Goal: Task Accomplishment & Management: Manage account settings

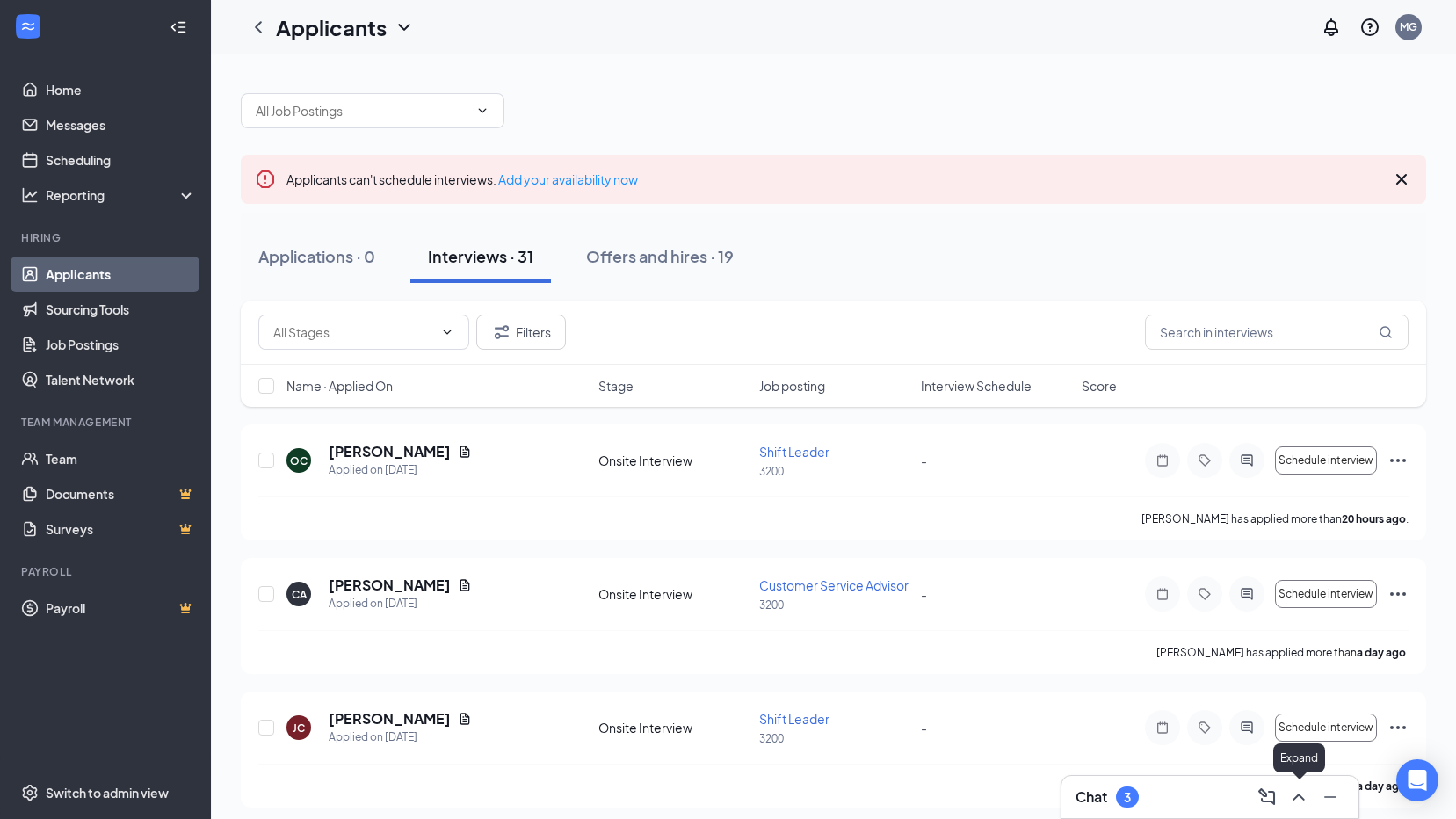
click at [1297, 801] on icon "ChevronUp" at bounding box center [1299, 797] width 22 height 22
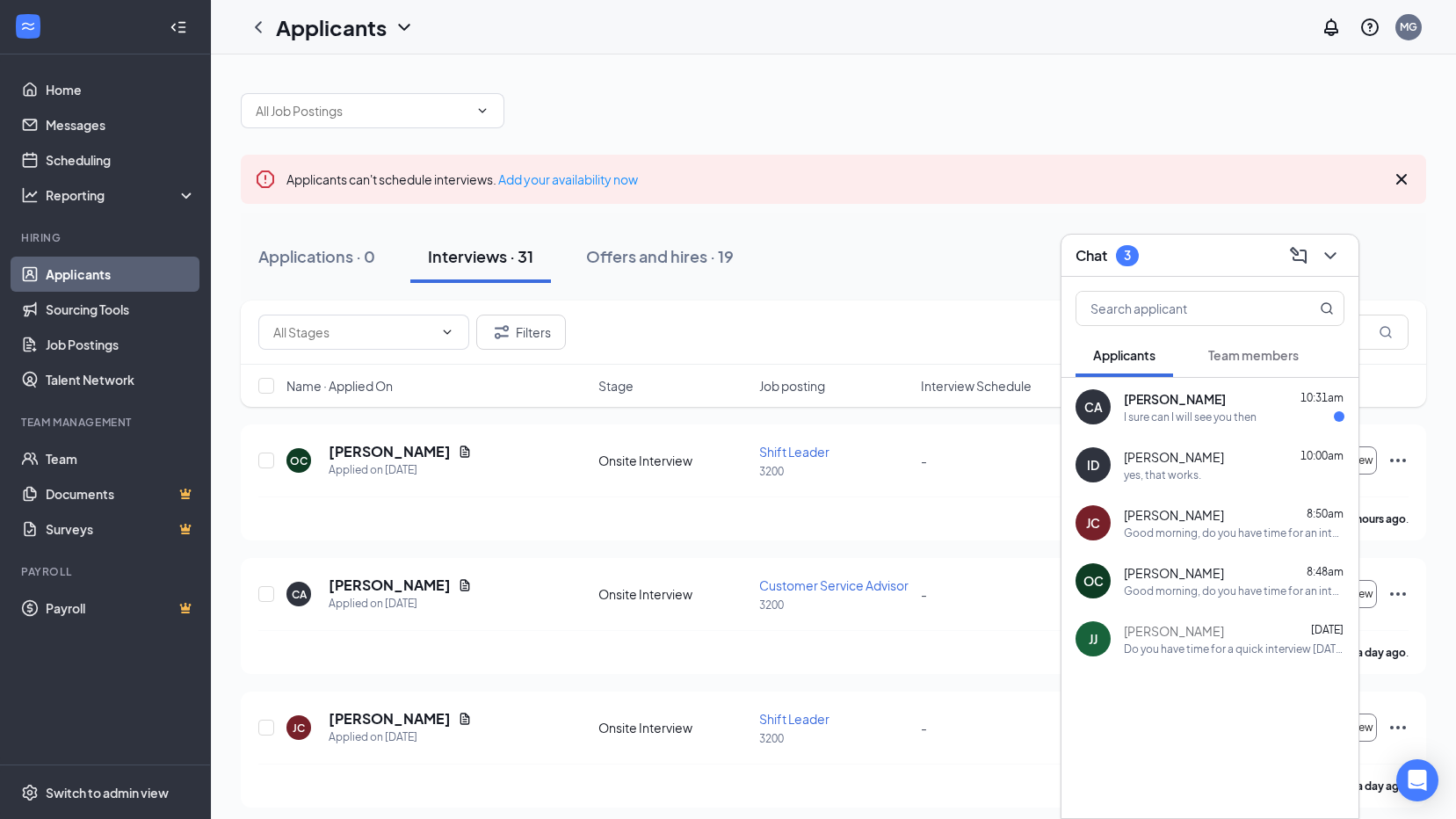
click at [1201, 416] on div "I sure can I will see you then" at bounding box center [1189, 417] width 132 height 15
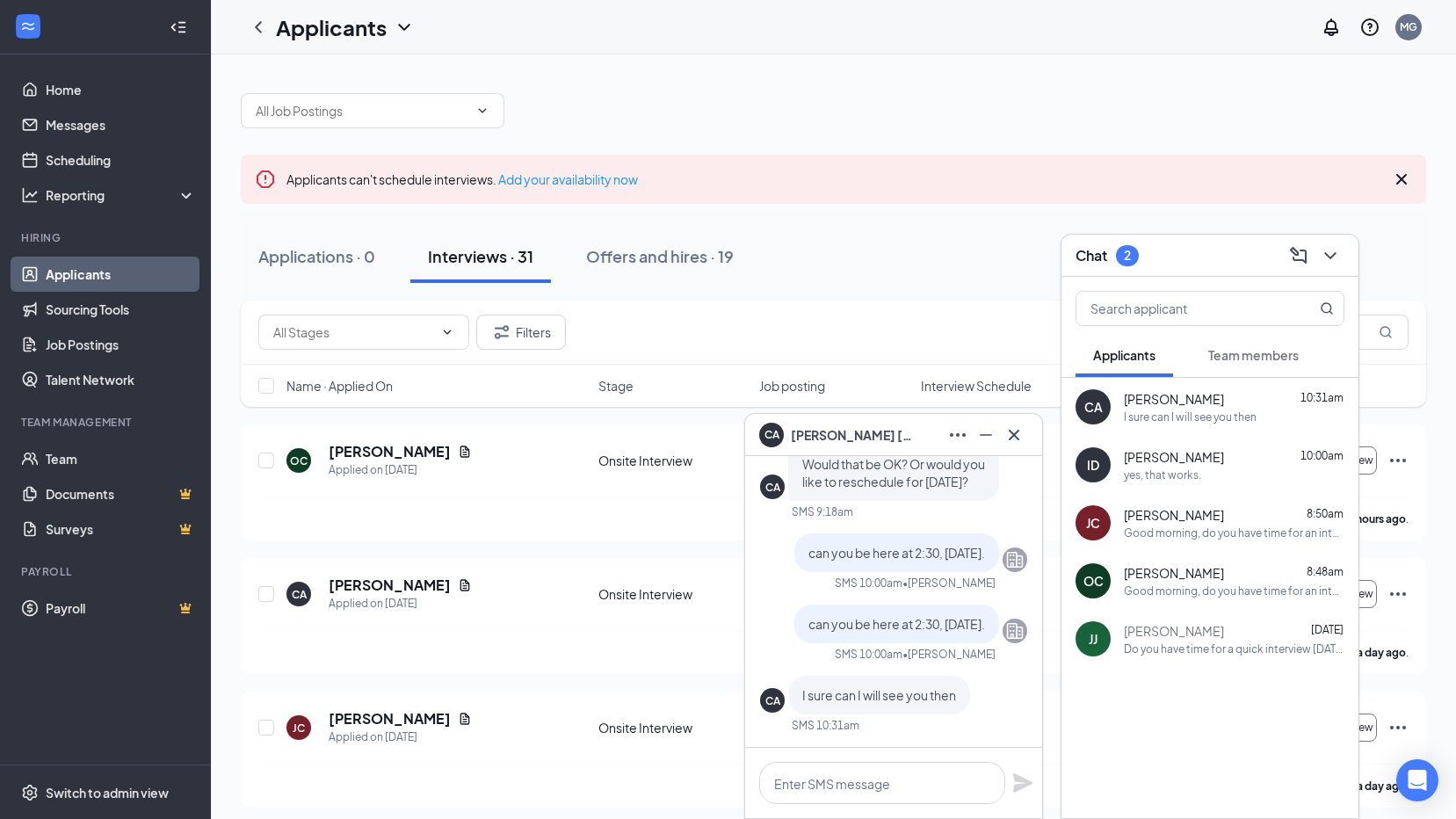
click at [561, 617] on div "CA [PERSON_NAME] Applied on [DATE] Onsite Interview Customer Service Advisor 32…" at bounding box center [833, 603] width 1150 height 55
click at [1004, 435] on icon "Cross" at bounding box center [1015, 435] width 22 height 22
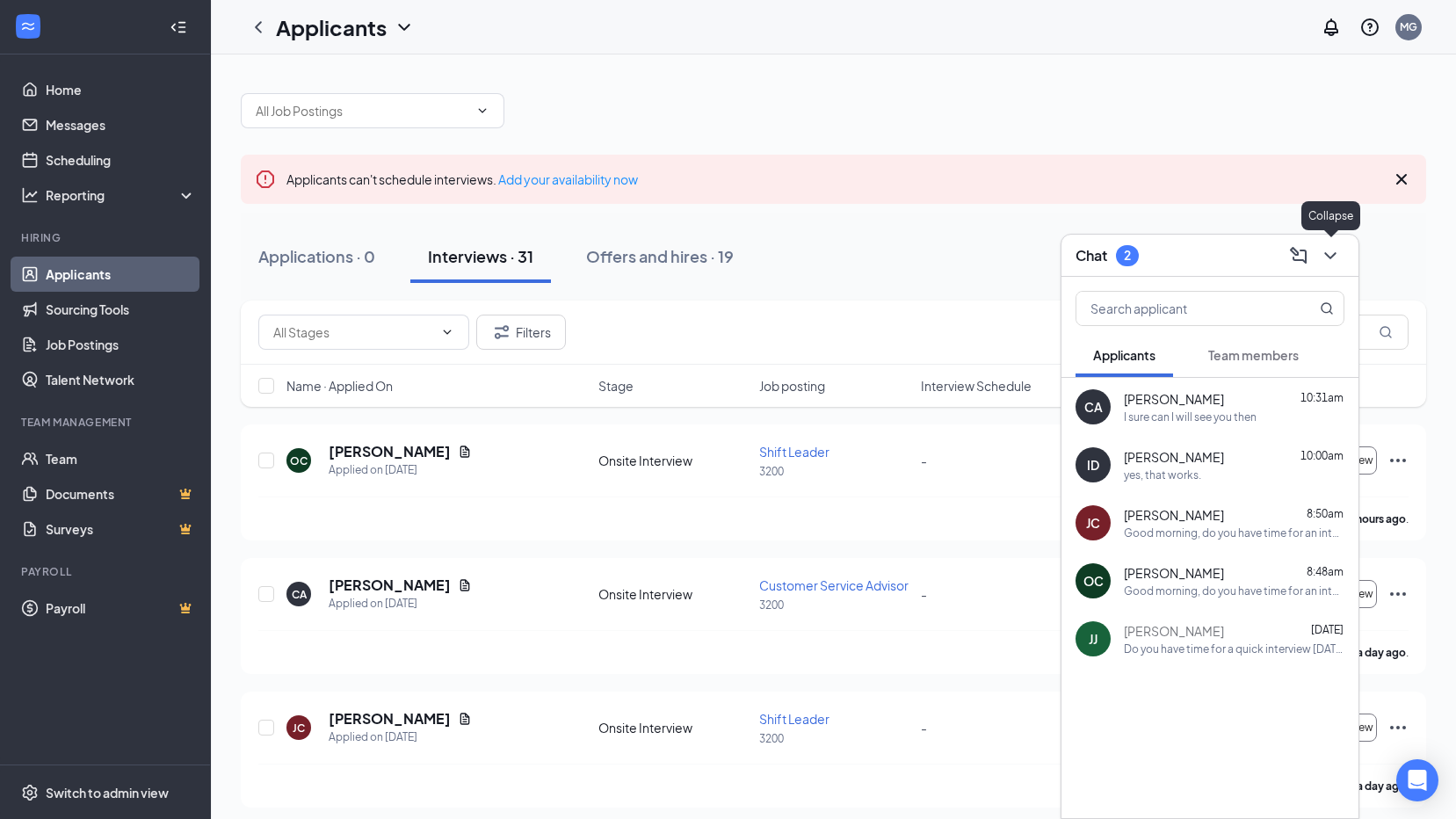
click at [1343, 251] on button at bounding box center [1330, 255] width 28 height 28
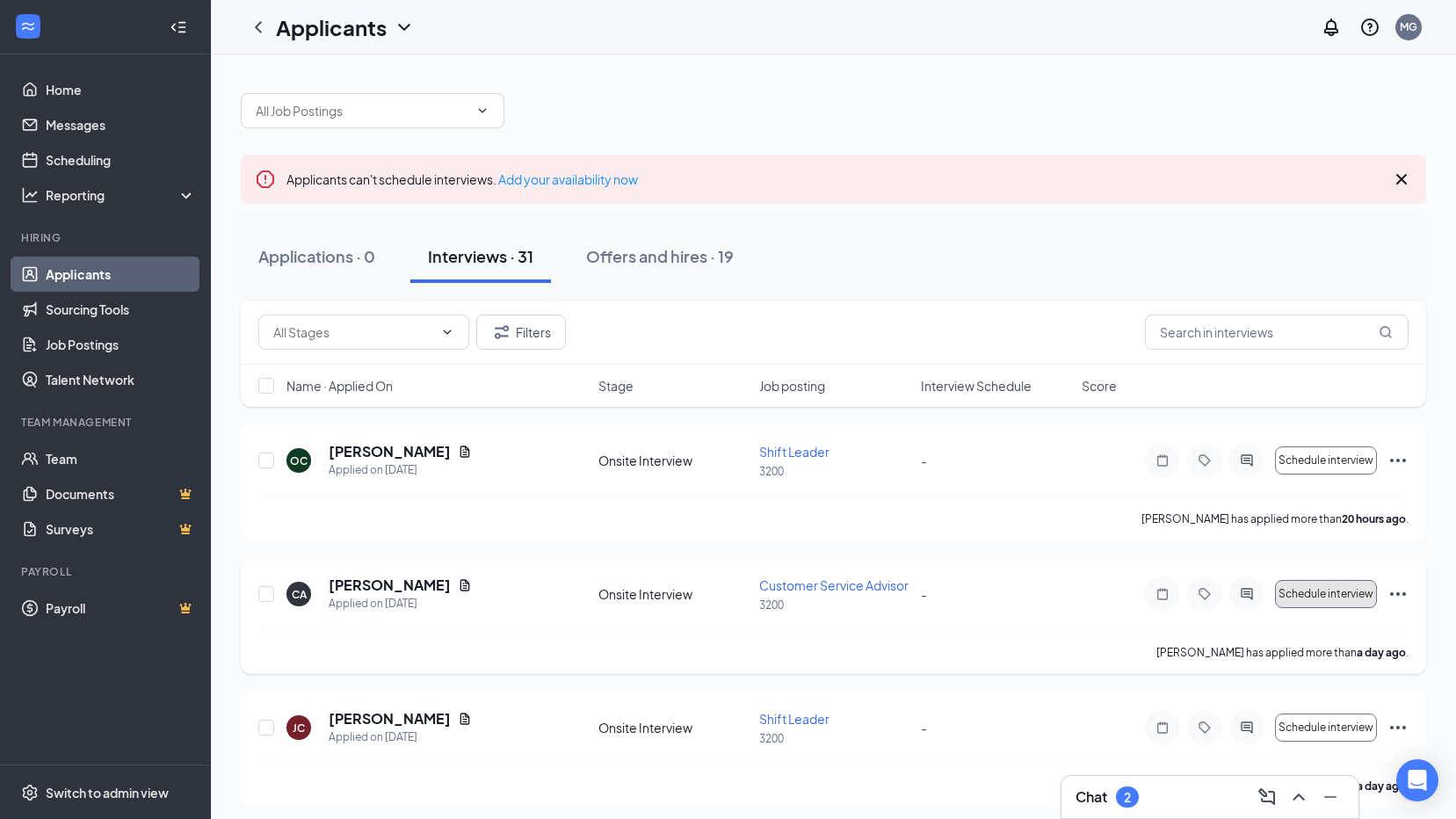
click at [1319, 587] on button "Schedule interview" at bounding box center [1326, 594] width 102 height 28
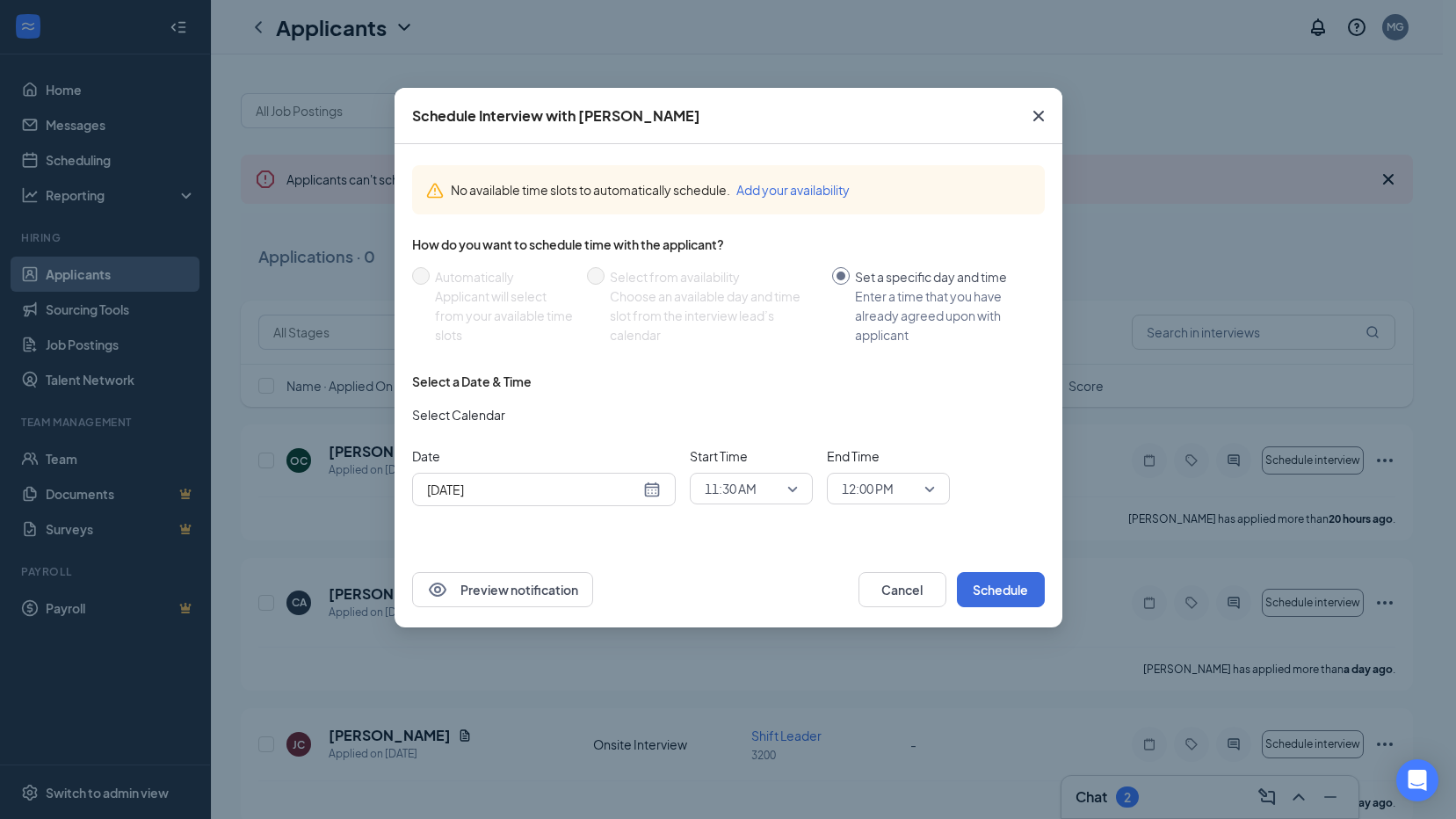
click at [800, 490] on div "11:30 AM" at bounding box center [751, 488] width 123 height 31
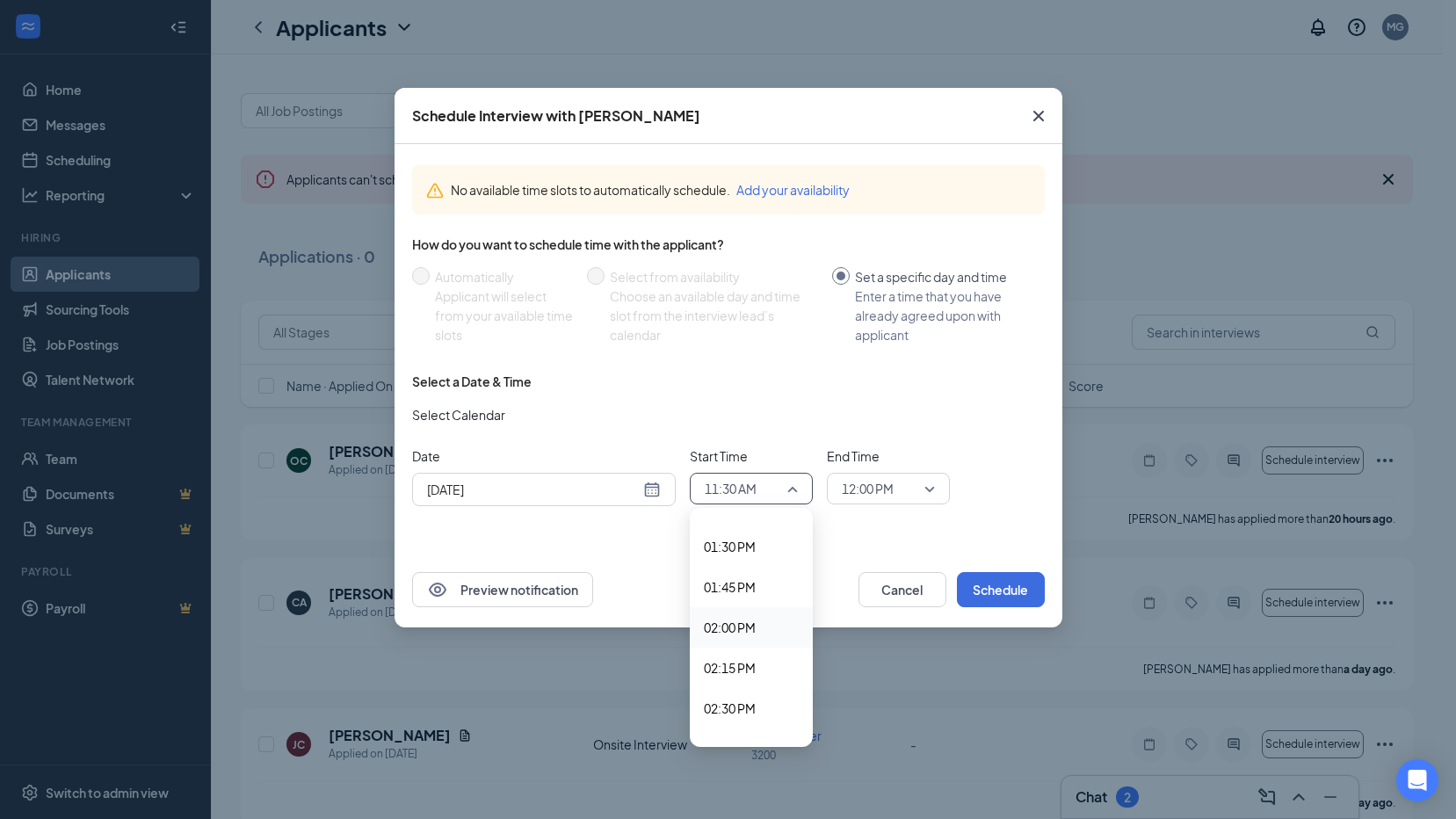
scroll to position [2205, 0]
click at [734, 688] on div "02:30 PM" at bounding box center [751, 677] width 123 height 40
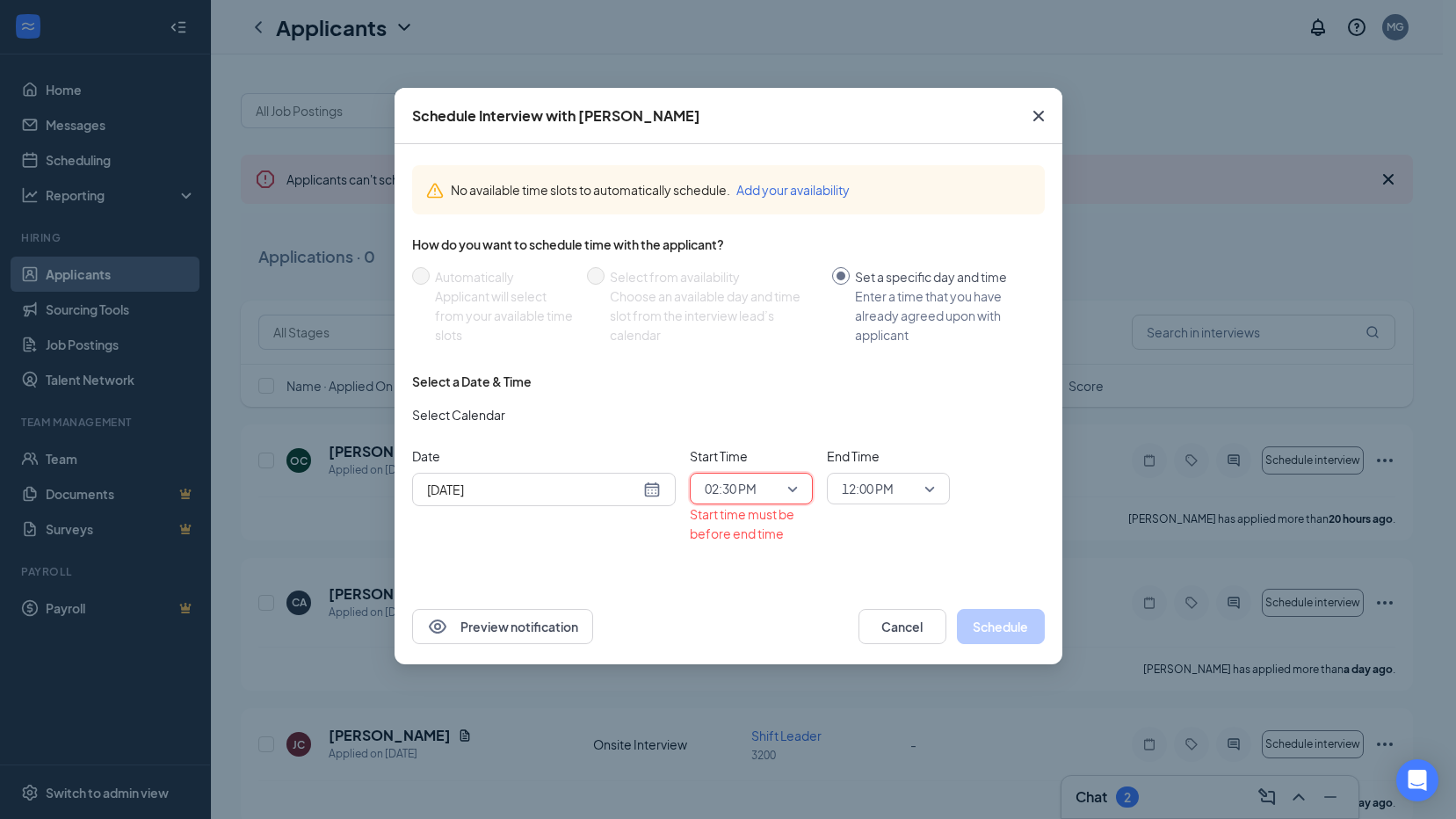
click at [918, 488] on span "12:00 PM" at bounding box center [880, 488] width 77 height 26
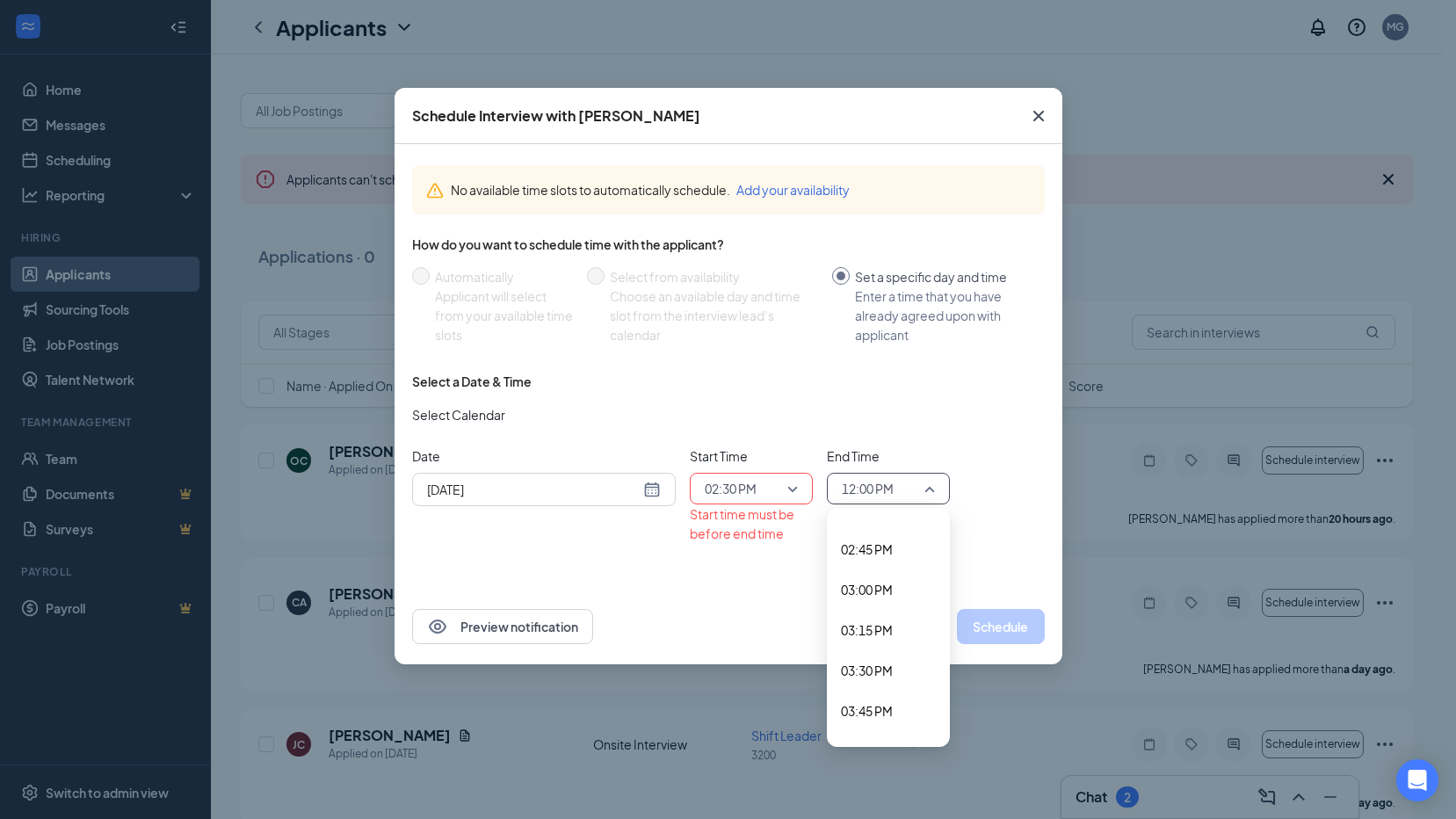
scroll to position [2285, 0]
click at [864, 627] on div "02:45 PM" at bounding box center [887, 637] width 123 height 40
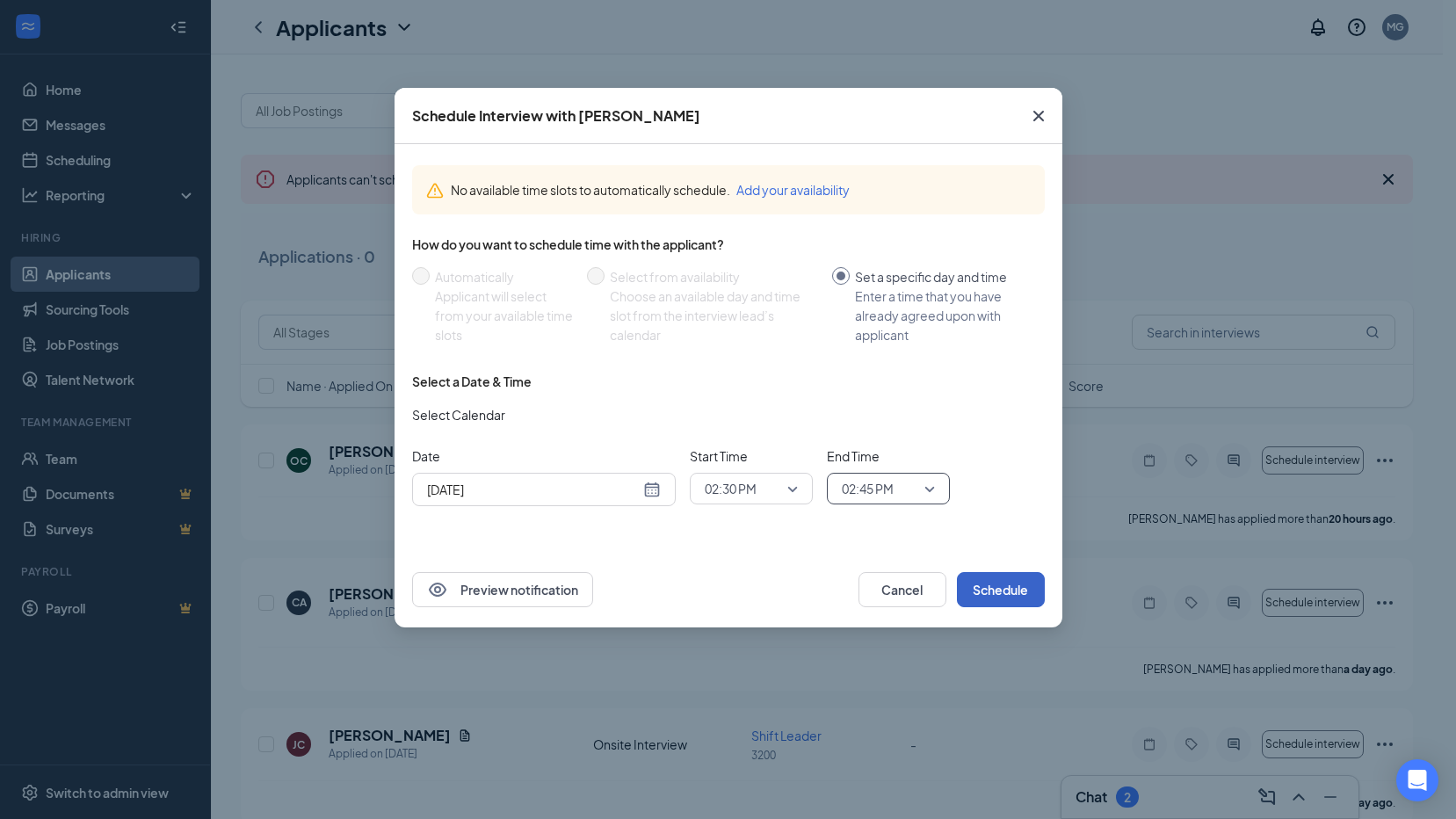
click at [1017, 591] on button "Schedule" at bounding box center [1001, 589] width 88 height 35
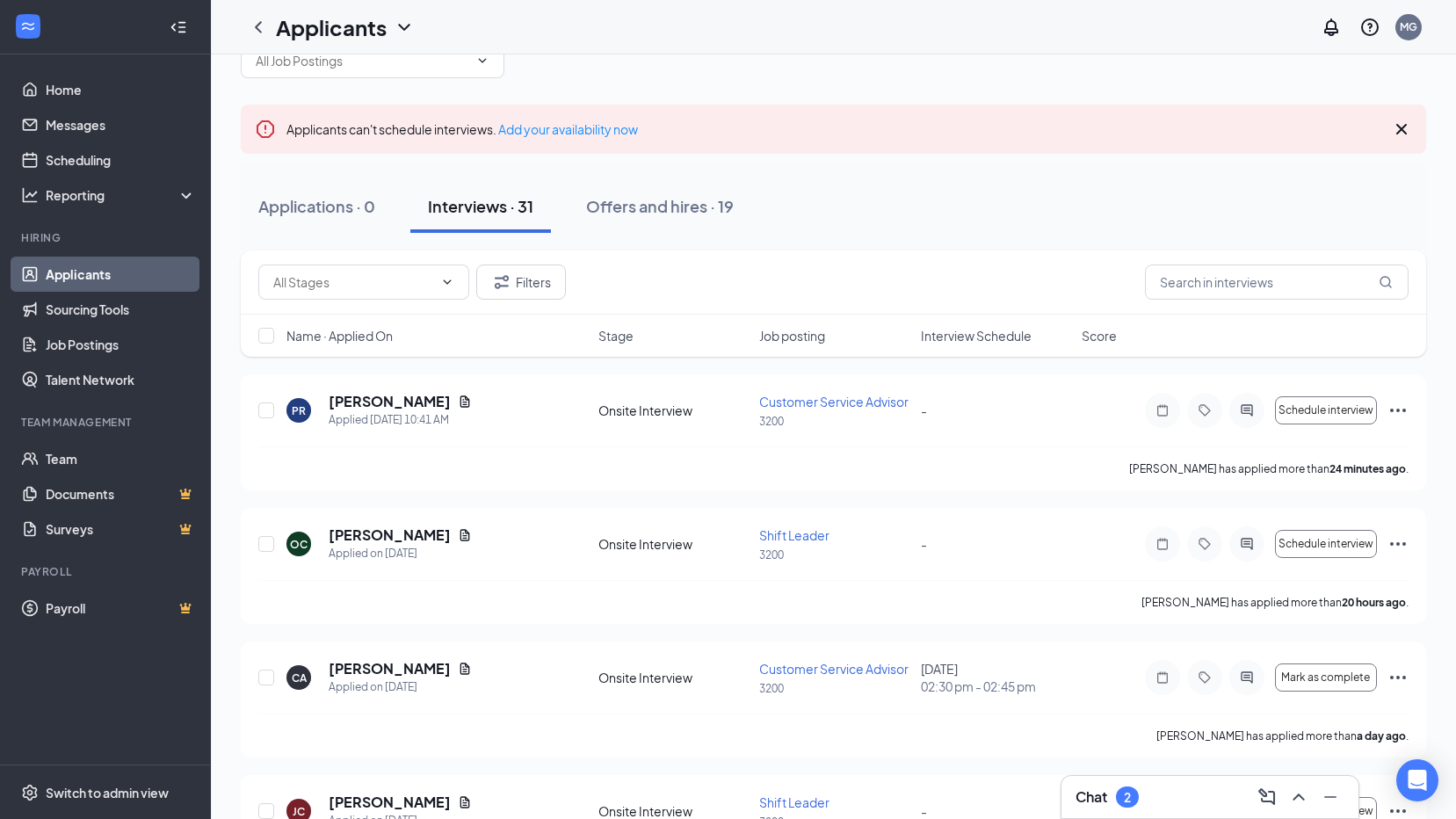
scroll to position [0, 0]
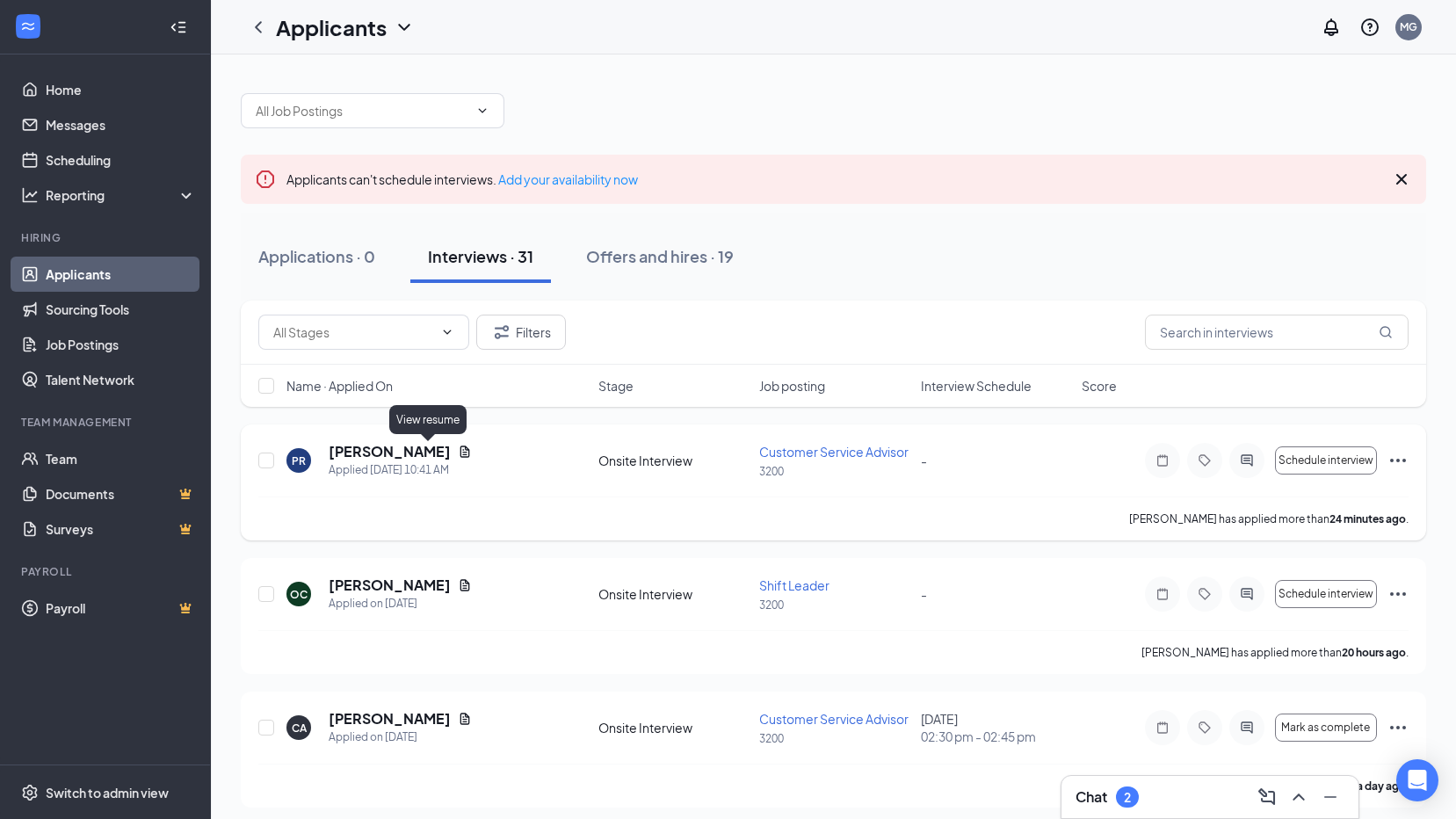
click at [461, 451] on icon "Document" at bounding box center [466, 451] width 10 height 12
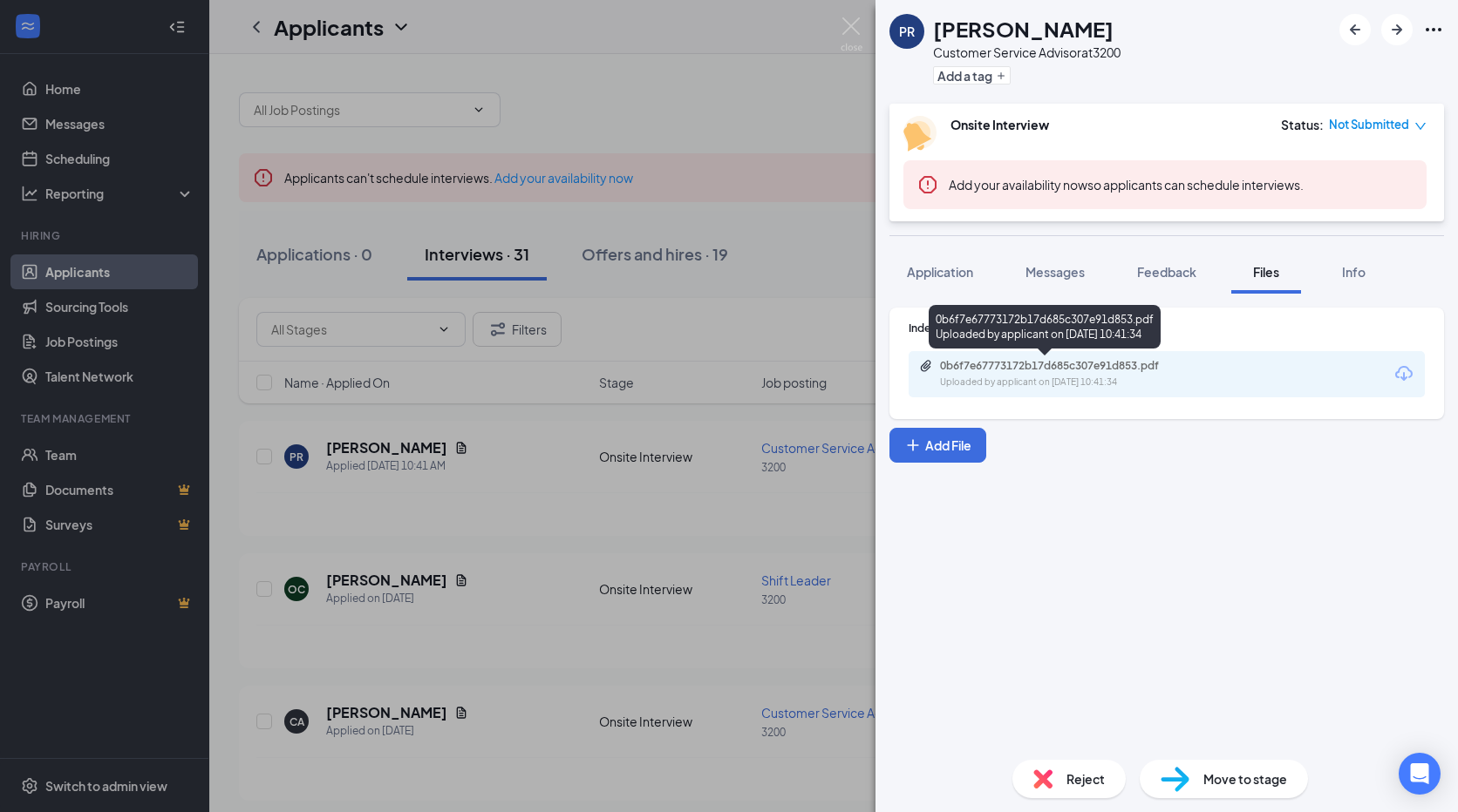
click at [1008, 365] on div "0b6f7e67773172b17d685c307e91d853.pdf" at bounding box center [1061, 366] width 244 height 14
click at [721, 113] on div "[PERSON_NAME] [PERSON_NAME] Customer Service Advisor at 3200 Add a tag Onsite I…" at bounding box center [729, 406] width 1458 height 812
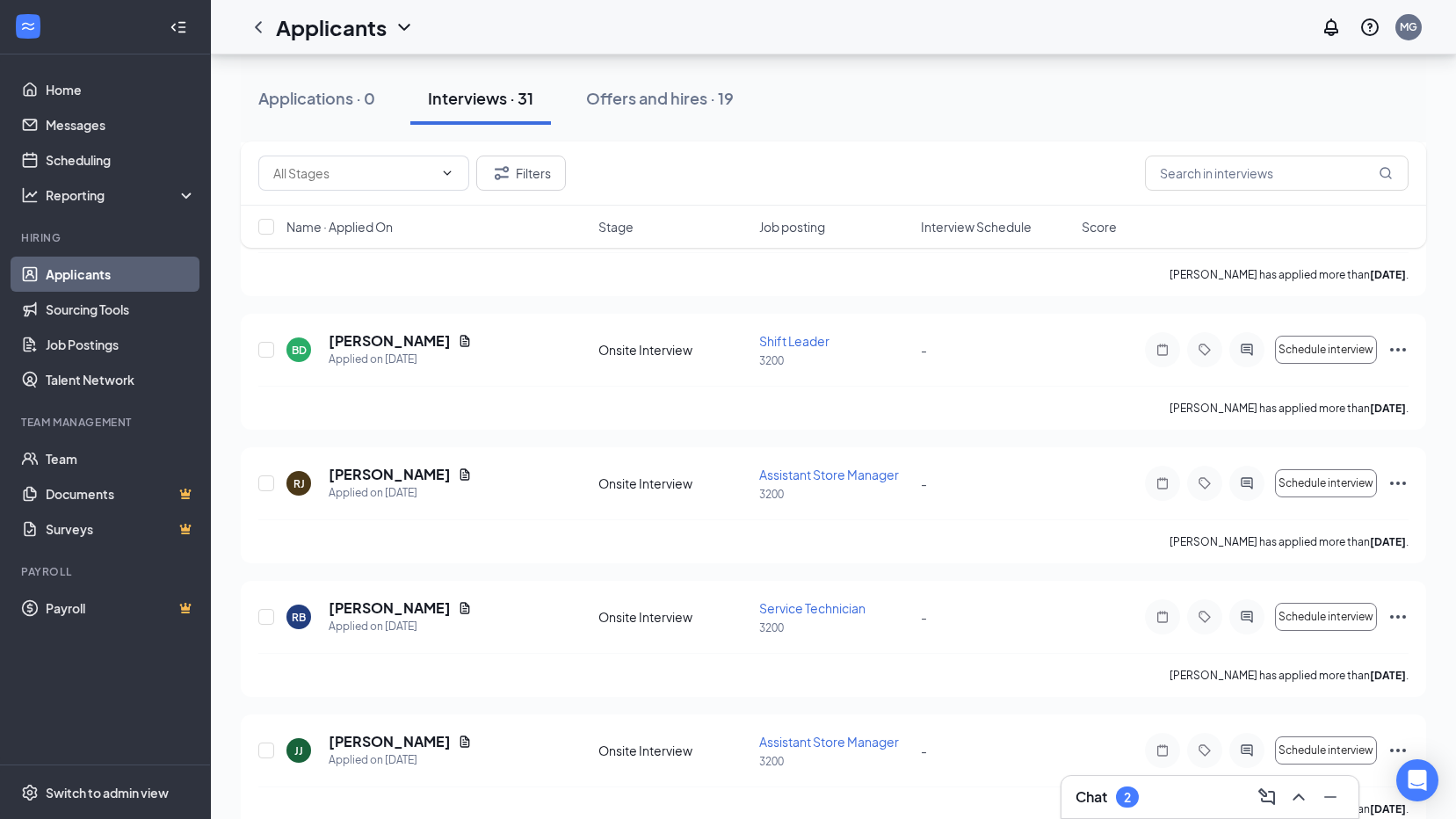
scroll to position [792, 0]
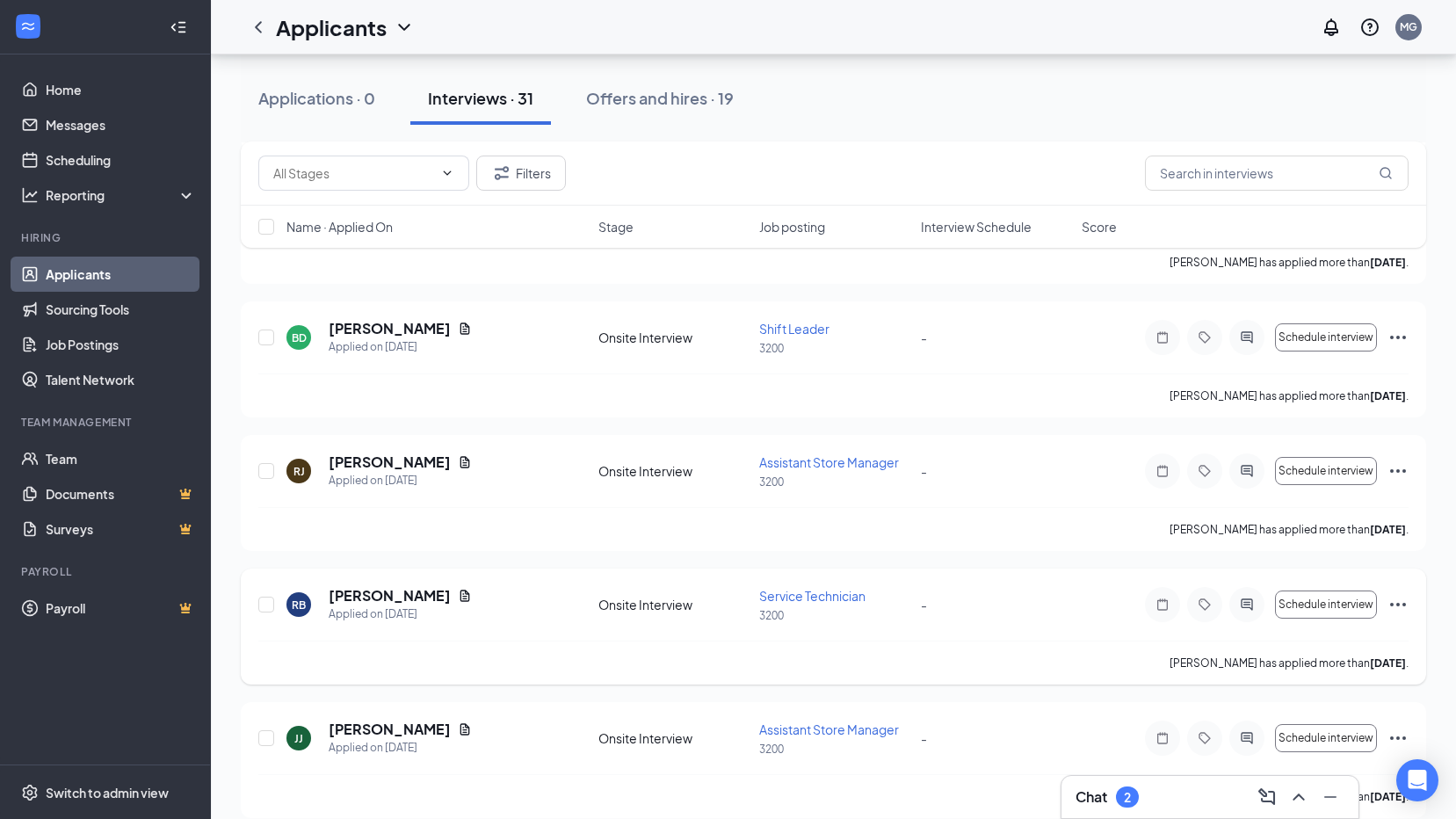
click at [1392, 604] on icon "Ellipses" at bounding box center [1398, 605] width 16 height 4
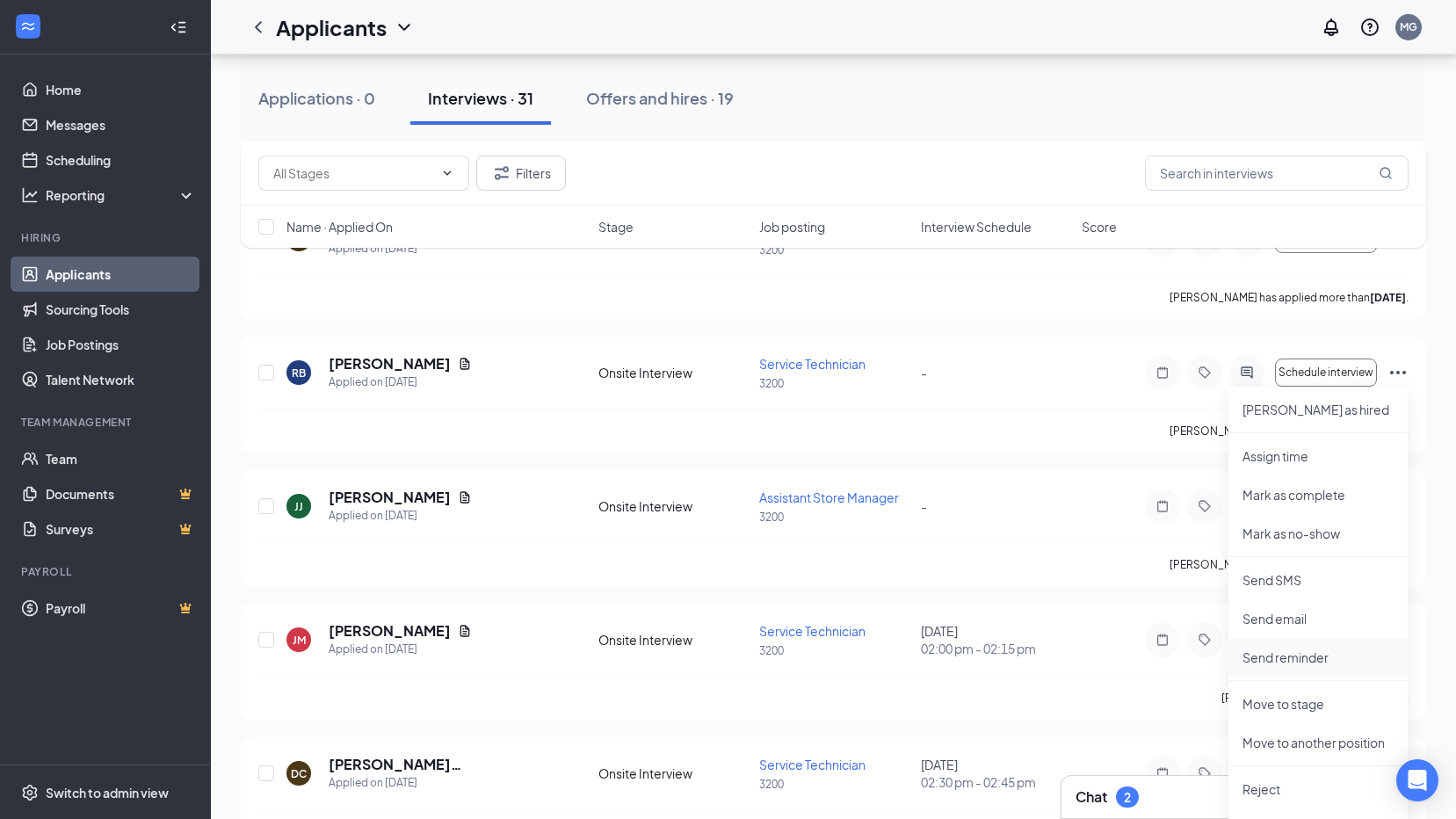
scroll to position [1055, 0]
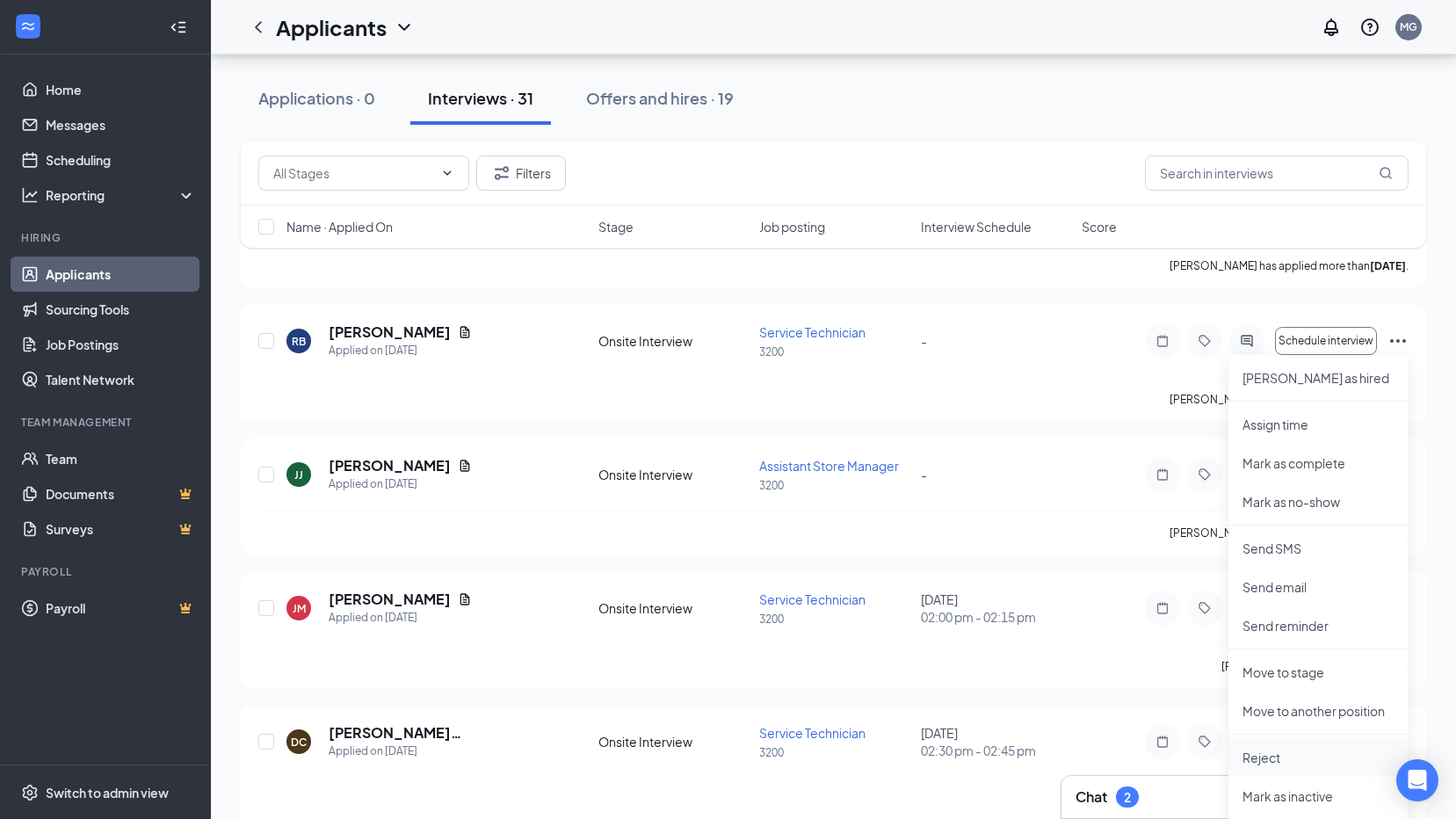
click at [1274, 761] on p "Reject" at bounding box center [1318, 758] width 151 height 18
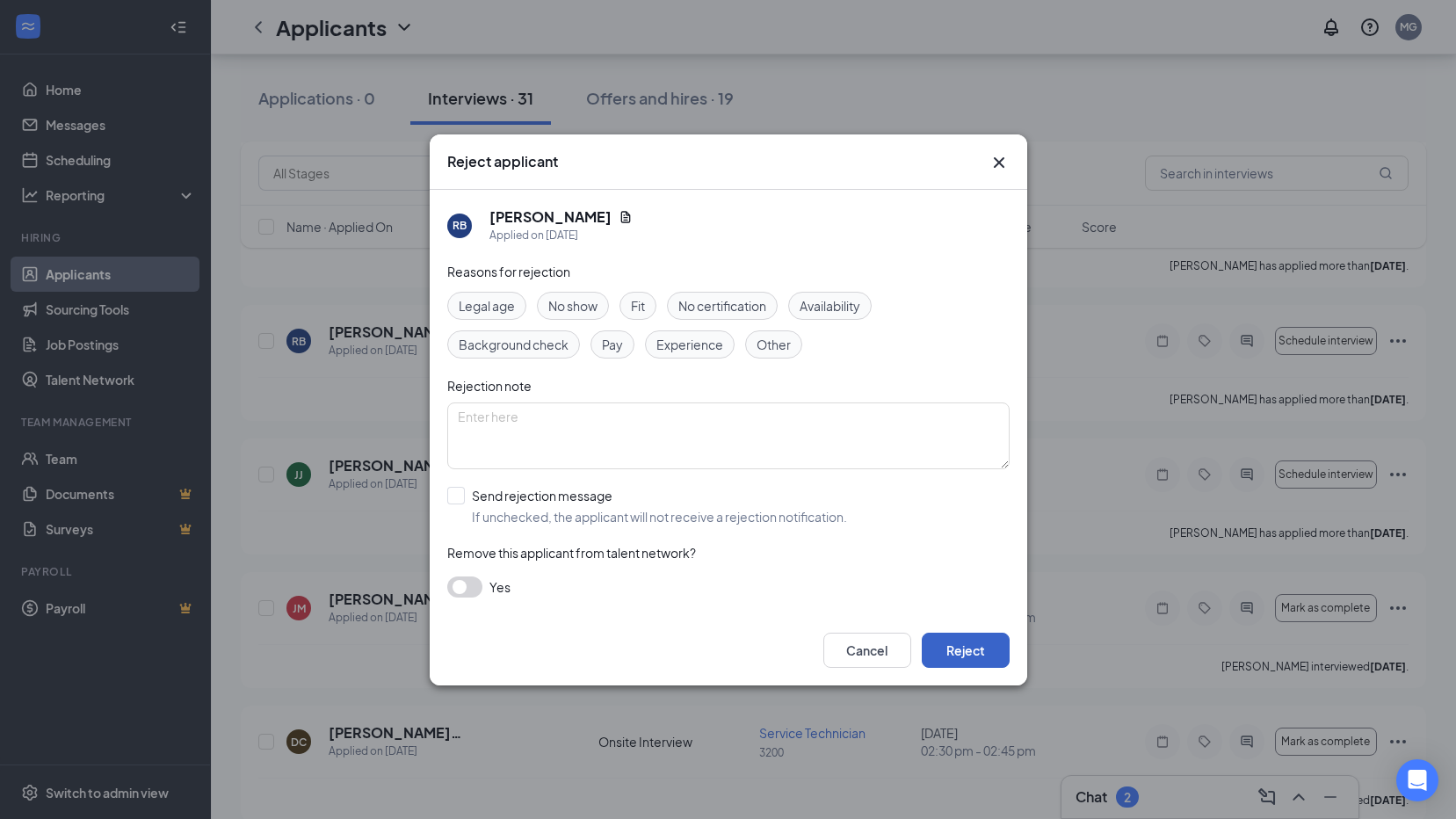
click at [1002, 649] on button "Reject" at bounding box center [966, 650] width 88 height 35
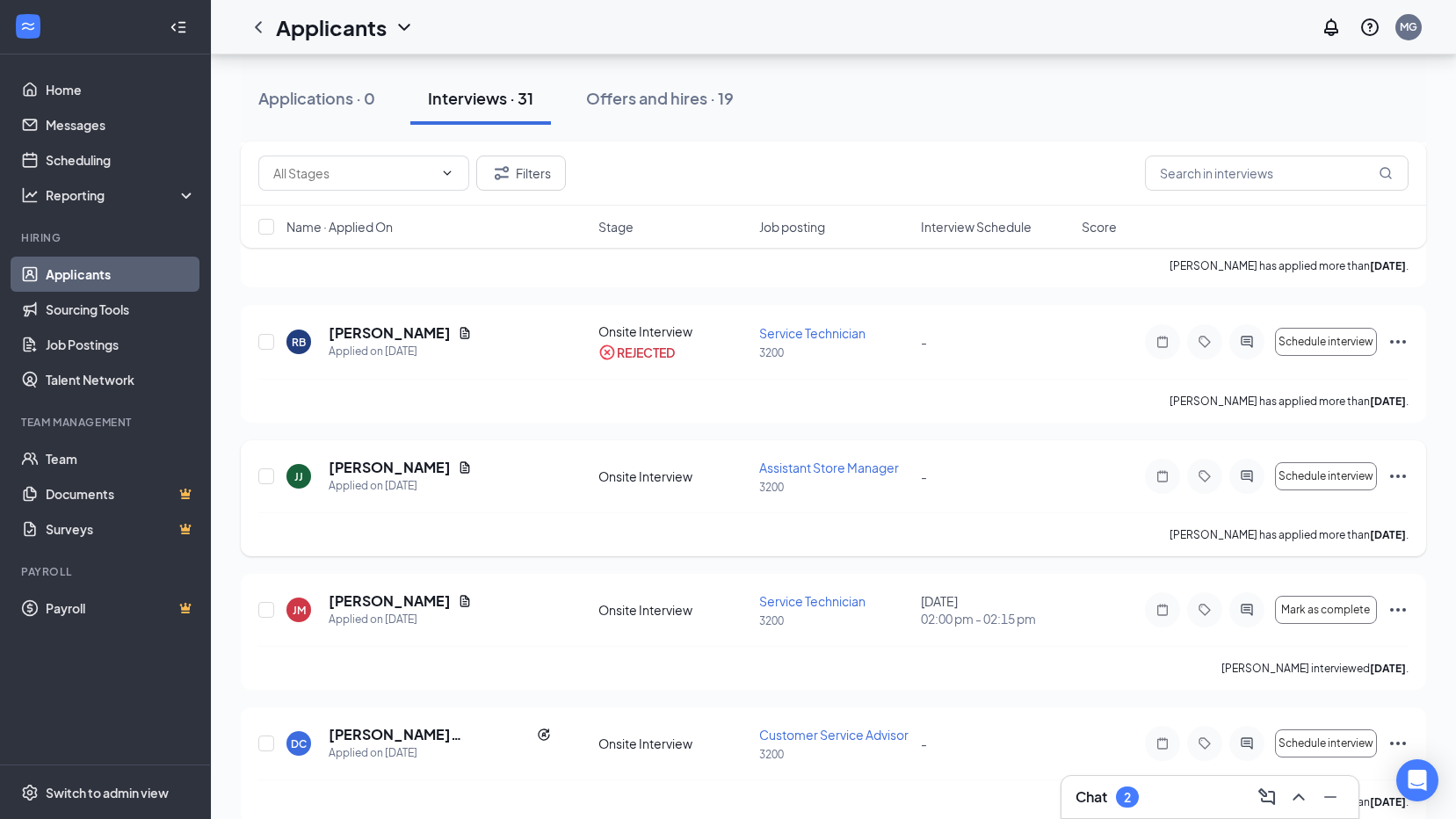
click at [1398, 476] on icon "Ellipses" at bounding box center [1398, 477] width 16 height 4
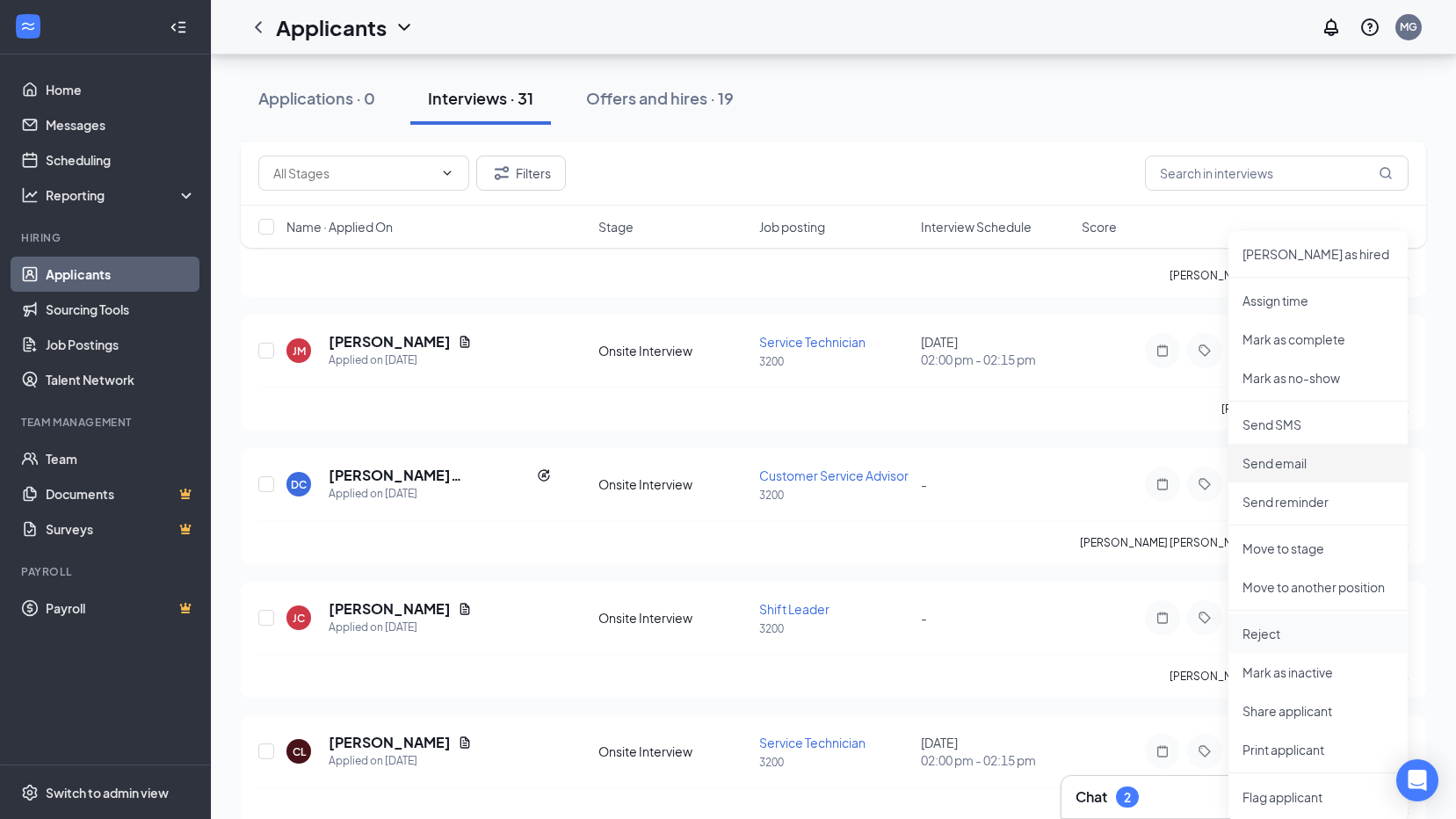
scroll to position [1318, 0]
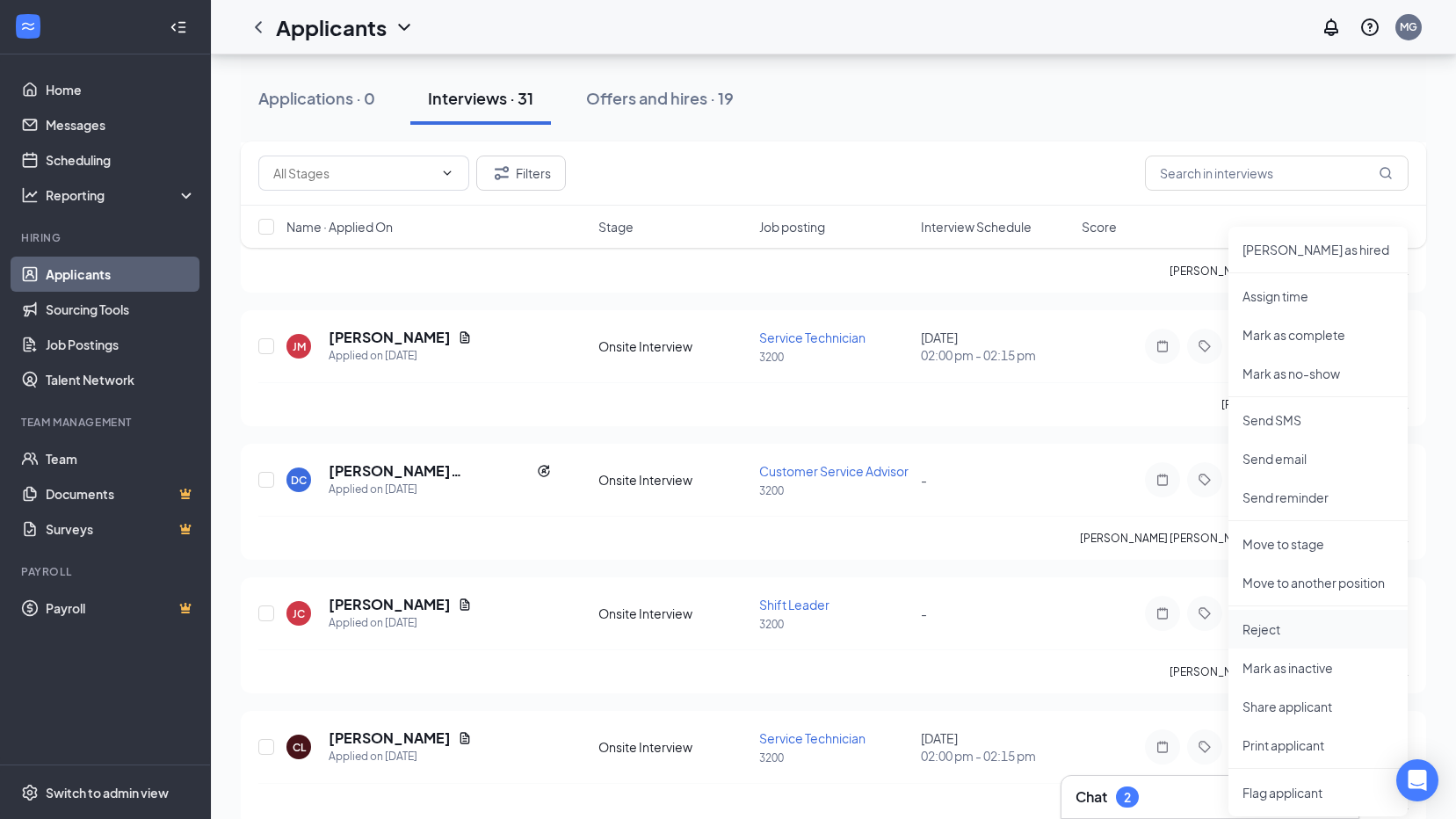
click at [1288, 623] on p "Reject" at bounding box center [1318, 630] width 151 height 18
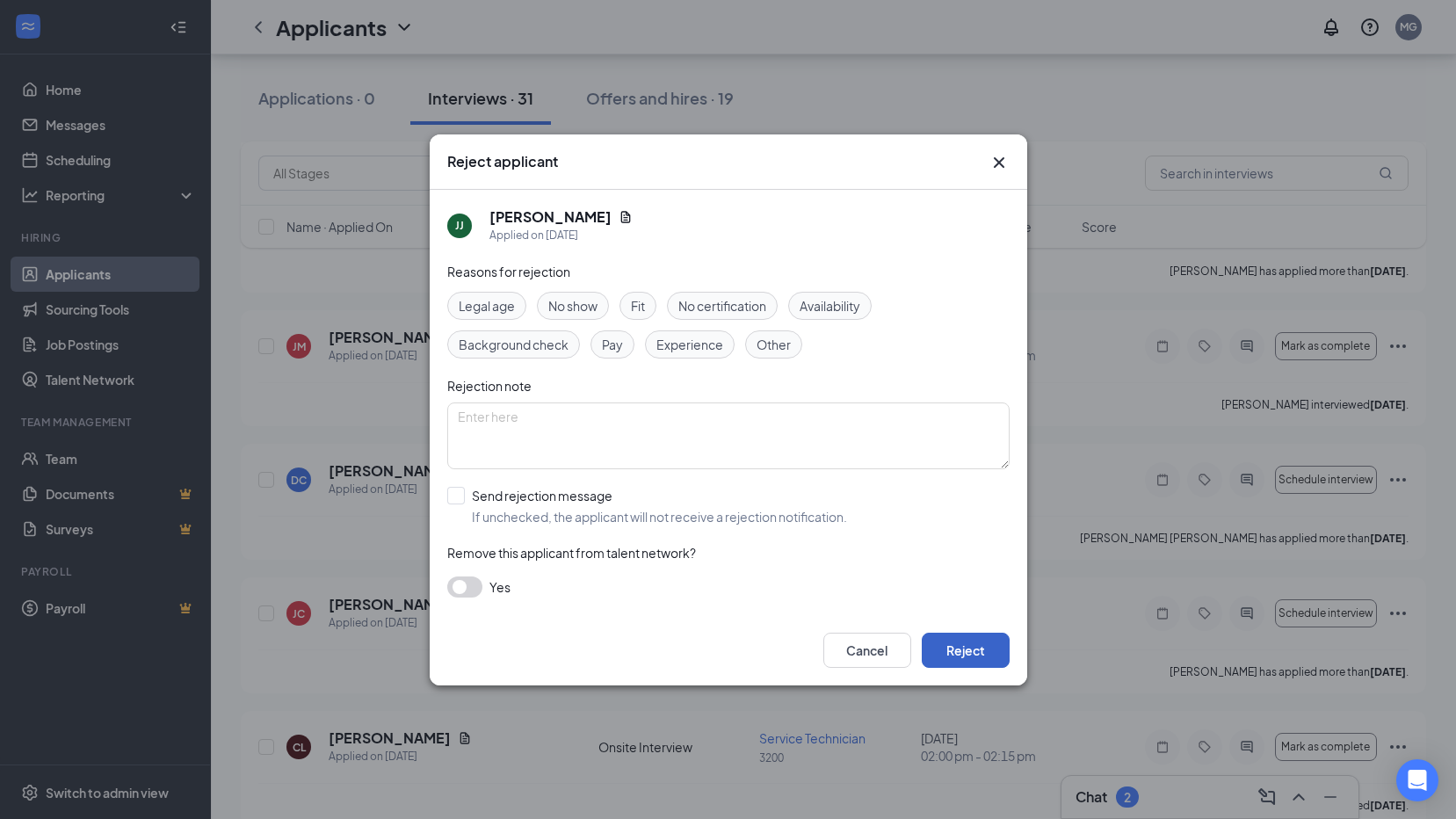
click at [983, 651] on button "Reject" at bounding box center [966, 650] width 88 height 35
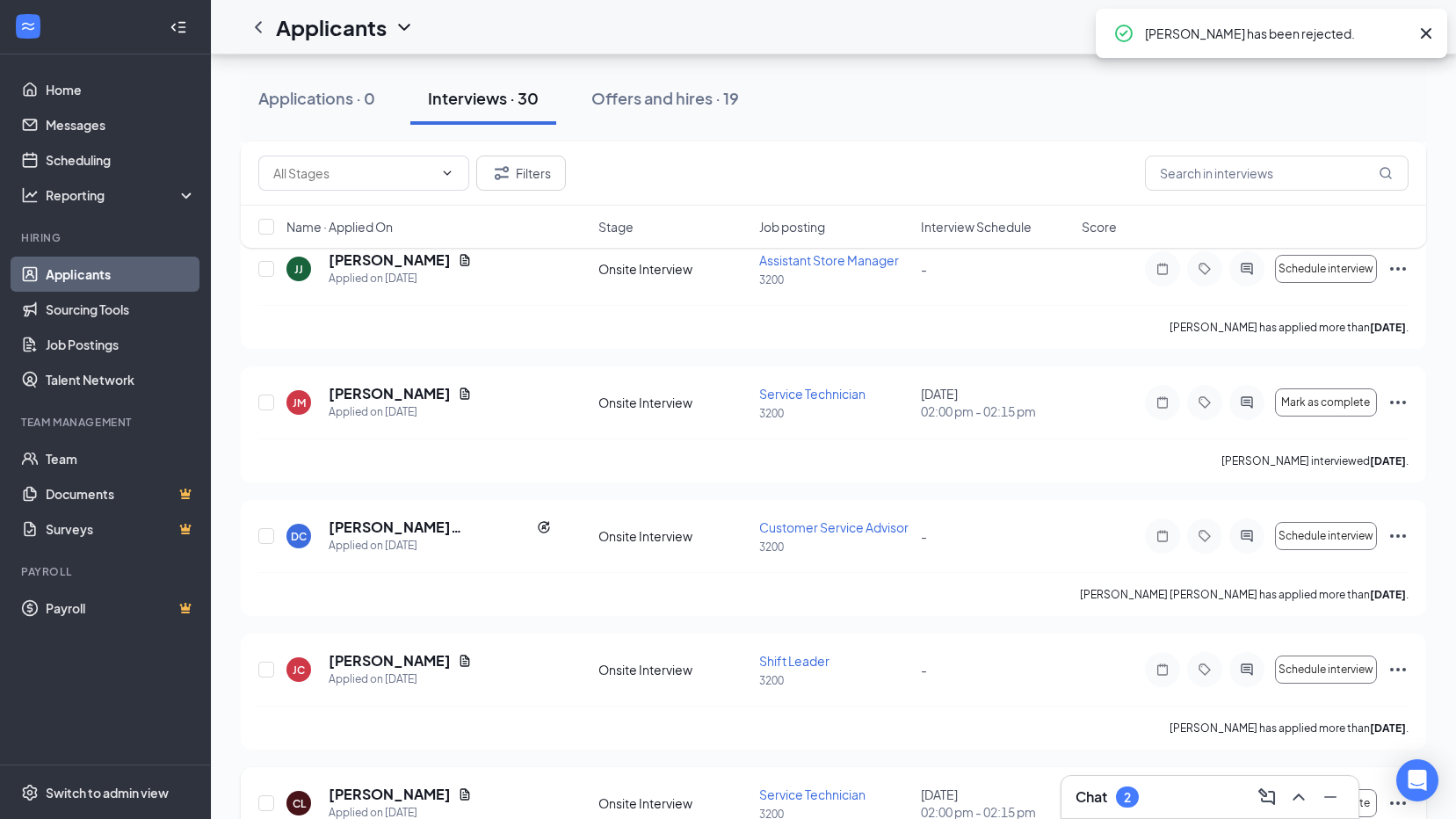
scroll to position [1231, 0]
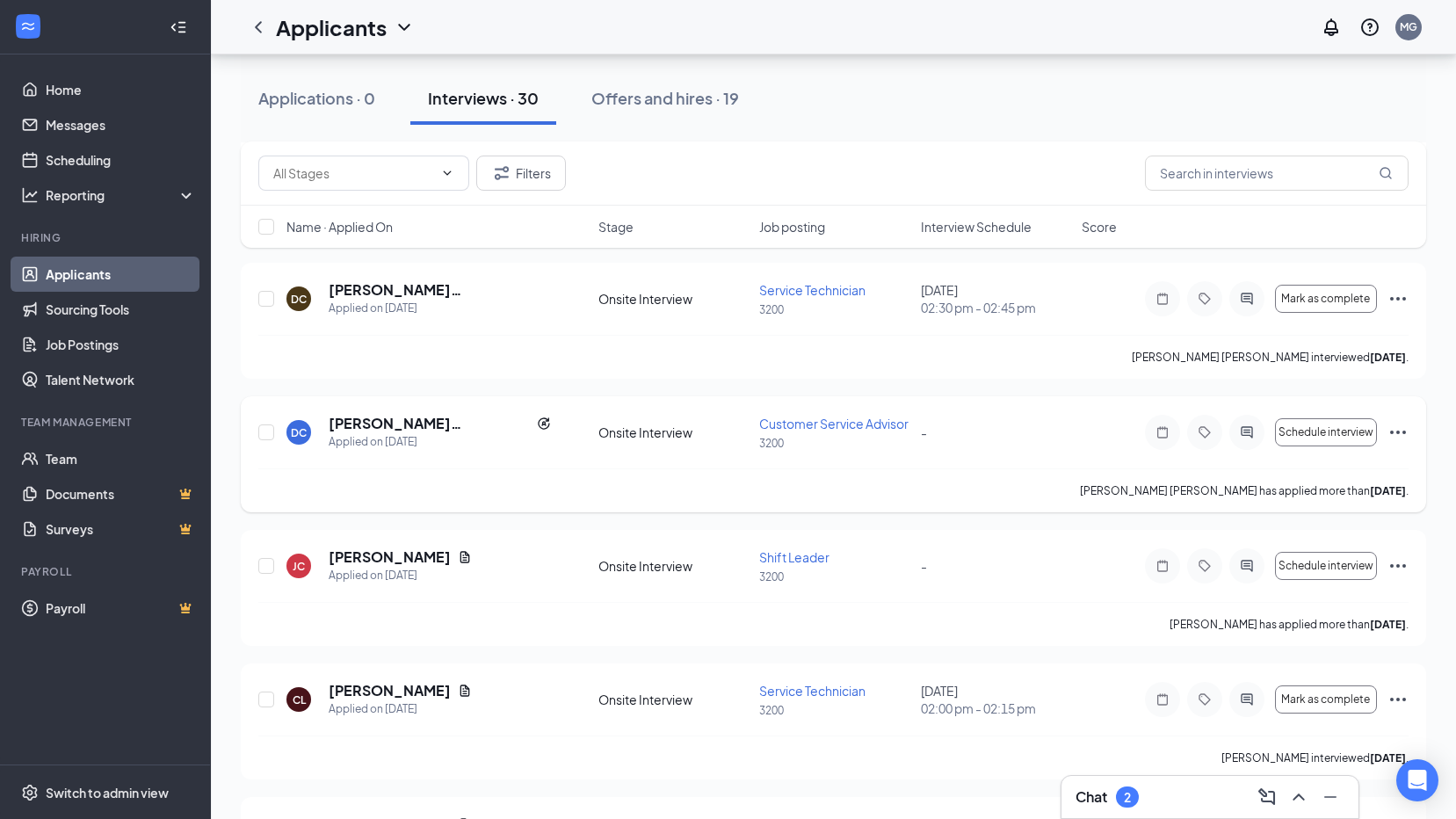
click at [1409, 435] on div "DC [PERSON_NAME] [PERSON_NAME] Applied on [DATE] Onsite Interview Customer Serv…" at bounding box center [833, 454] width 1185 height 116
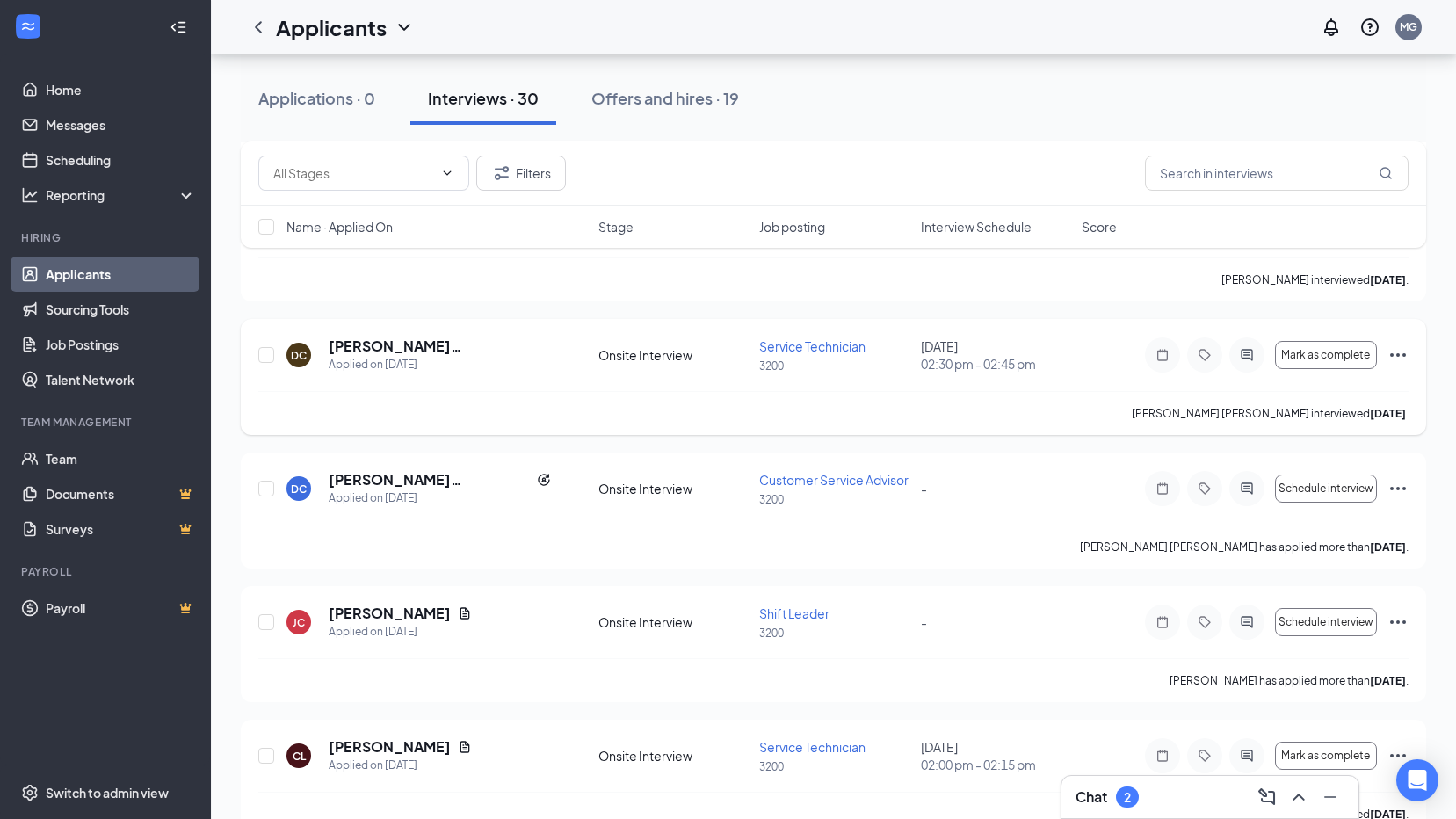
scroll to position [1143, 0]
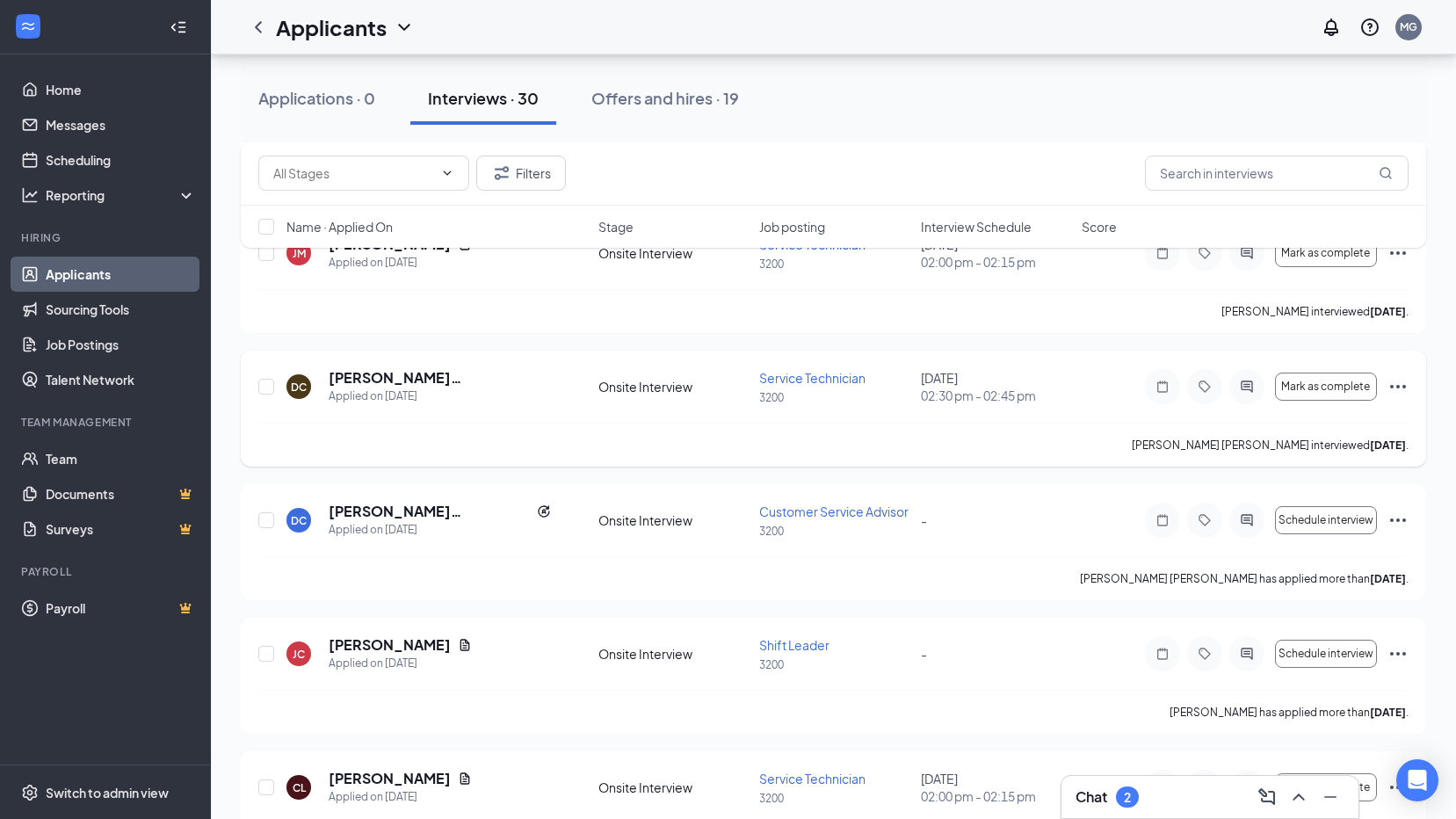
click at [1400, 388] on icon "Ellipses" at bounding box center [1398, 387] width 22 height 22
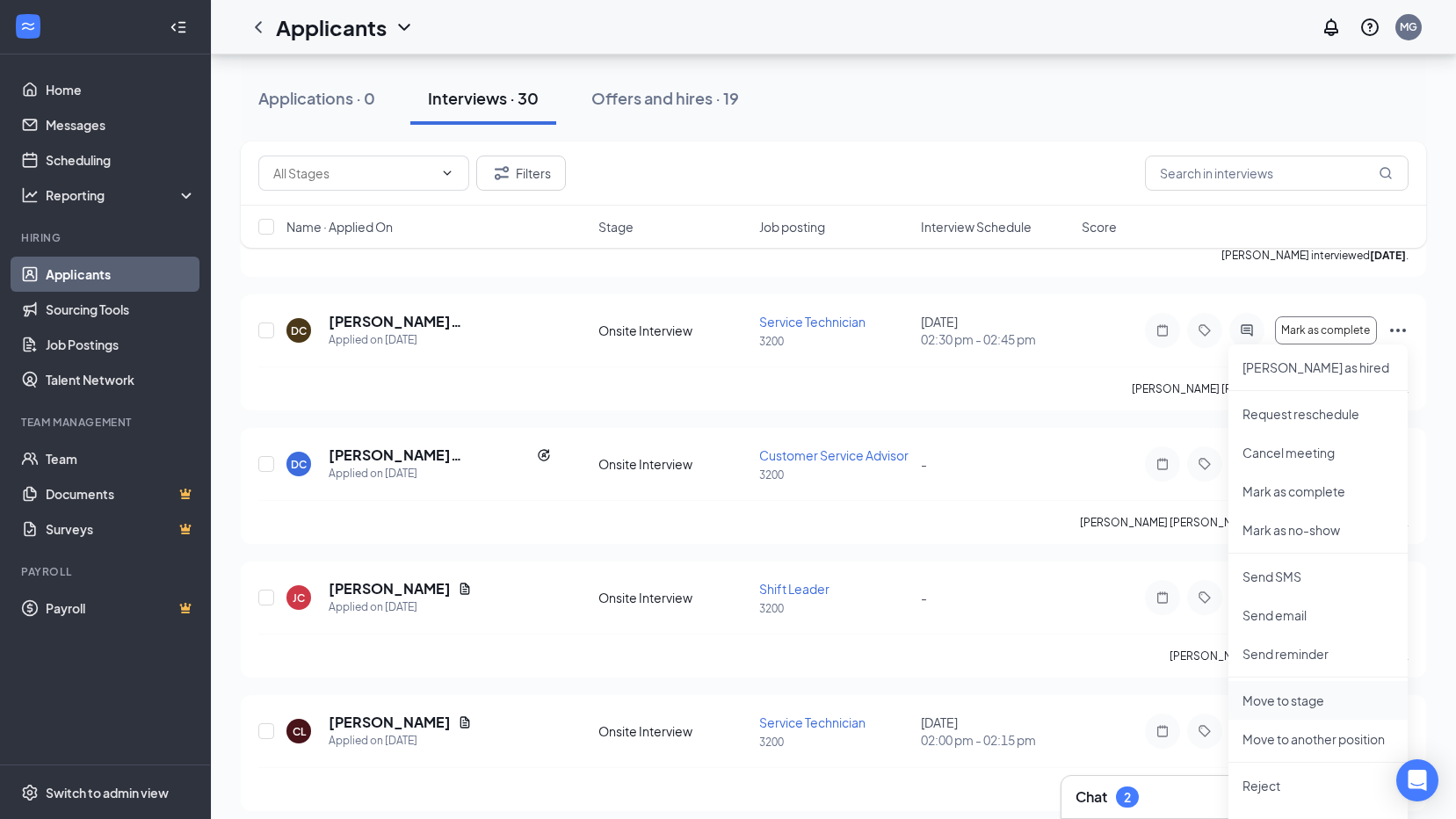
scroll to position [1231, 0]
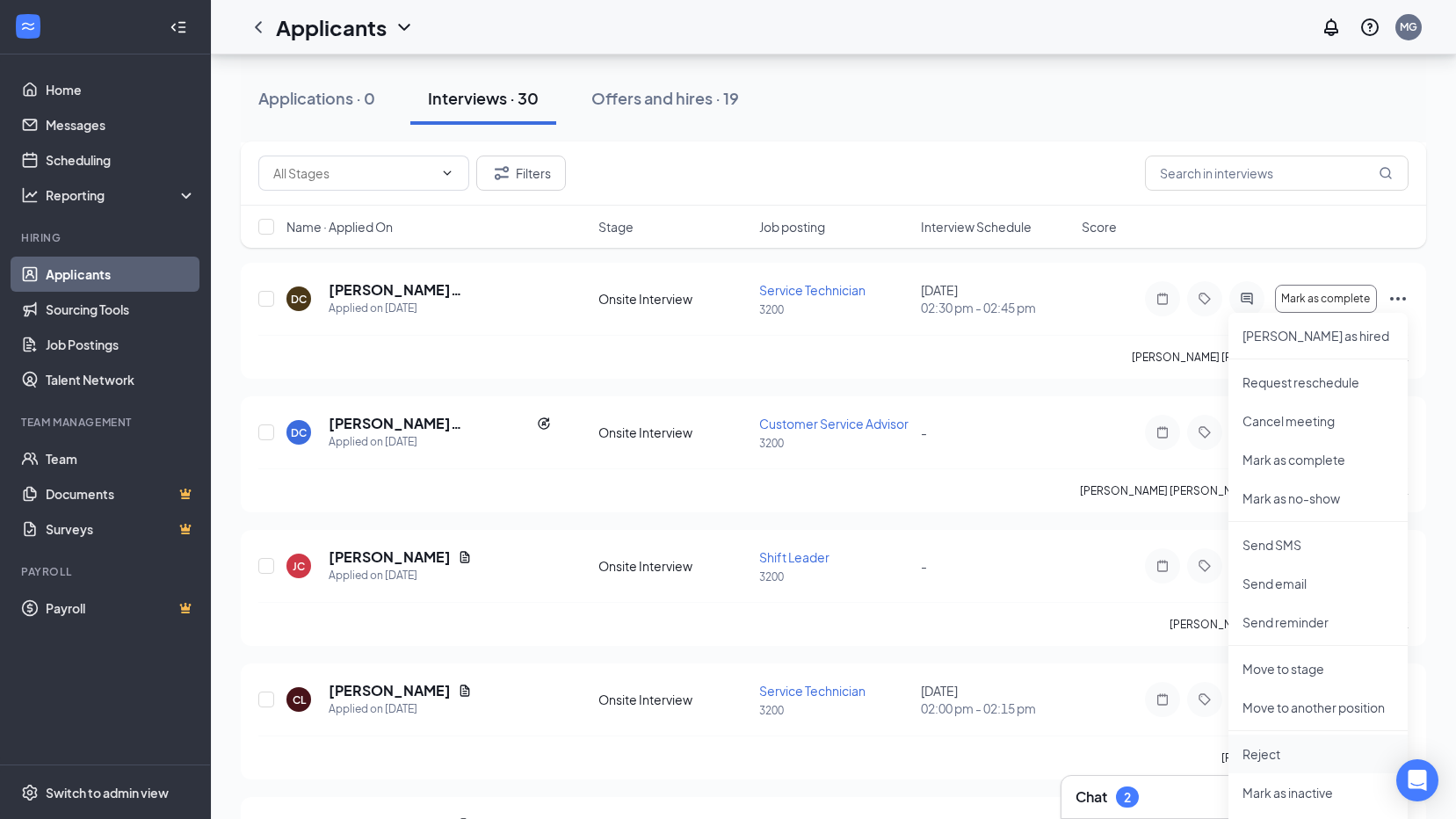
click at [1259, 753] on p "Reject" at bounding box center [1318, 754] width 151 height 18
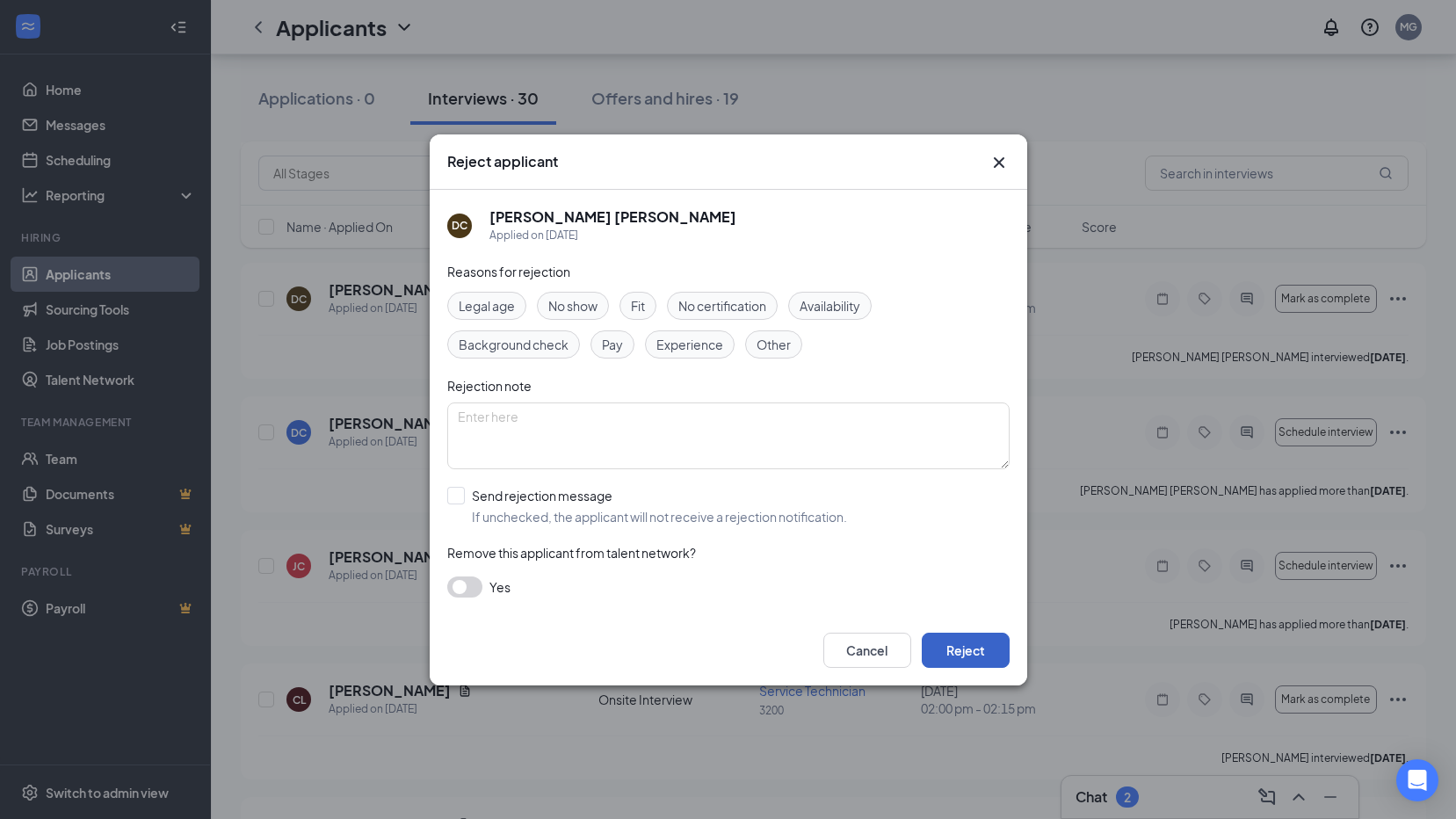
click at [967, 651] on button "Reject" at bounding box center [966, 650] width 88 height 35
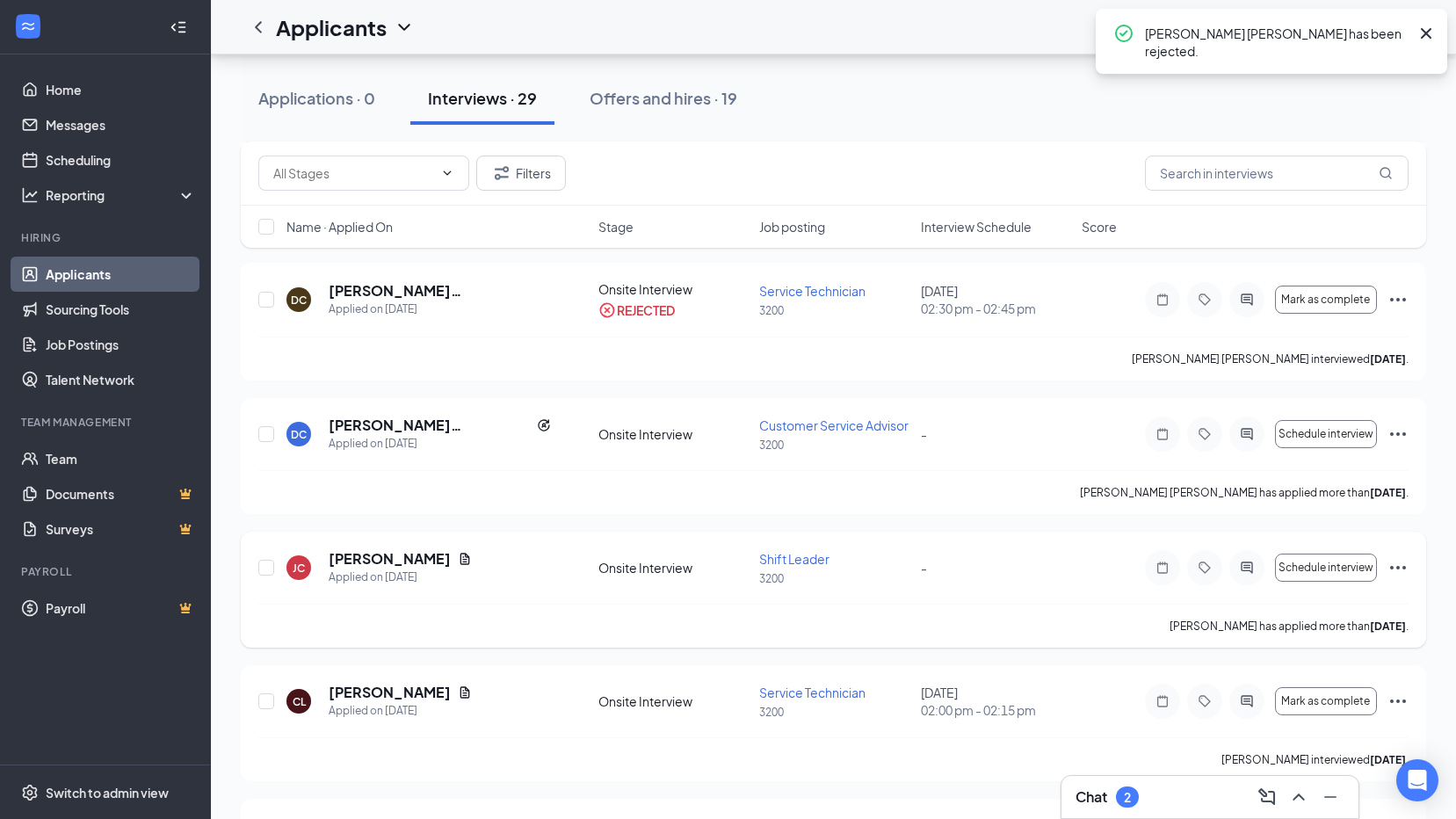
click at [1401, 563] on icon "Ellipses" at bounding box center [1398, 568] width 22 height 22
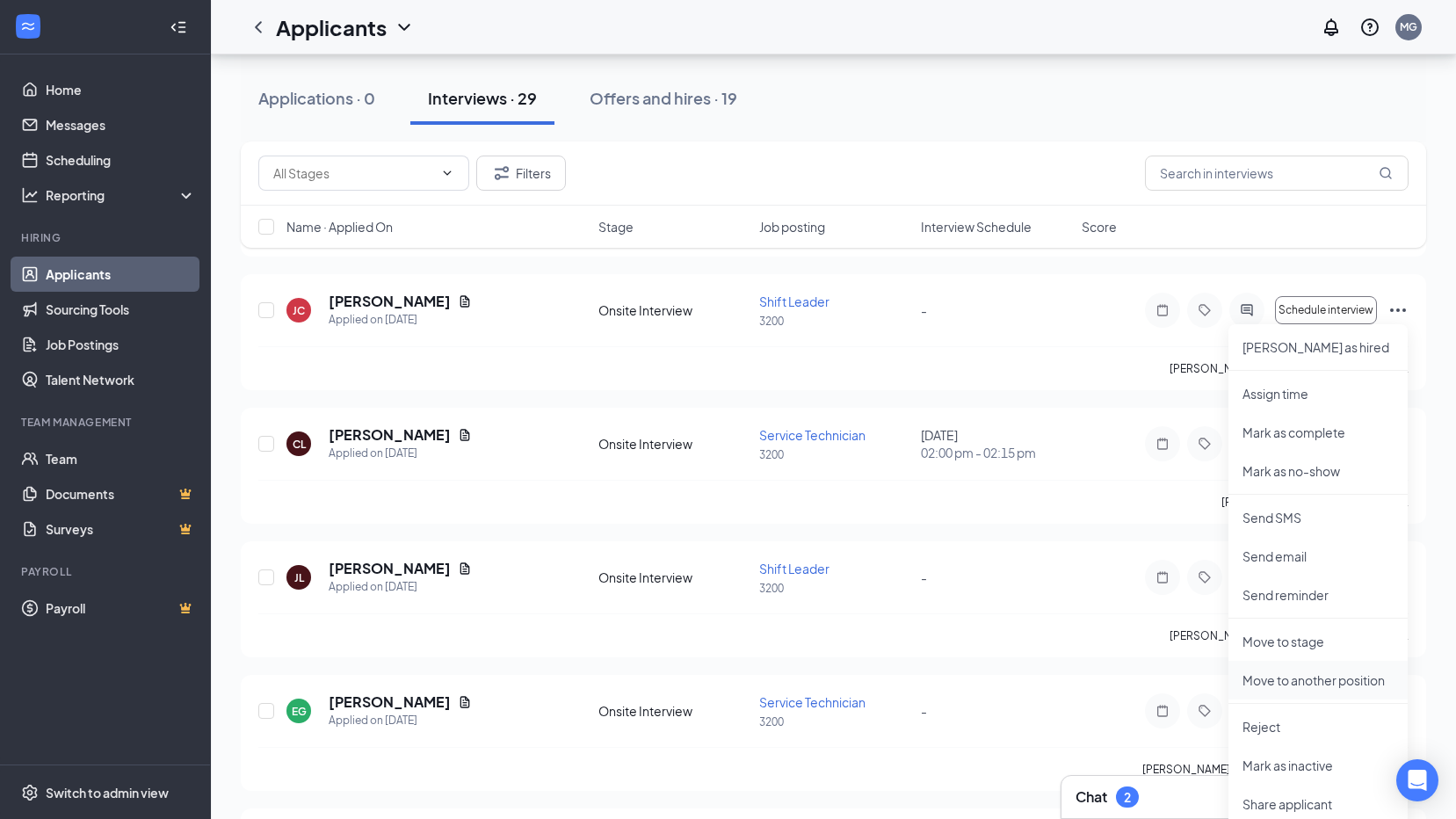
scroll to position [1495, 0]
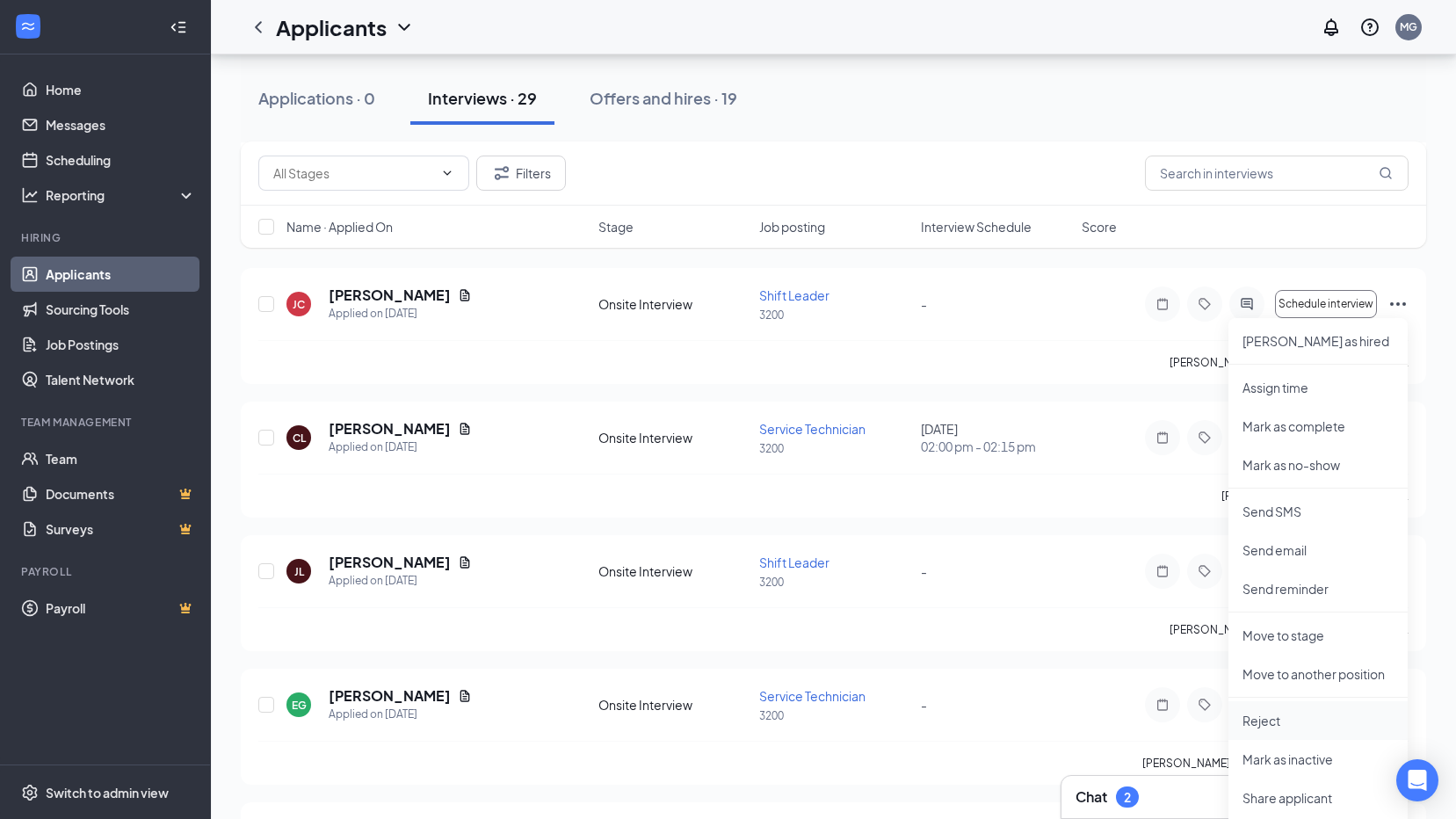
click at [1281, 720] on p "Reject" at bounding box center [1318, 721] width 151 height 18
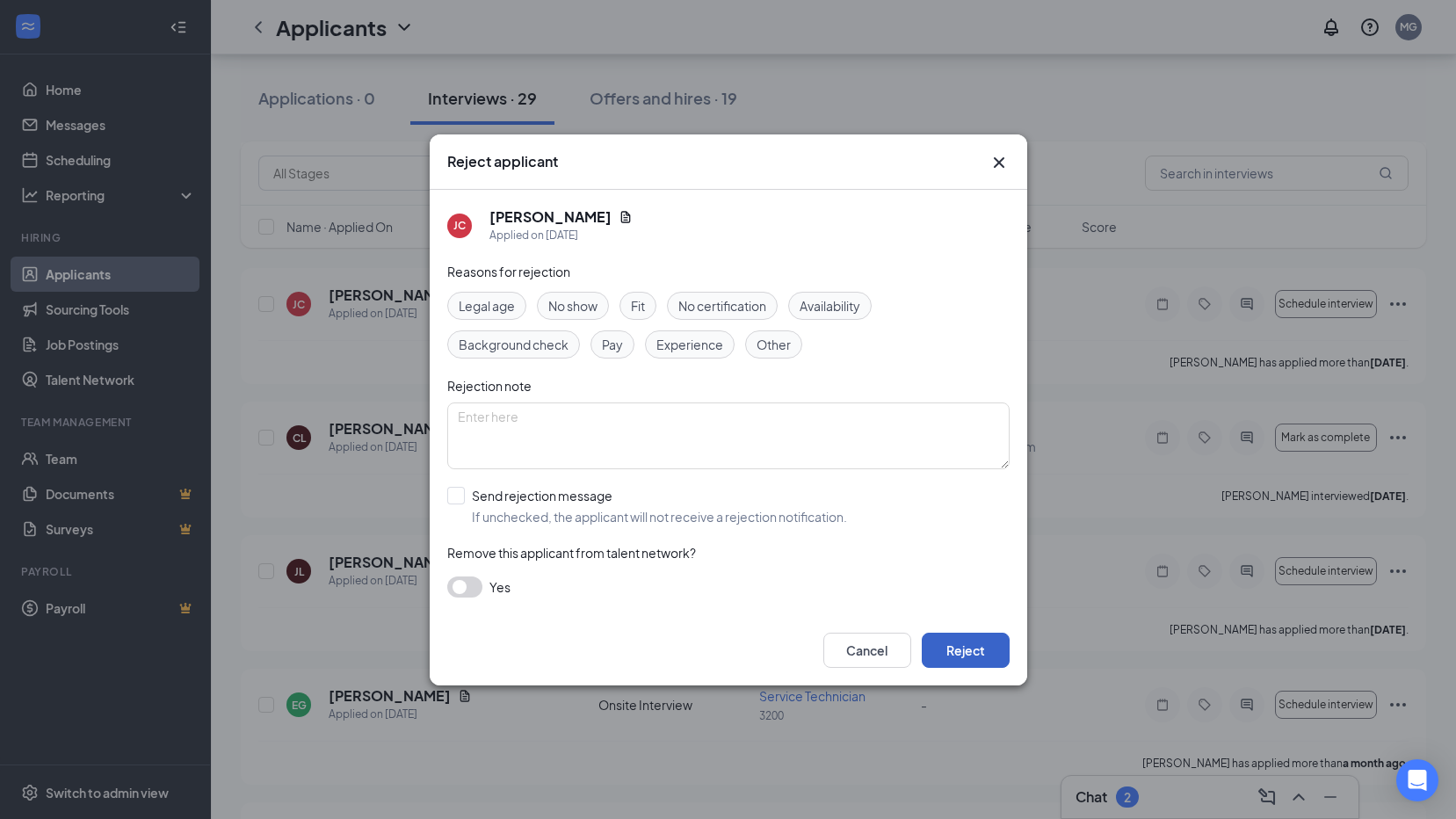
click at [996, 658] on button "Reject" at bounding box center [966, 650] width 88 height 35
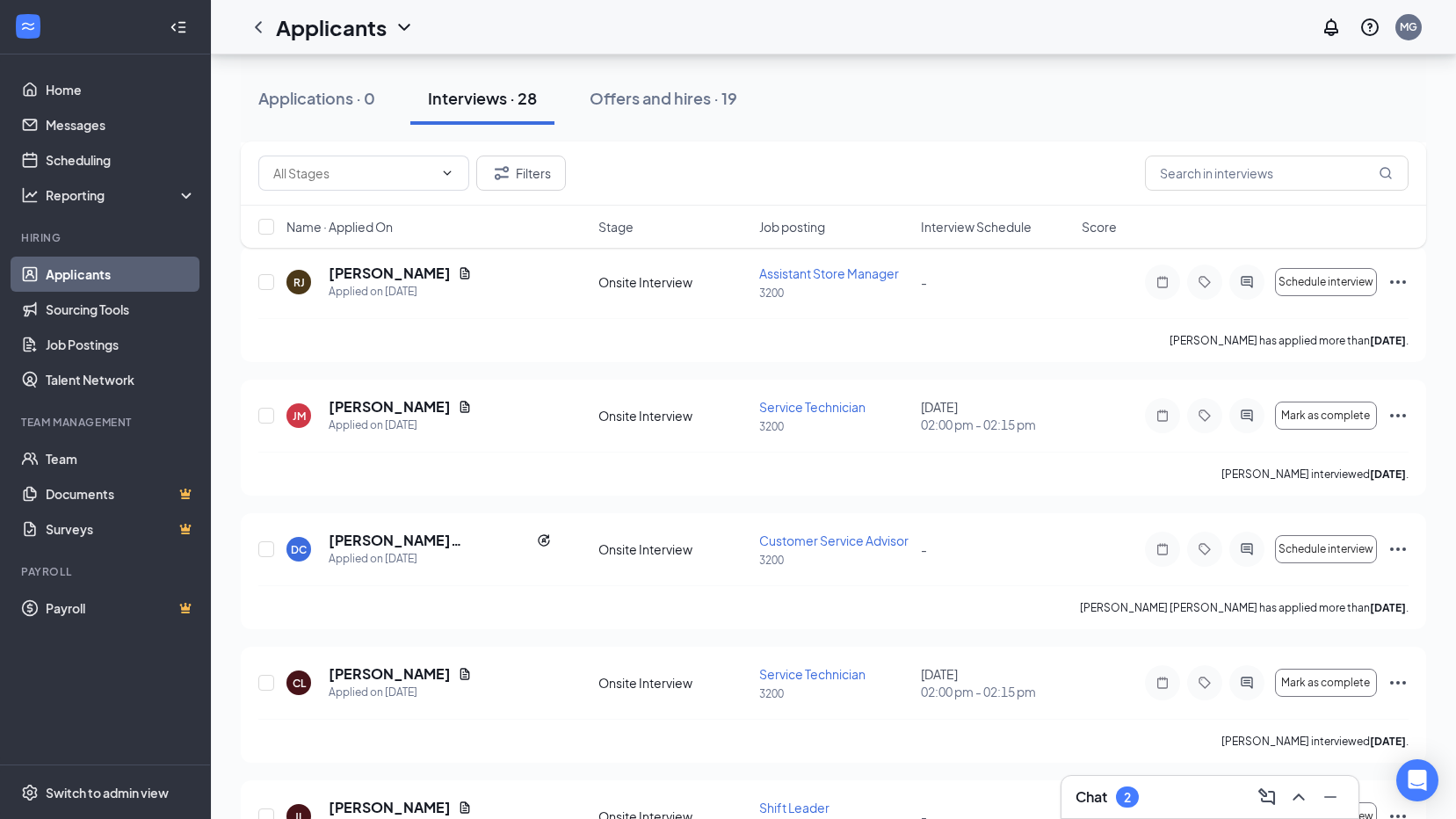
scroll to position [879, 0]
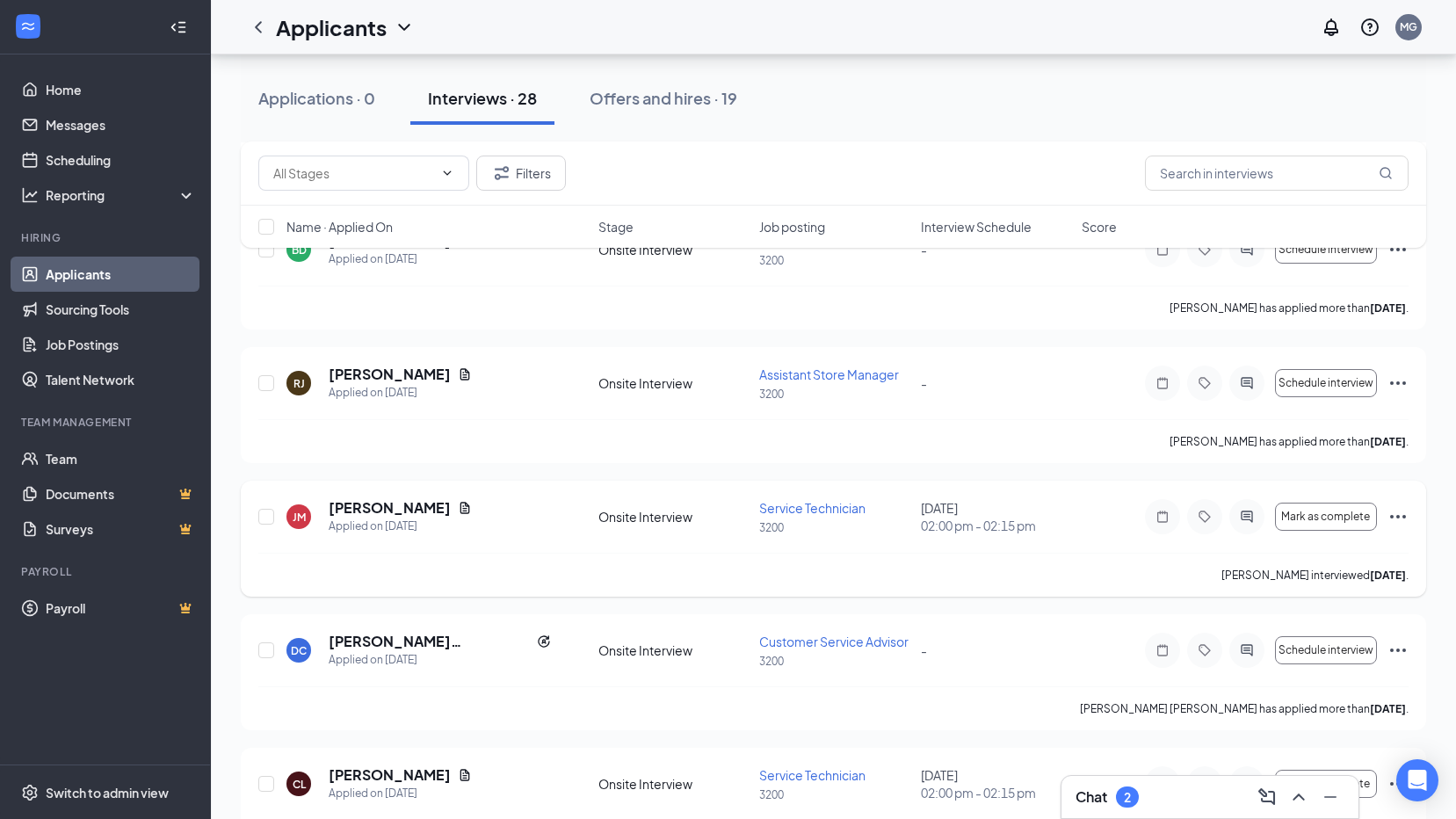
click at [1407, 518] on icon "Ellipses" at bounding box center [1398, 517] width 22 height 22
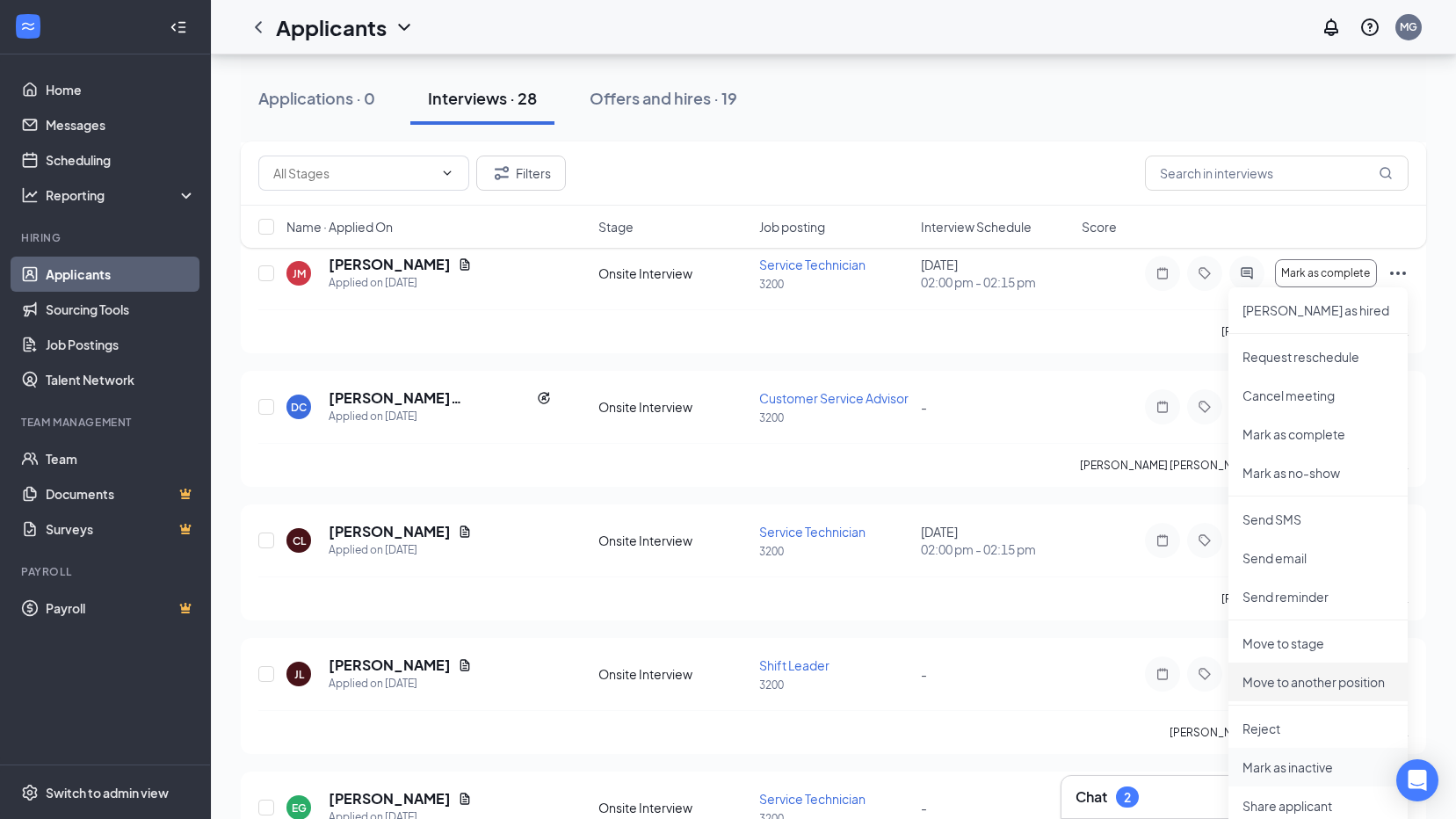
scroll to position [1143, 0]
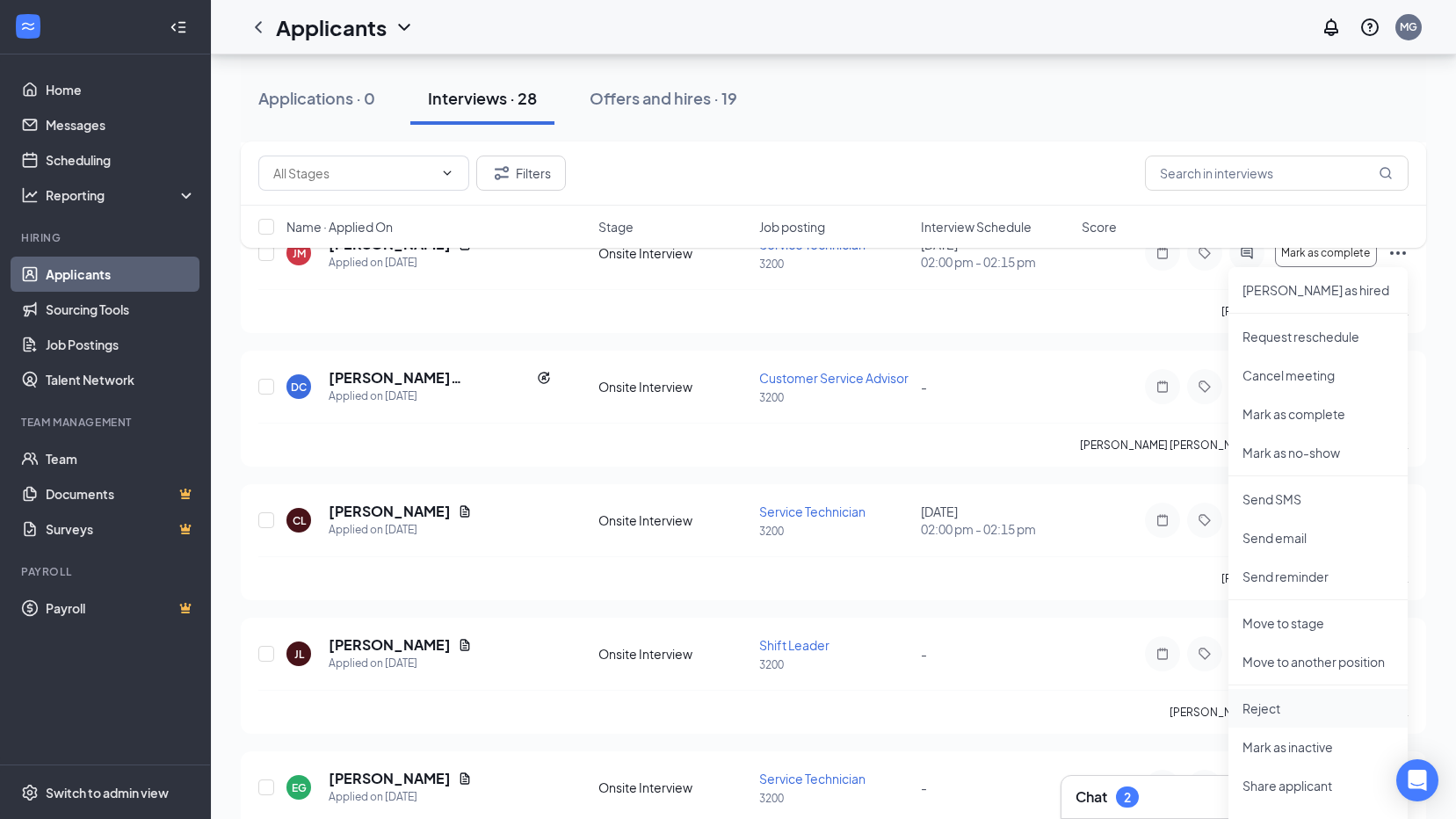
click at [1285, 709] on p "Reject" at bounding box center [1318, 708] width 151 height 18
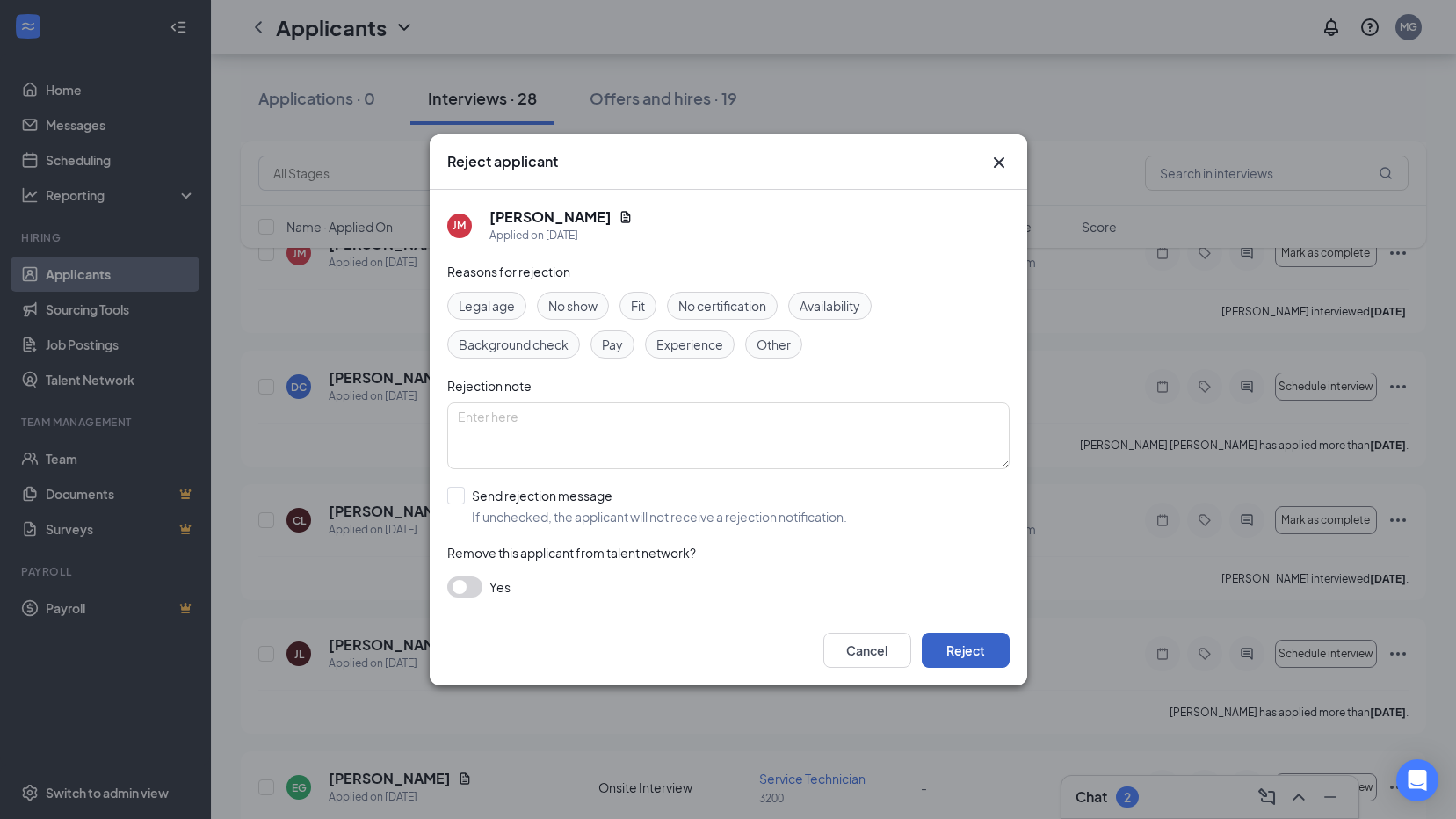
click at [992, 650] on button "Reject" at bounding box center [966, 650] width 88 height 35
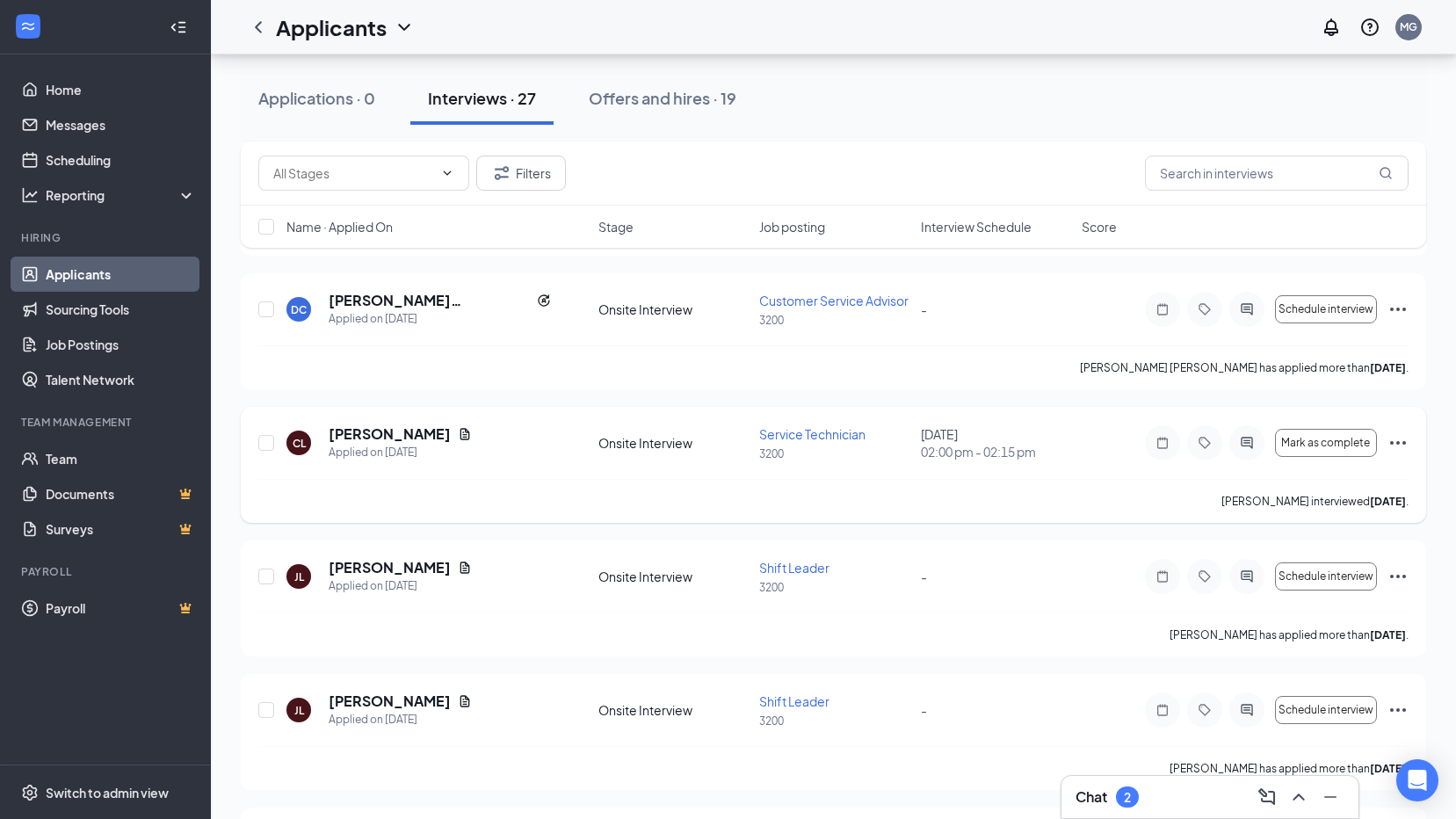
scroll to position [1055, 0]
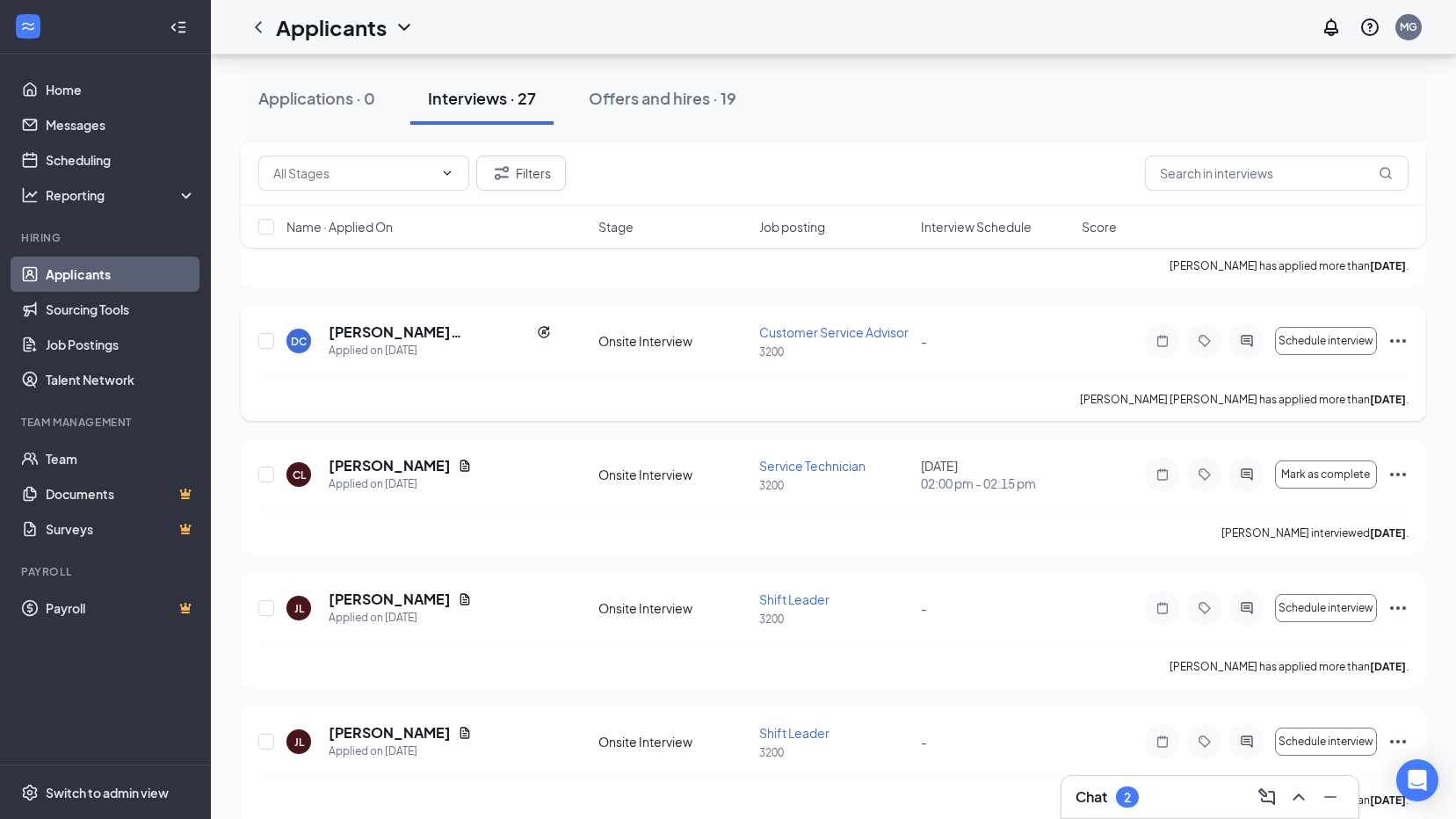
click at [1408, 341] on icon "Ellipses" at bounding box center [1398, 341] width 22 height 22
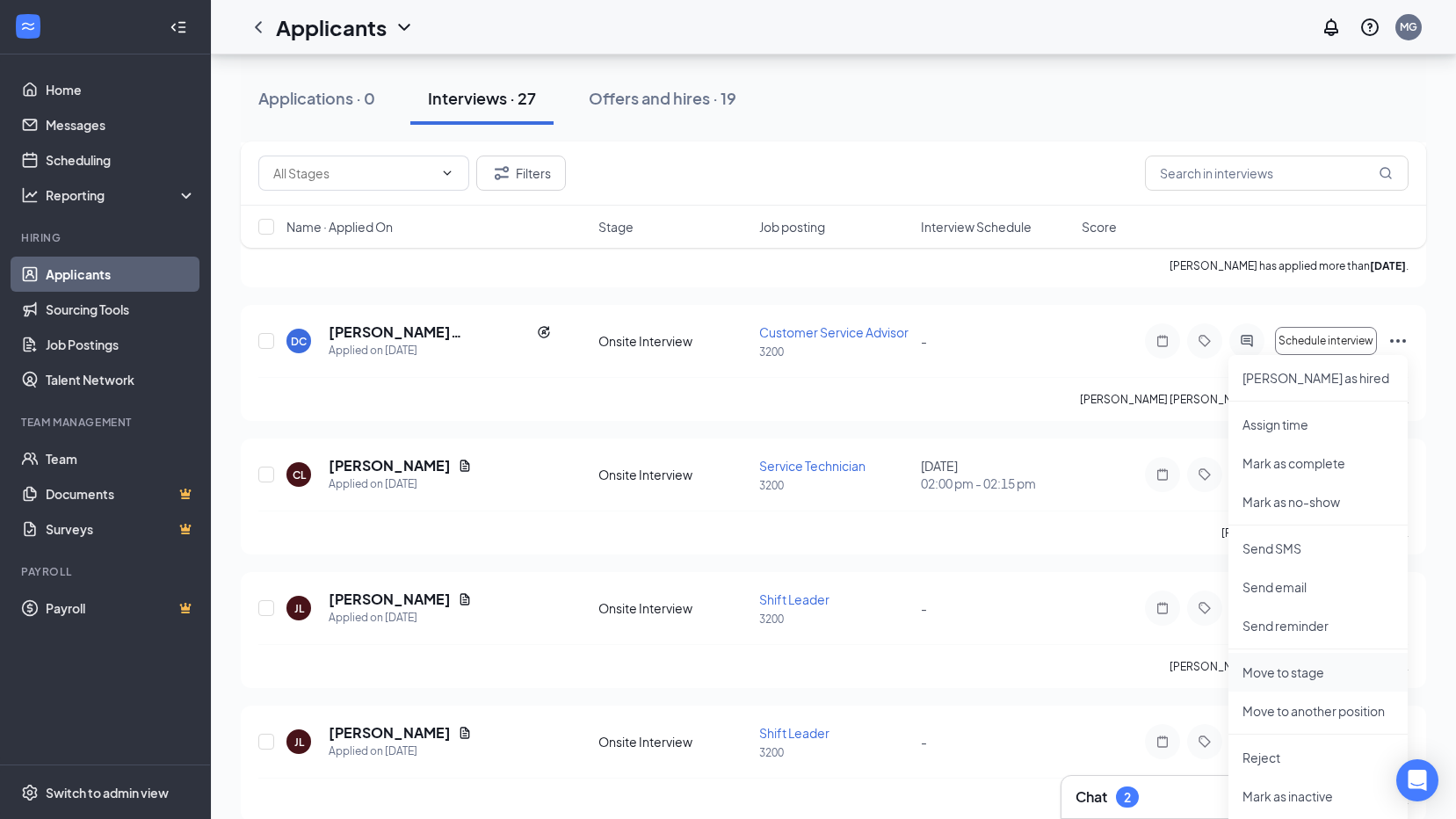
scroll to position [1143, 0]
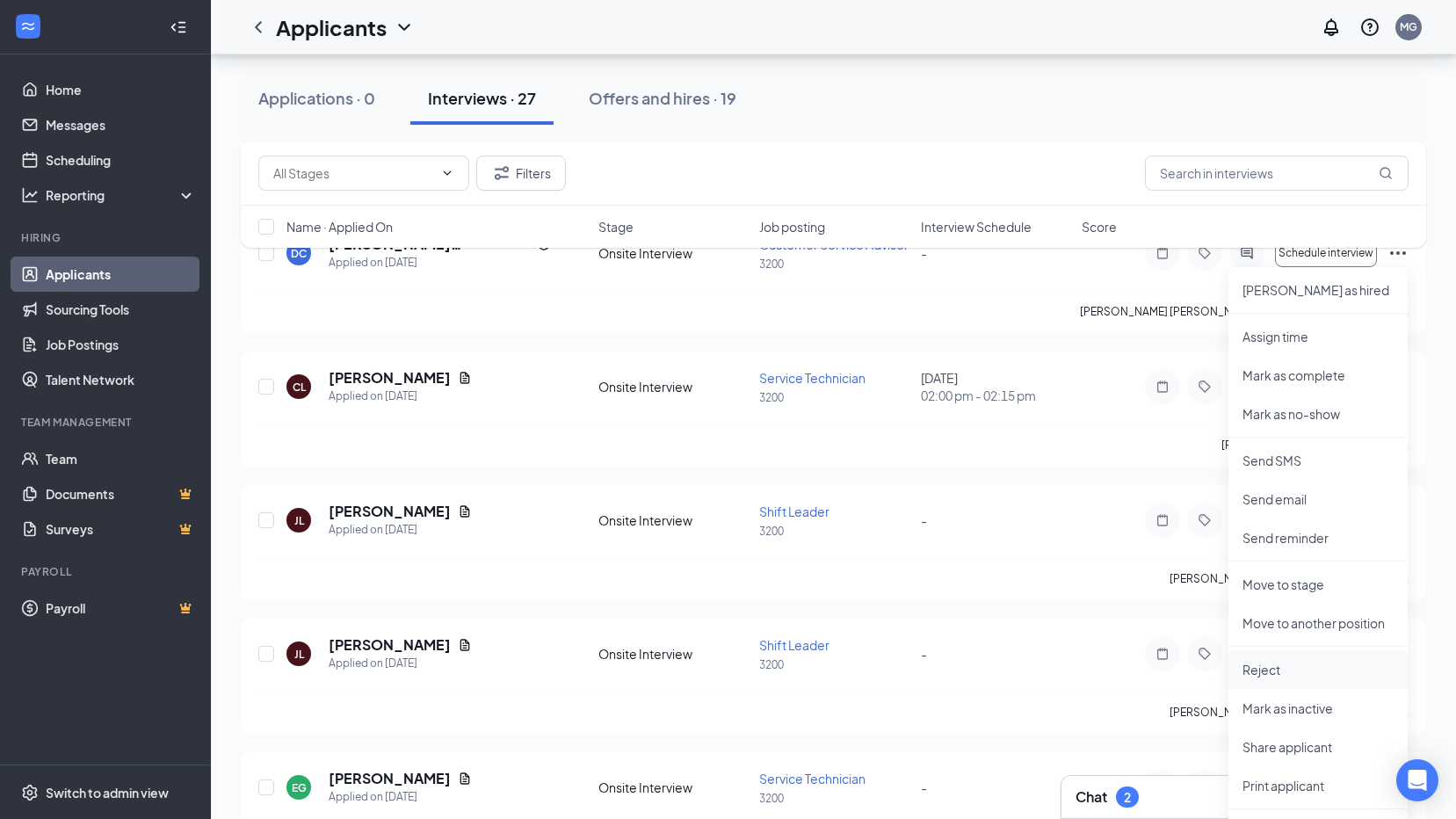
click at [1265, 668] on p "Reject" at bounding box center [1318, 670] width 151 height 18
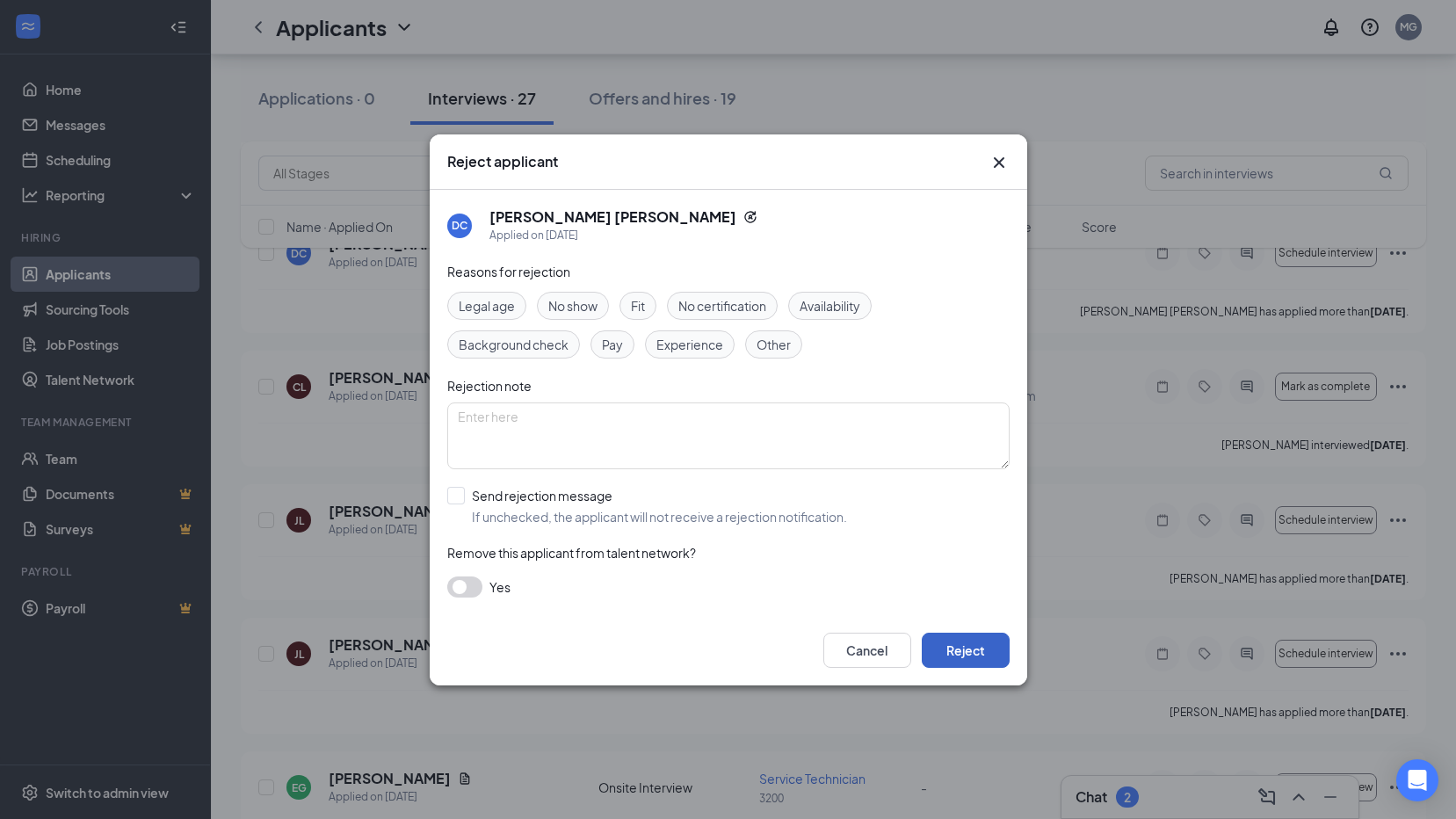
click at [989, 642] on button "Reject" at bounding box center [966, 650] width 88 height 35
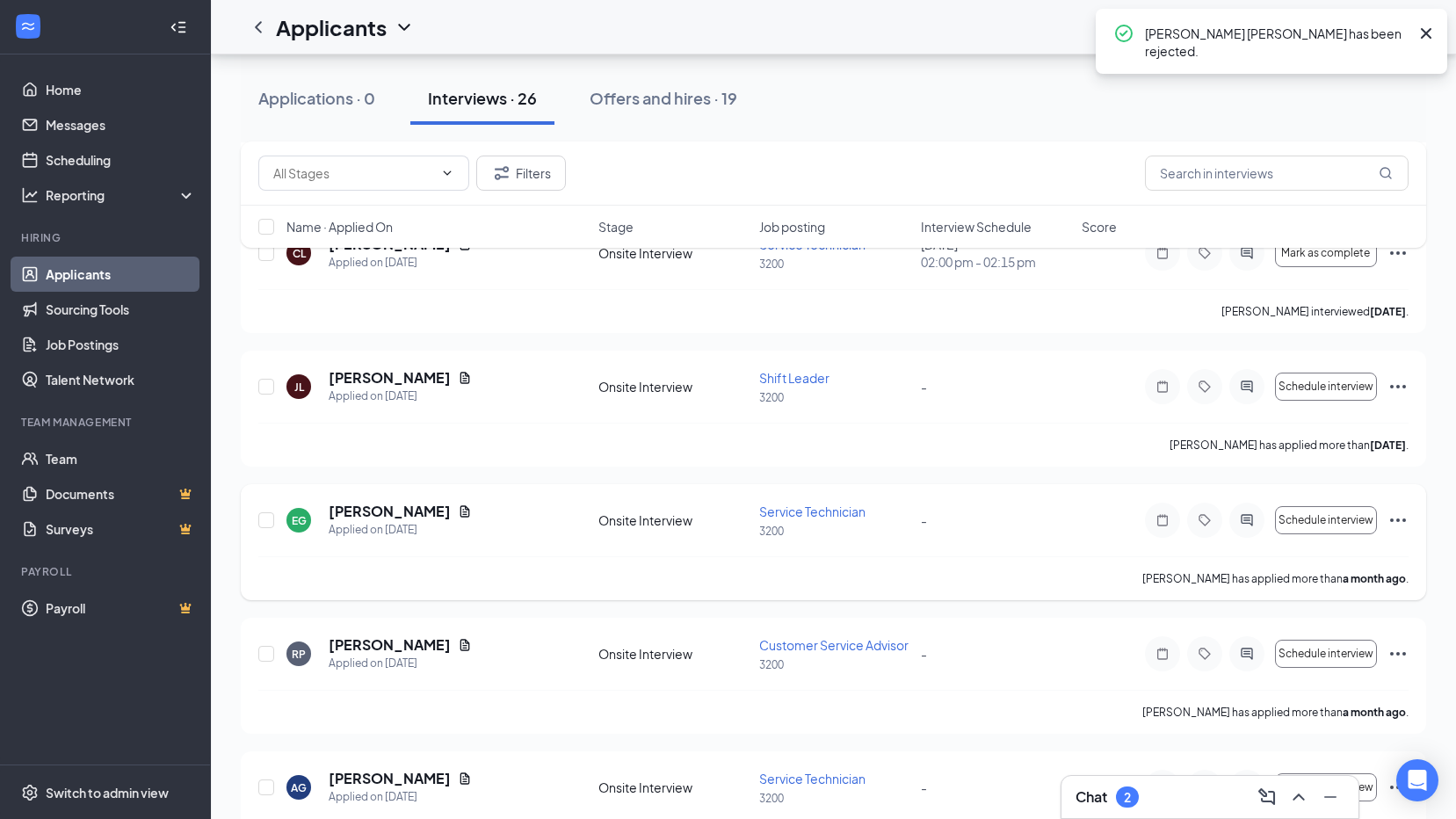
scroll to position [967, 0]
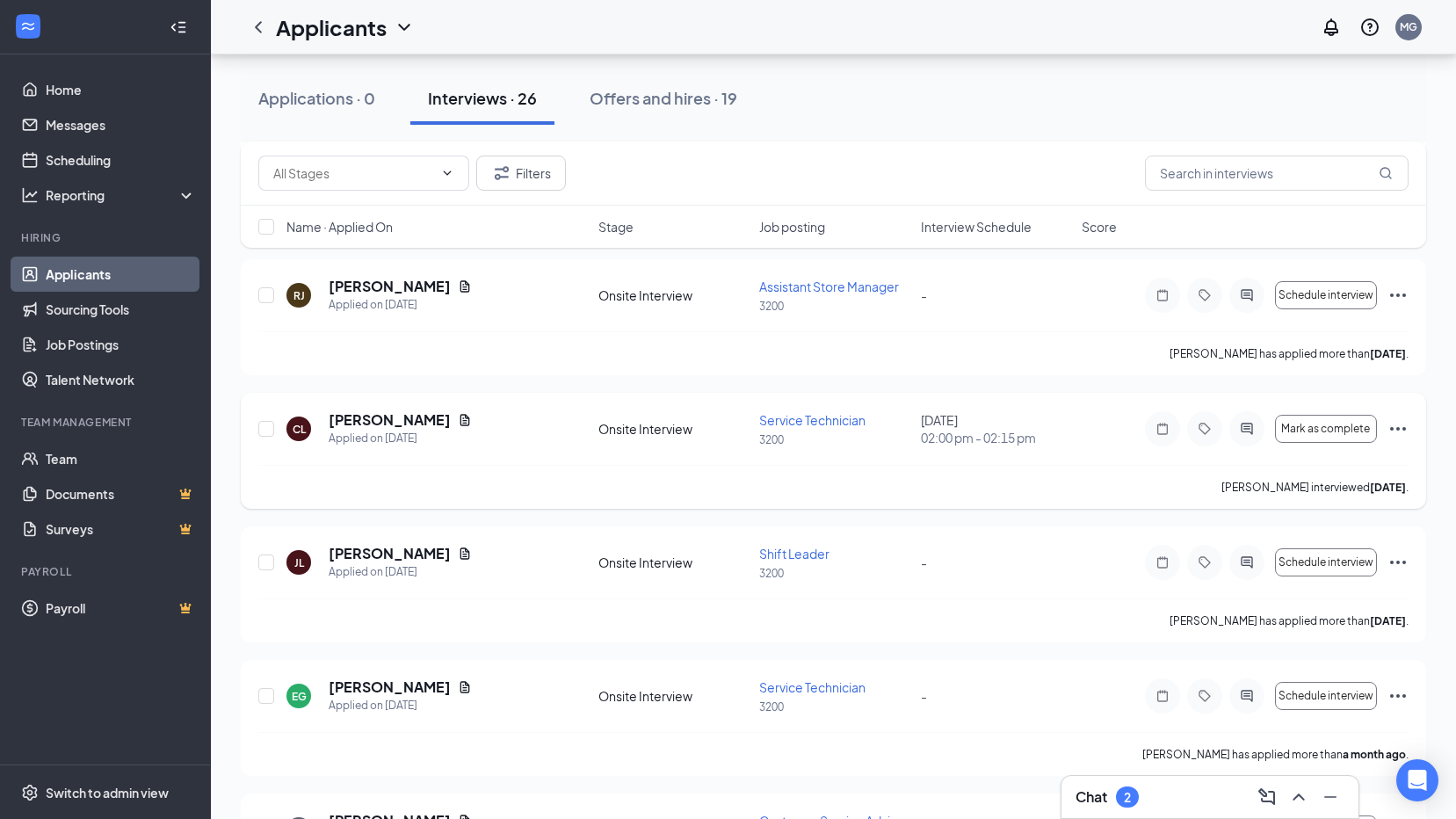
click at [1390, 426] on icon "Ellipses" at bounding box center [1398, 430] width 22 height 22
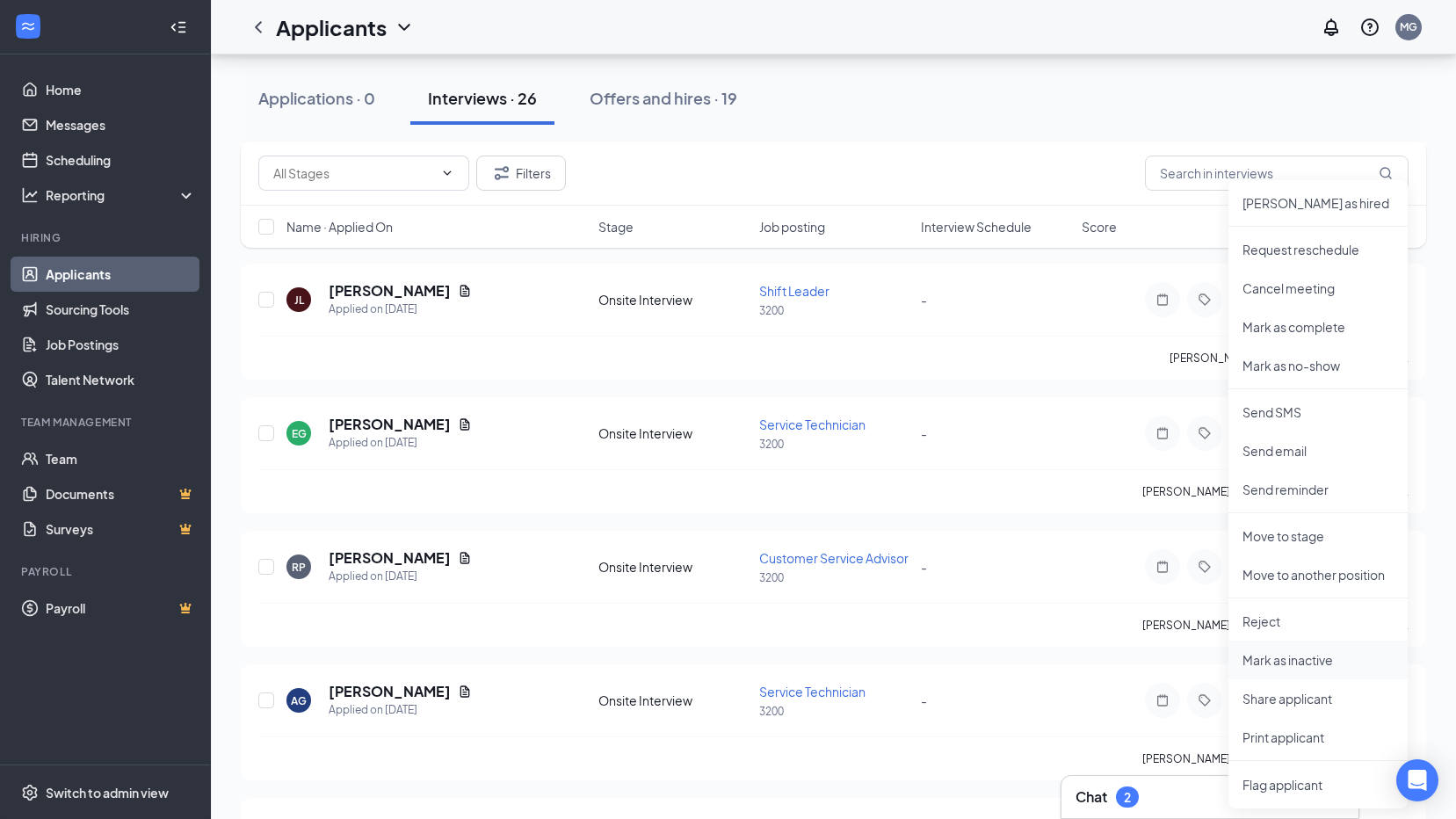
scroll to position [1231, 0]
click at [1283, 611] on li "Reject" at bounding box center [1318, 620] width 179 height 38
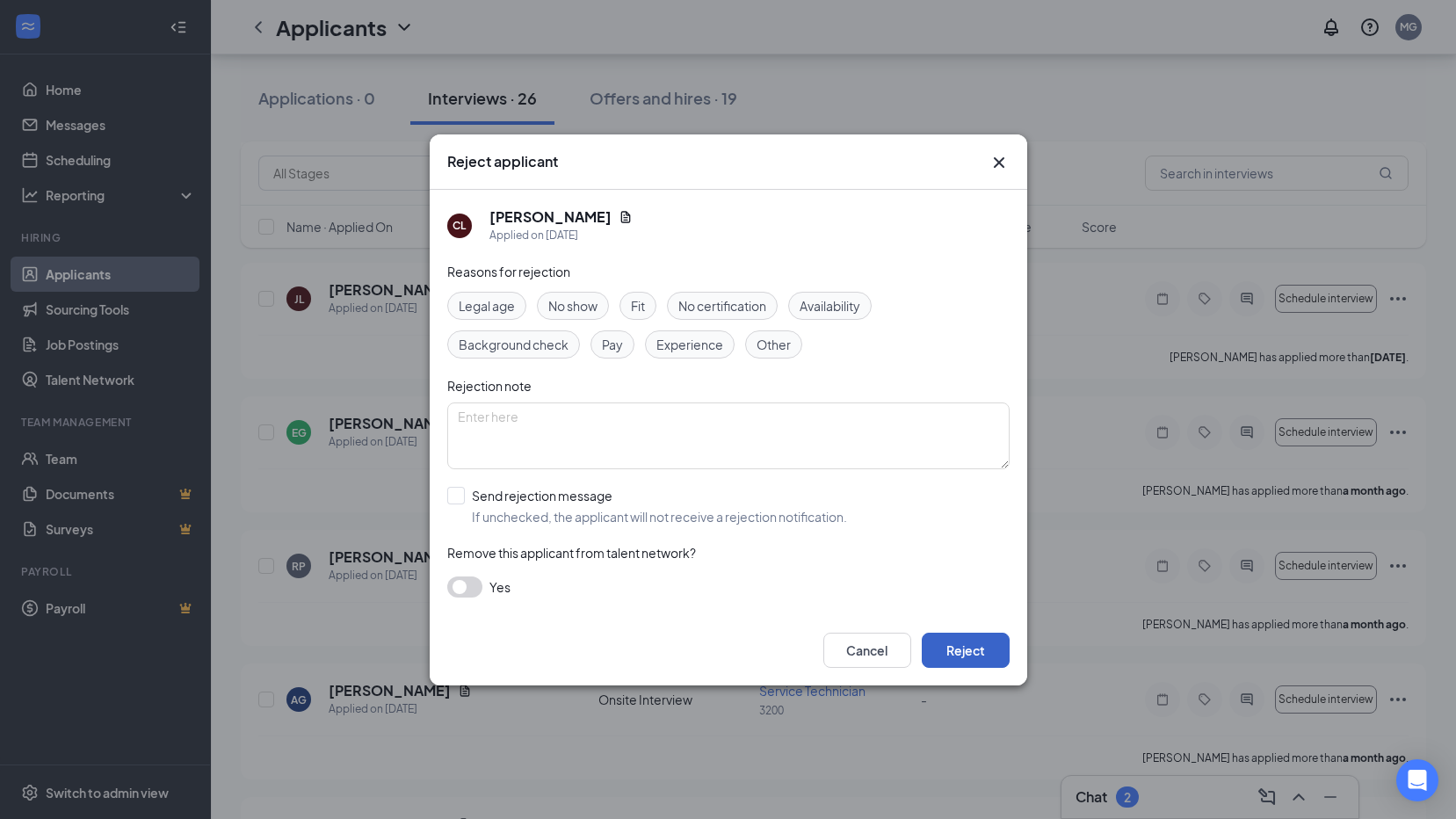
drag, startPoint x: 956, startPoint y: 649, endPoint x: 966, endPoint y: 643, distance: 11.7
click at [957, 649] on button "Reject" at bounding box center [966, 650] width 88 height 35
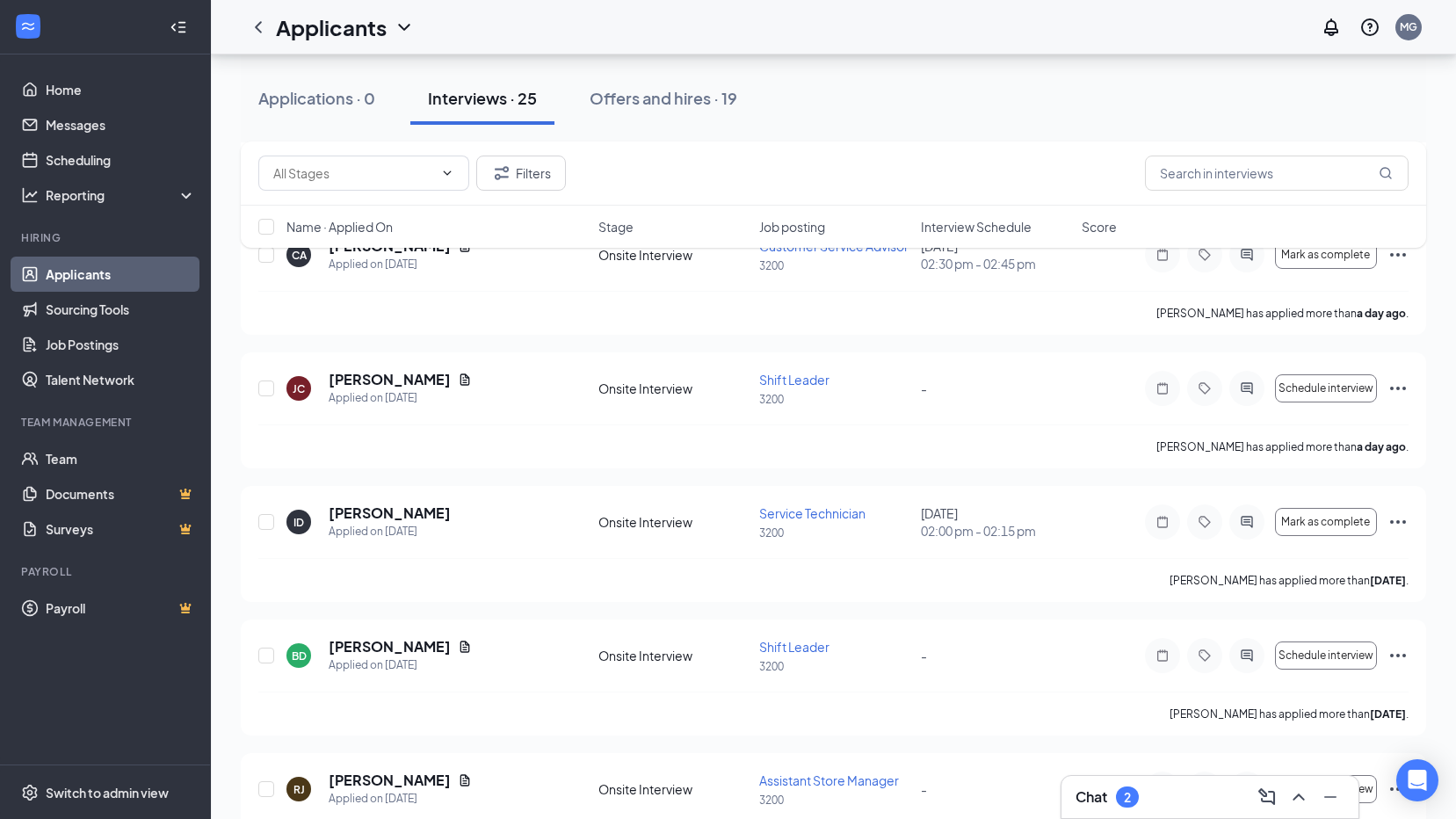
scroll to position [528, 0]
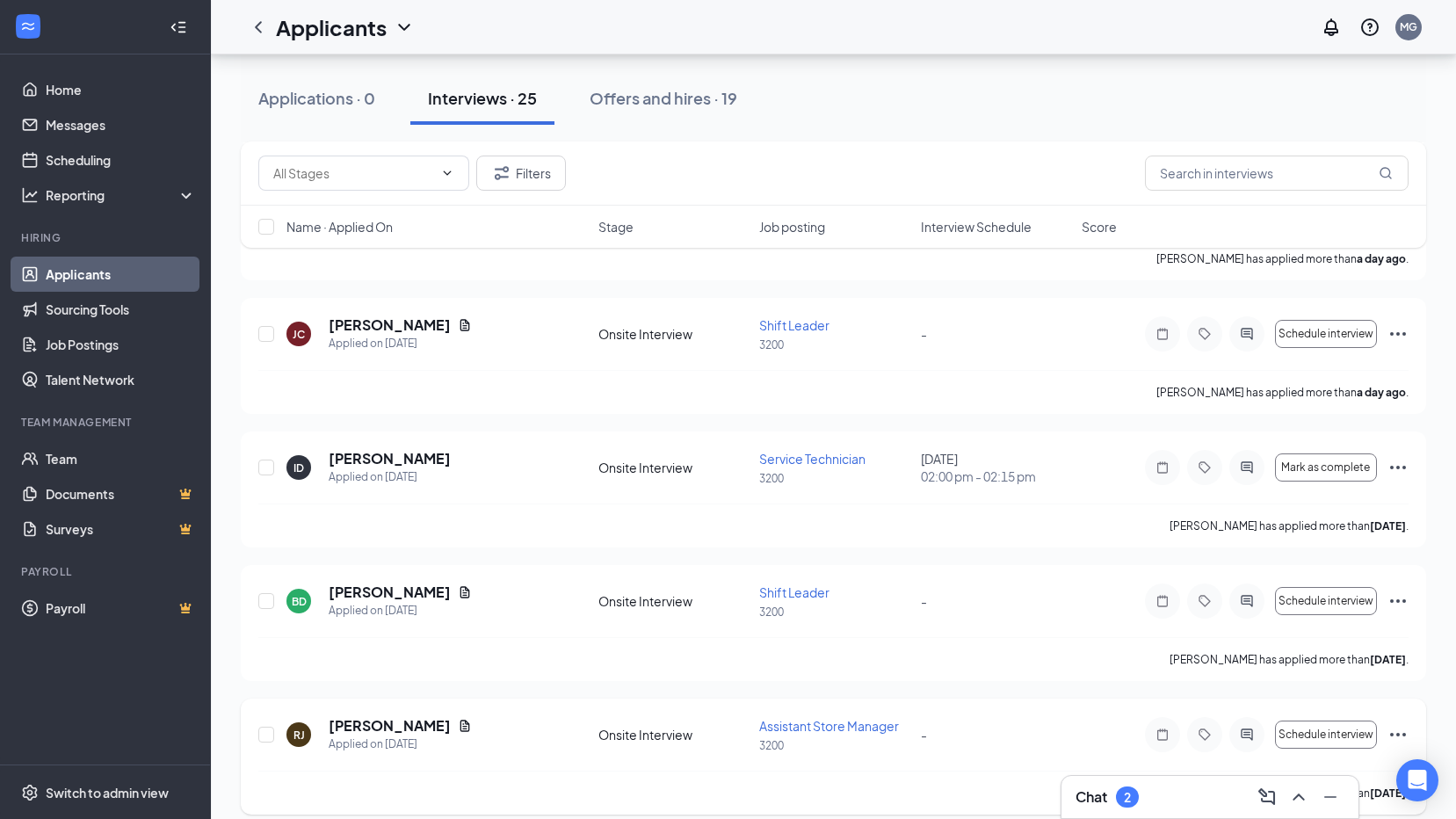
click at [1393, 743] on icon "Ellipses" at bounding box center [1398, 736] width 22 height 22
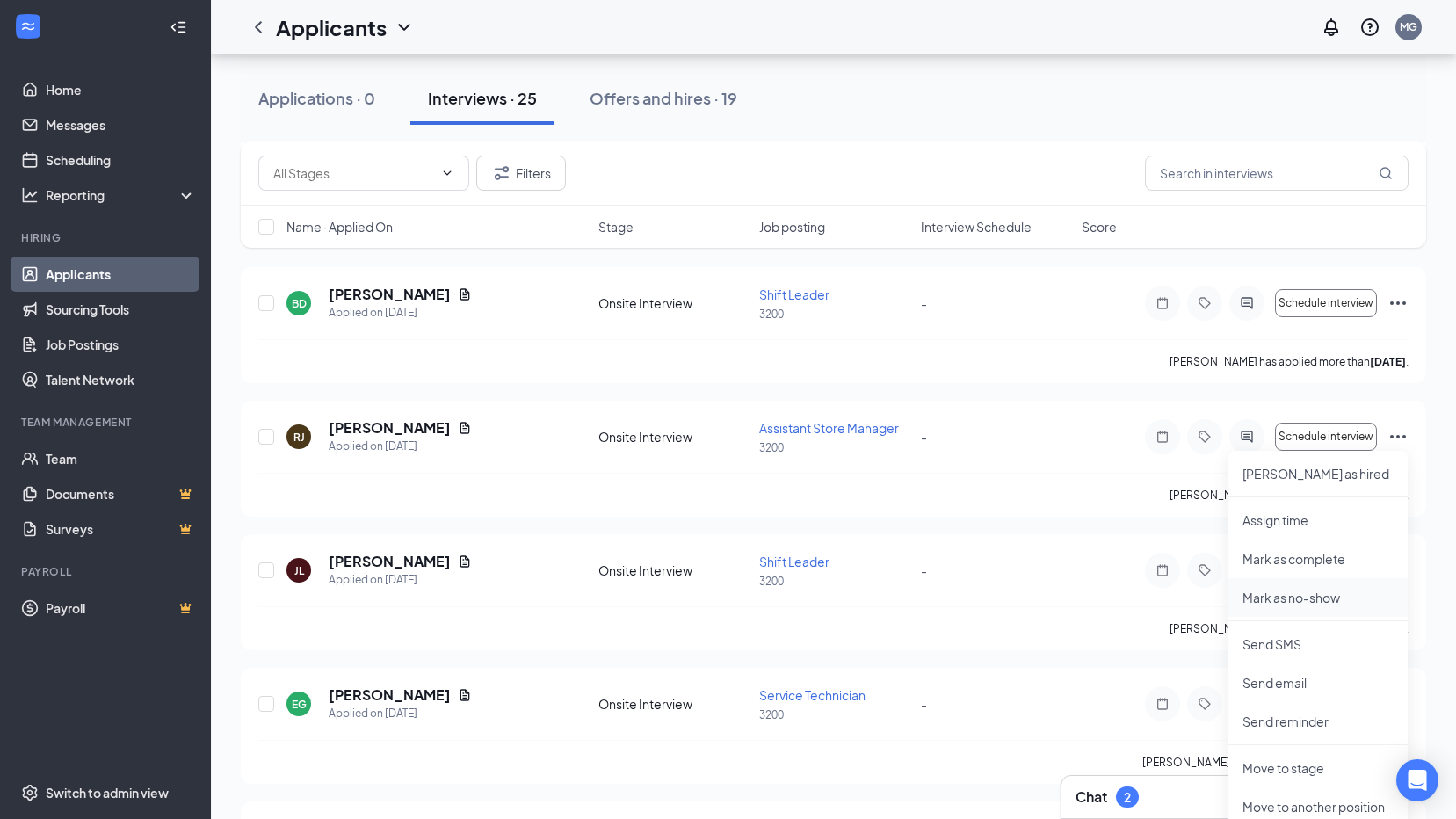
scroll to position [879, 0]
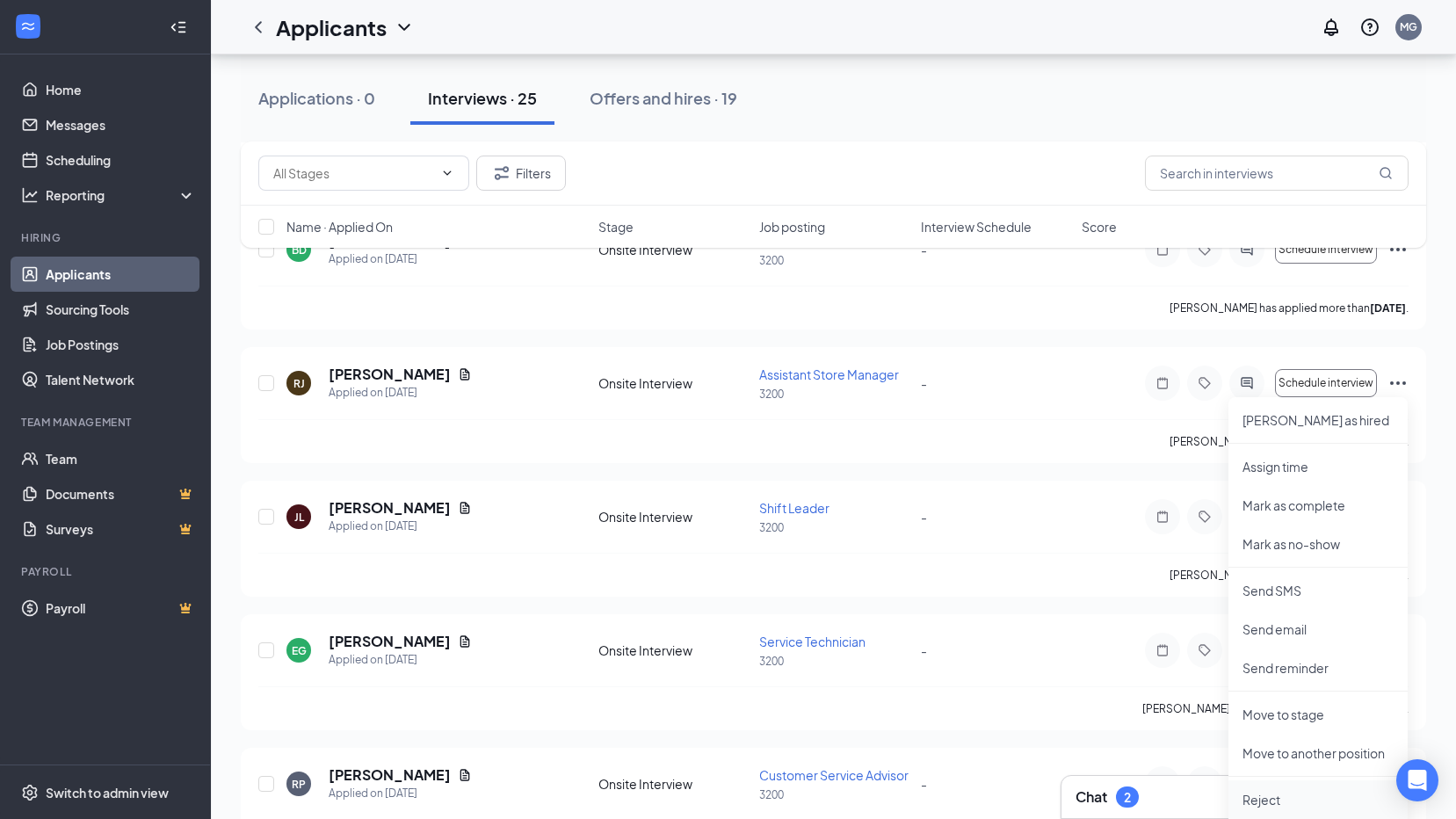
click at [1261, 801] on p "Reject" at bounding box center [1318, 800] width 151 height 18
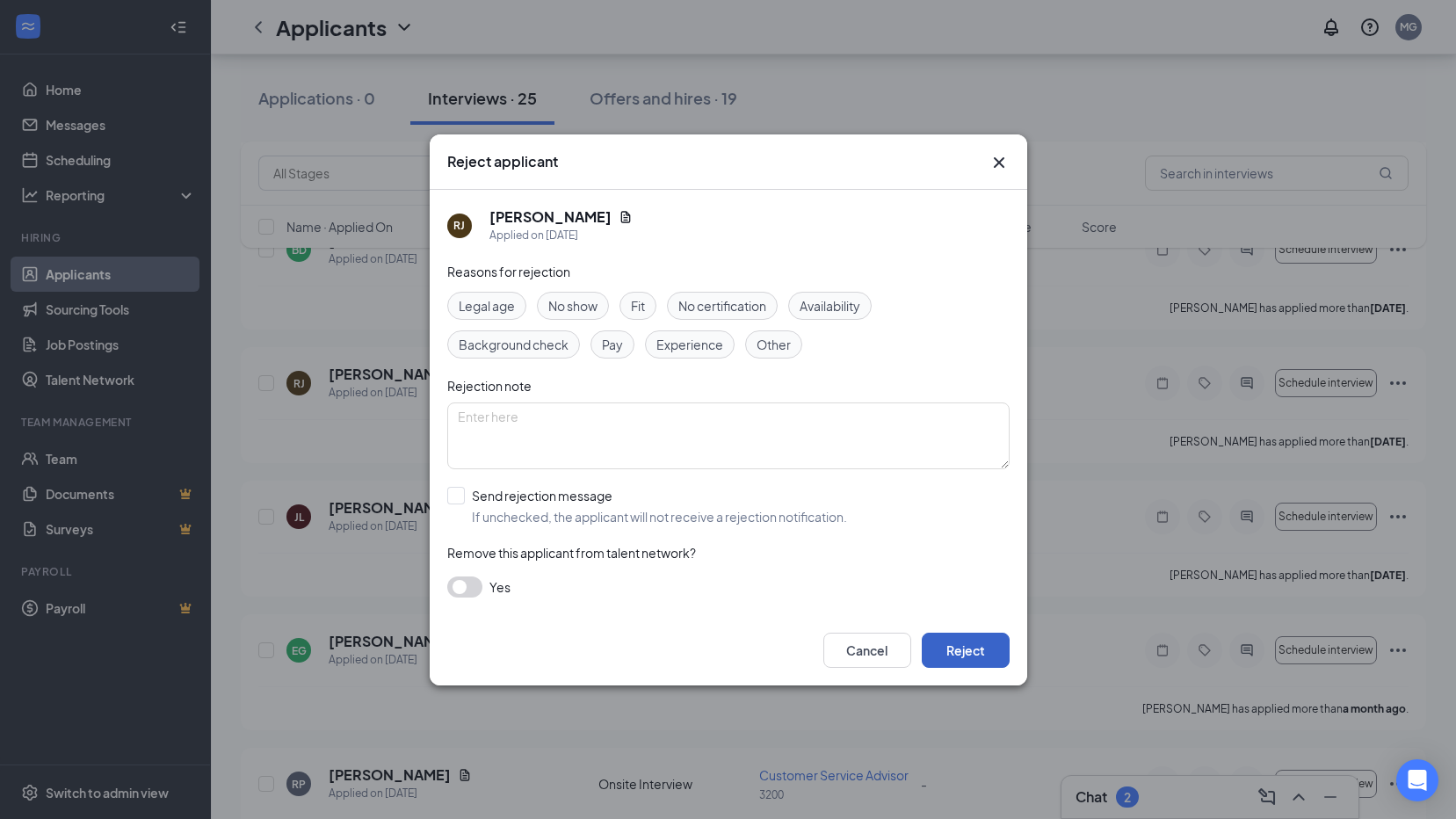
click at [948, 654] on button "Reject" at bounding box center [966, 650] width 88 height 35
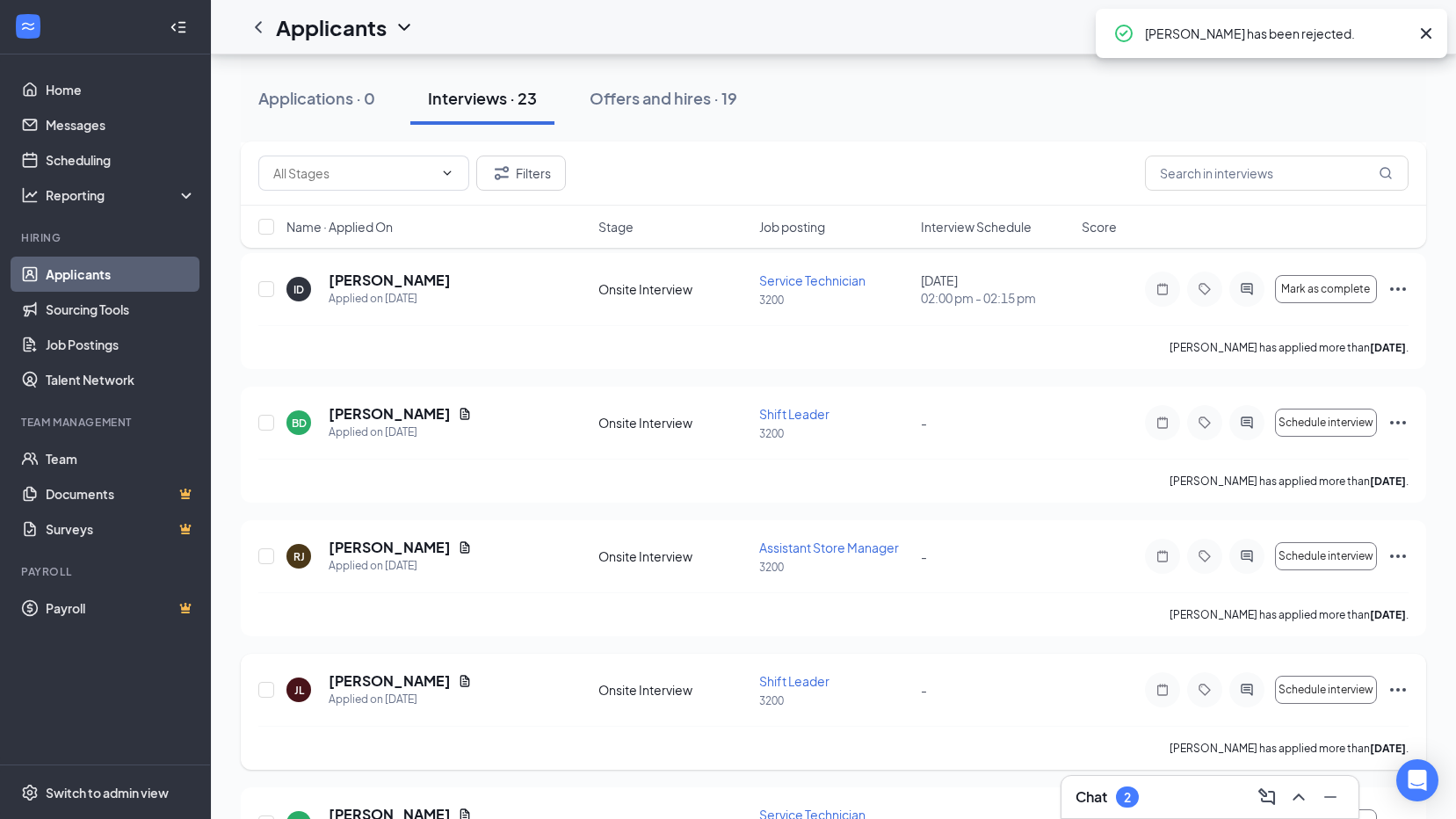
scroll to position [703, 0]
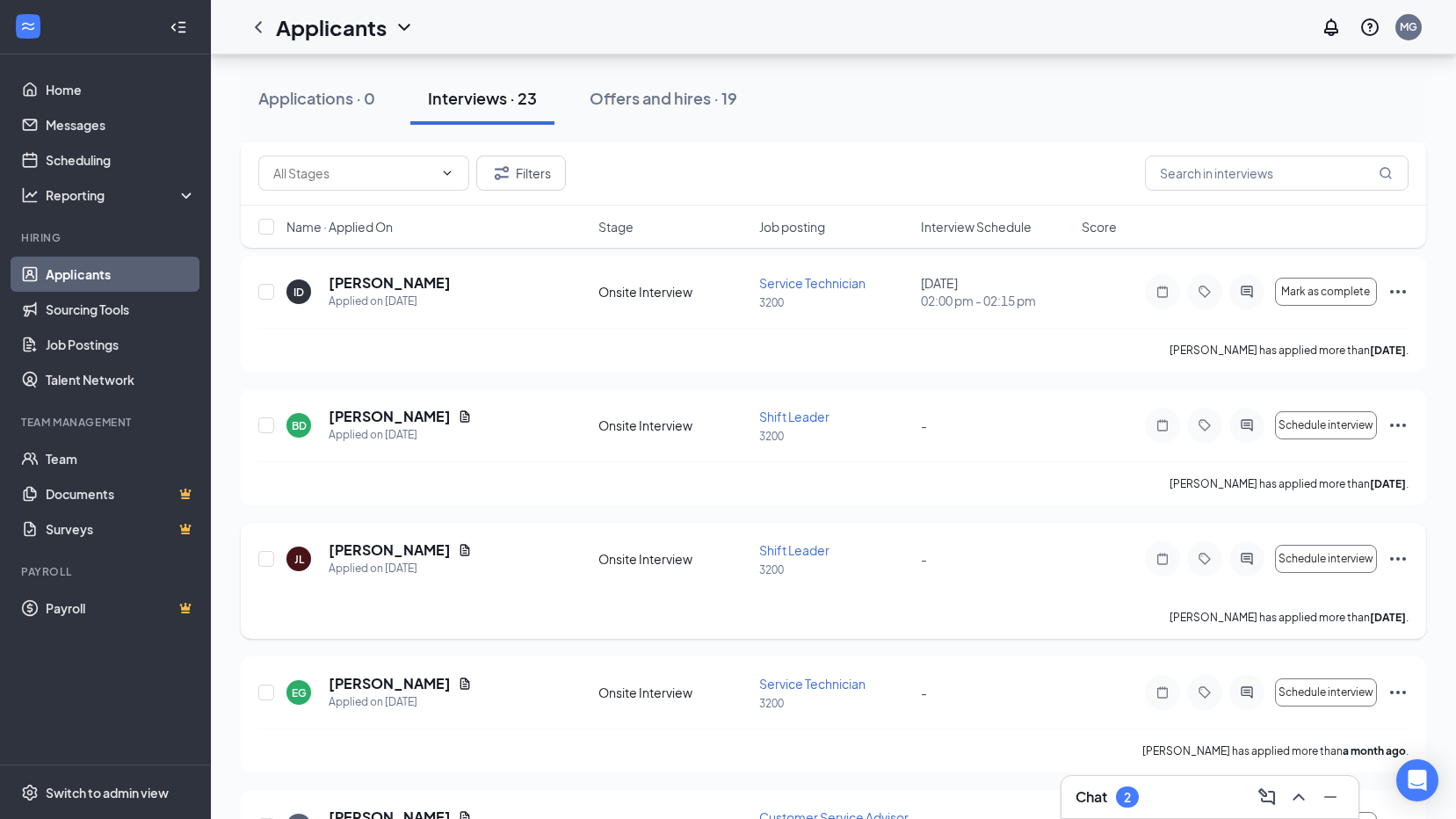
click at [1401, 566] on icon "Ellipses" at bounding box center [1398, 559] width 22 height 22
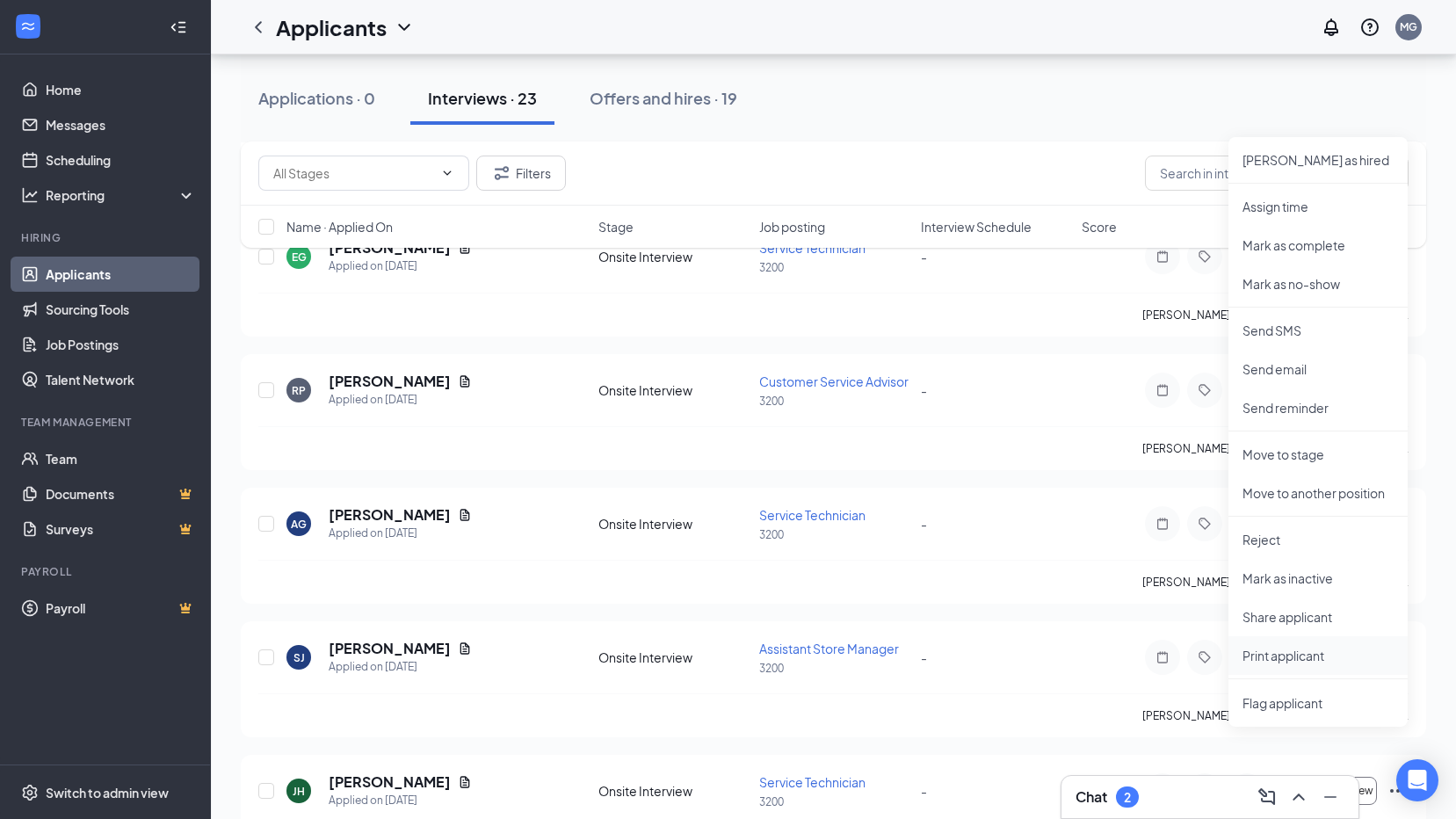
scroll to position [1143, 0]
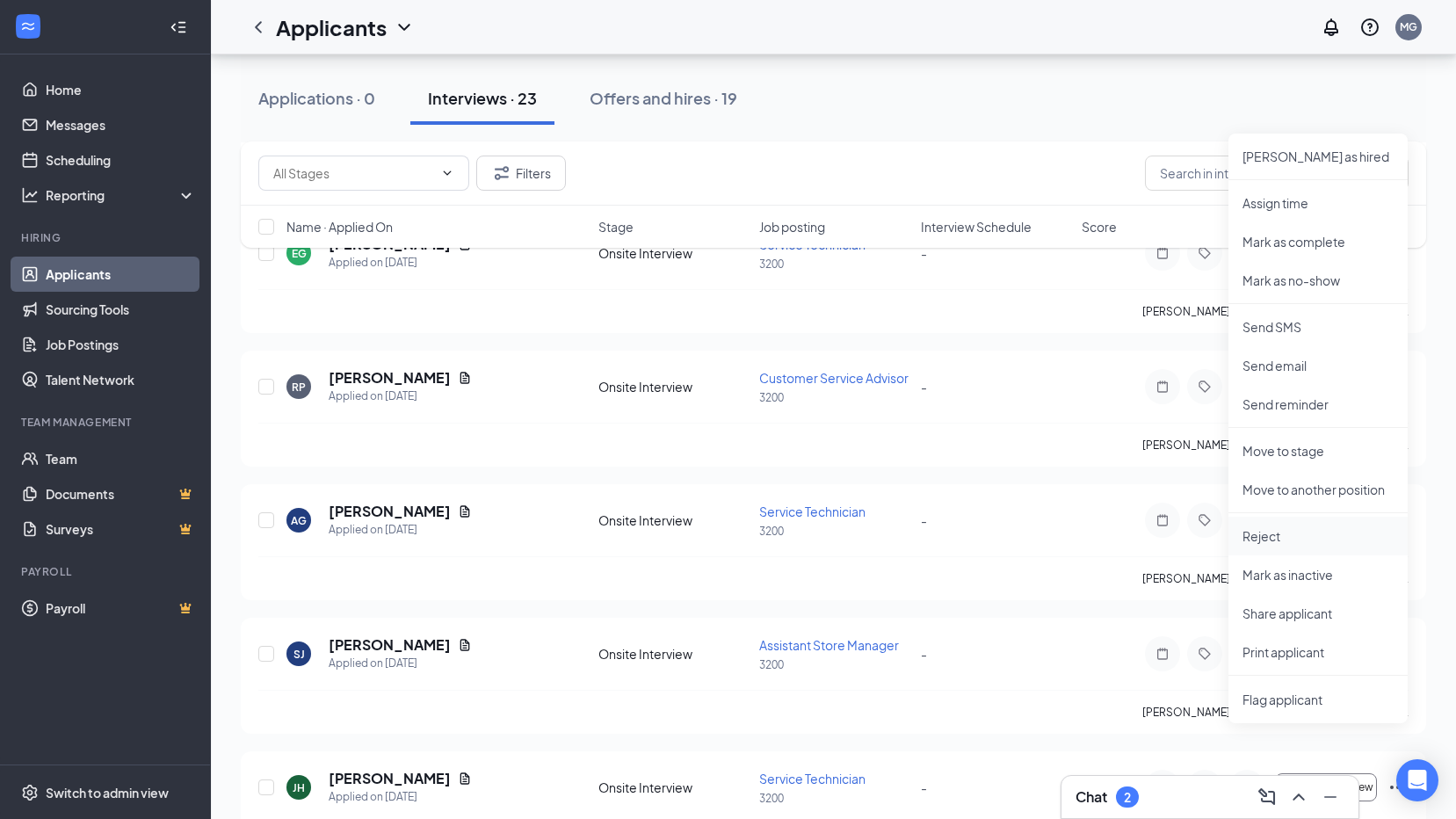
click at [1295, 538] on p "Reject" at bounding box center [1318, 537] width 151 height 18
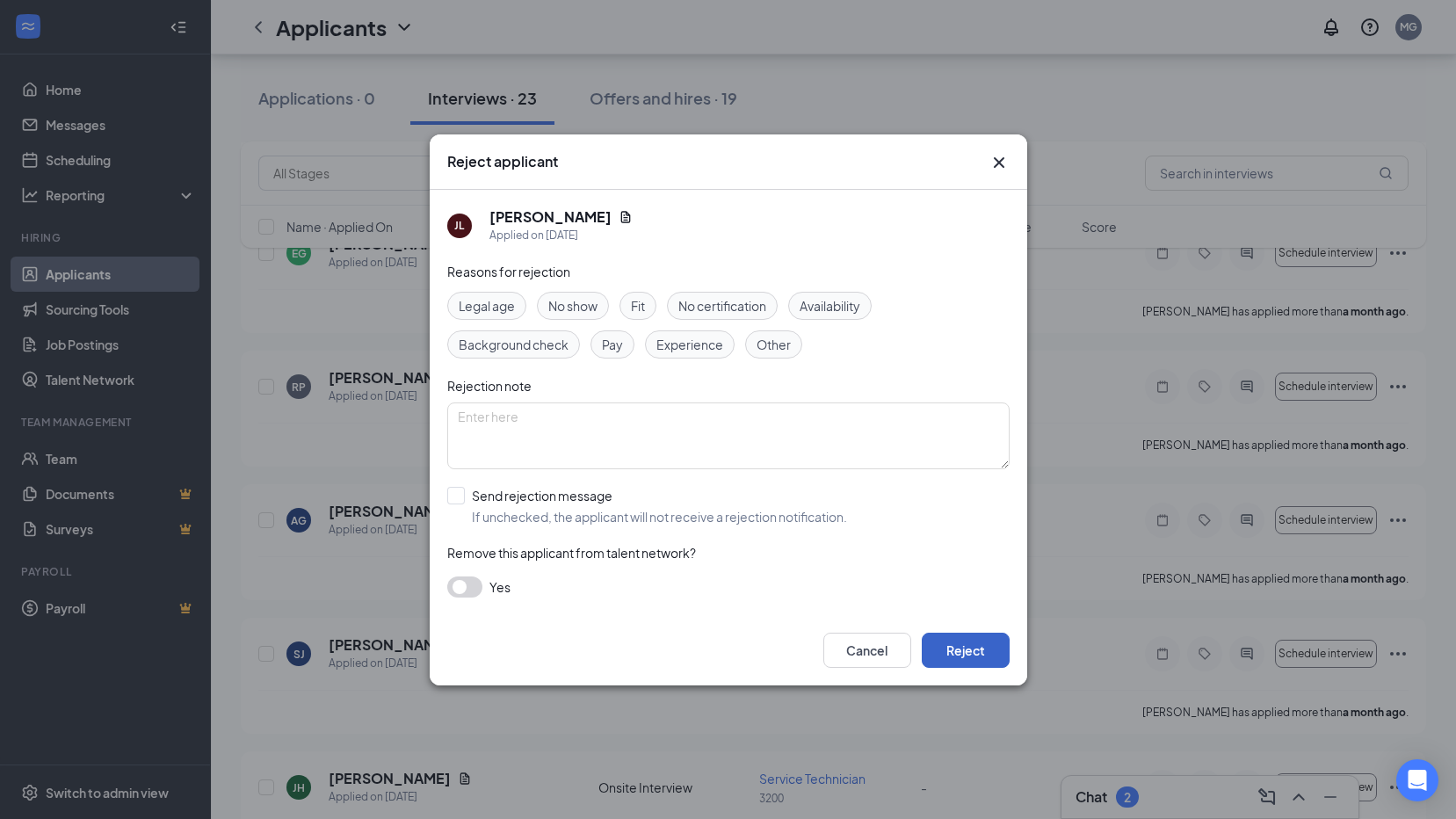
click at [975, 643] on button "Reject" at bounding box center [966, 650] width 88 height 35
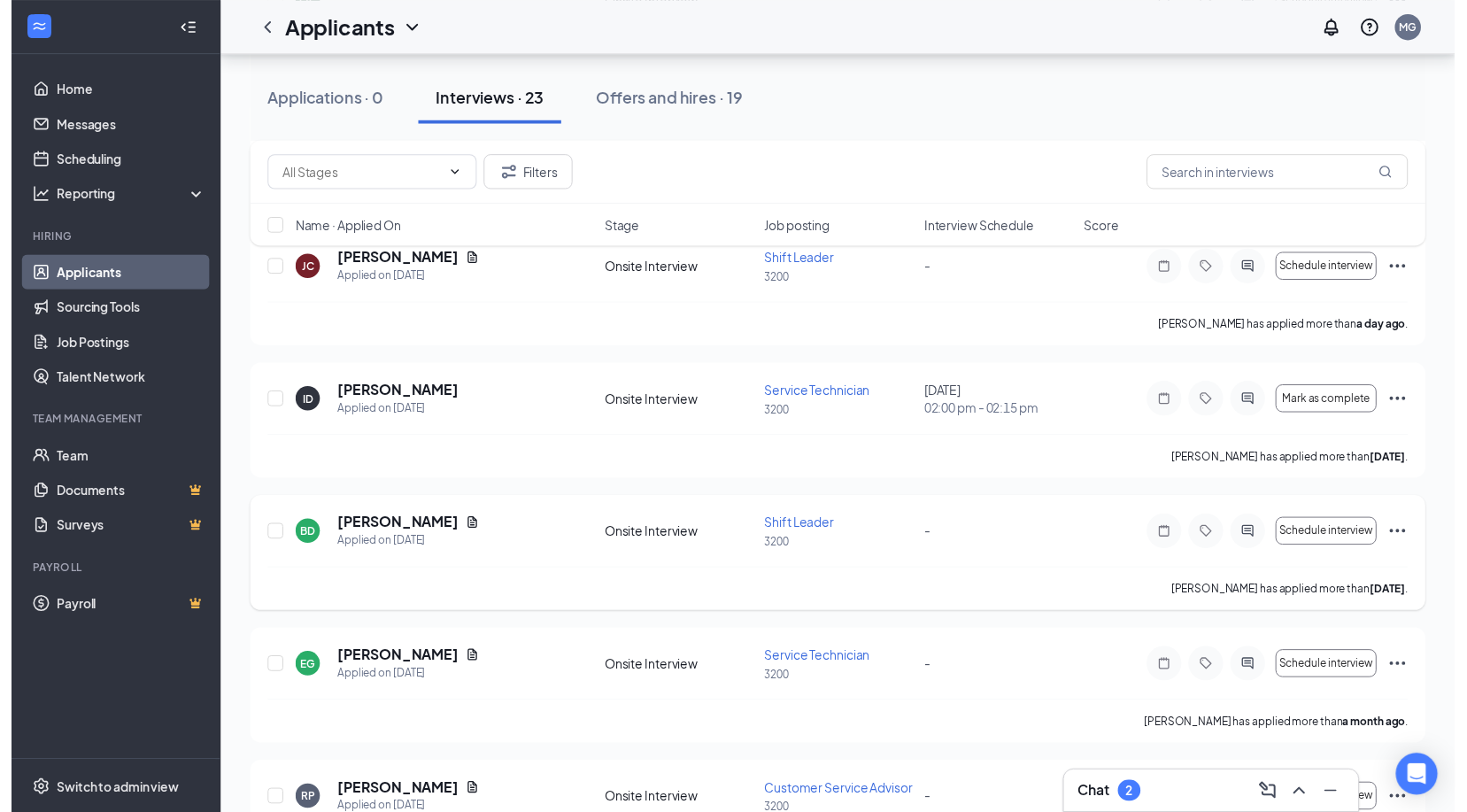
scroll to position [619, 0]
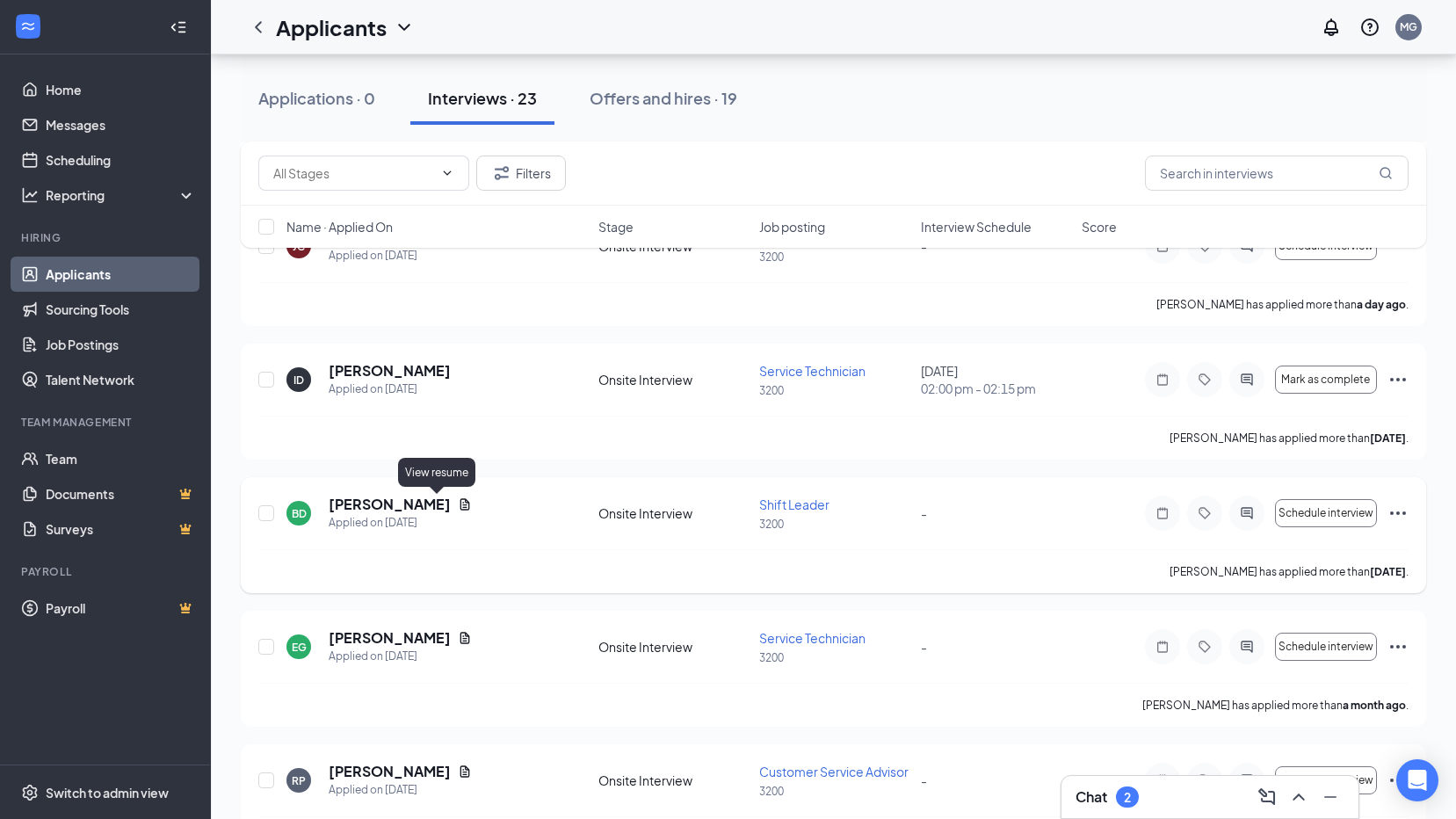
click at [458, 503] on icon "Document" at bounding box center [465, 504] width 14 height 14
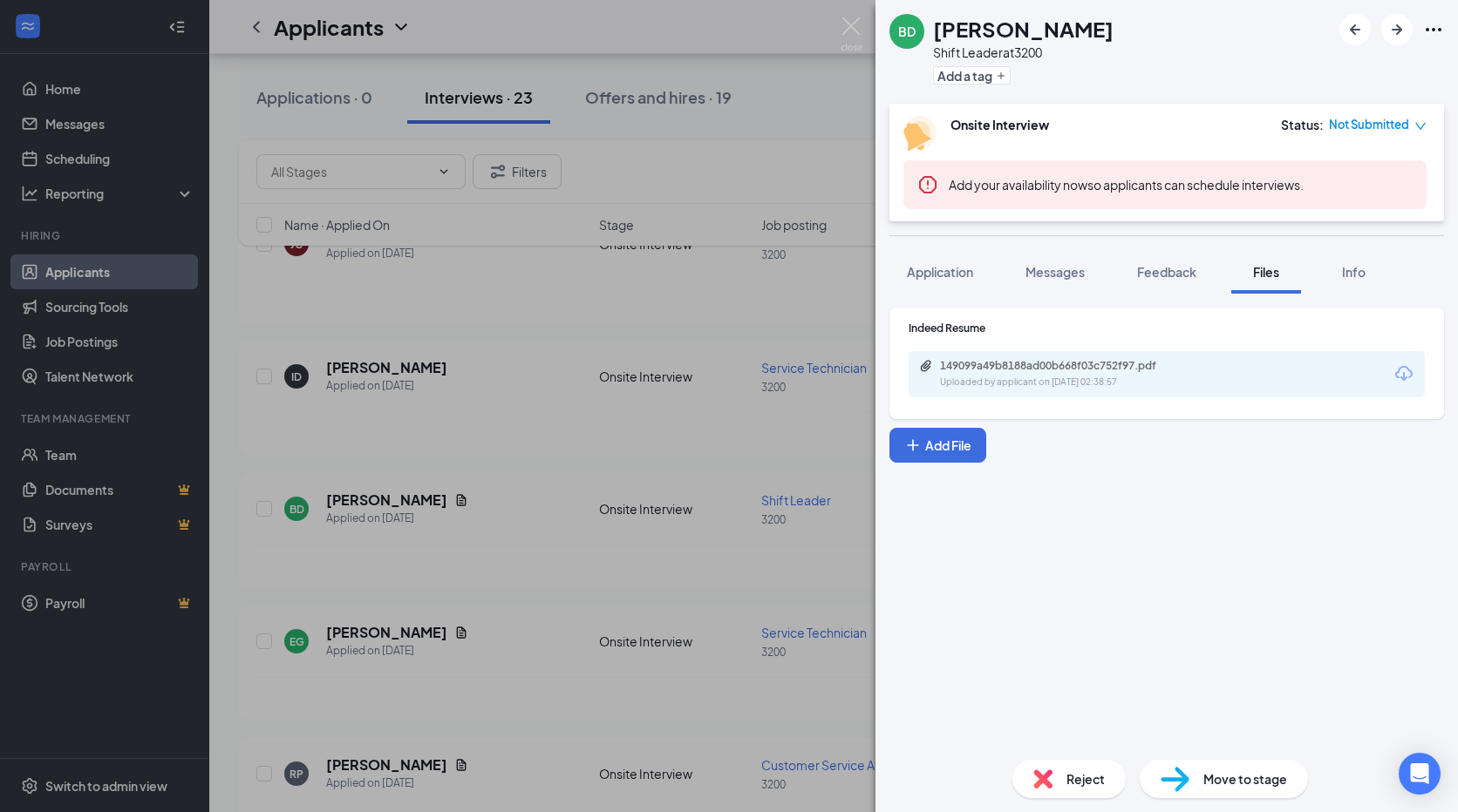
click at [537, 466] on div "BD [PERSON_NAME] Shift Leader at 3200 Add a tag Onsite Interview Status : Not S…" at bounding box center [729, 406] width 1458 height 812
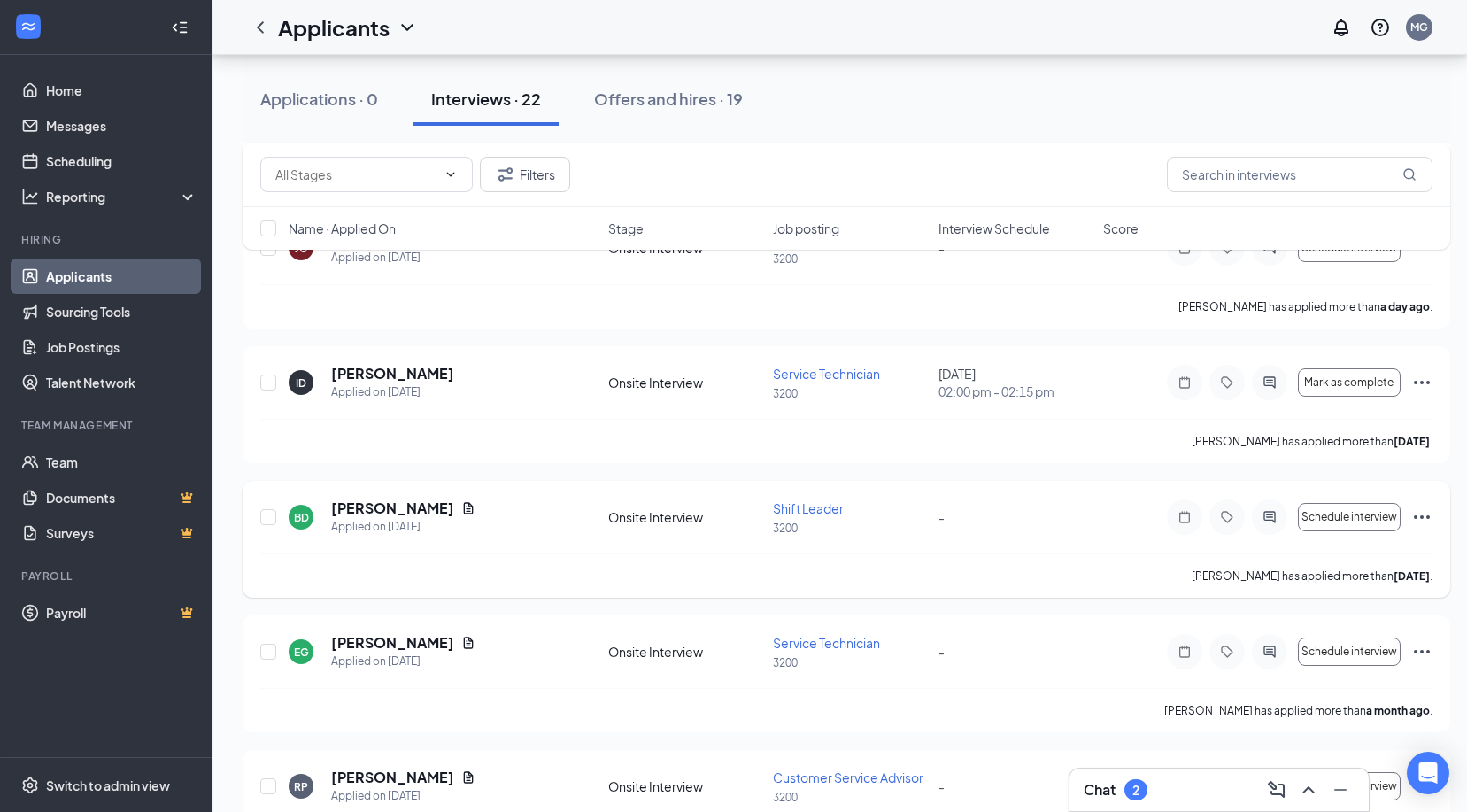
click at [1416, 517] on icon "Ellipses" at bounding box center [1422, 518] width 16 height 4
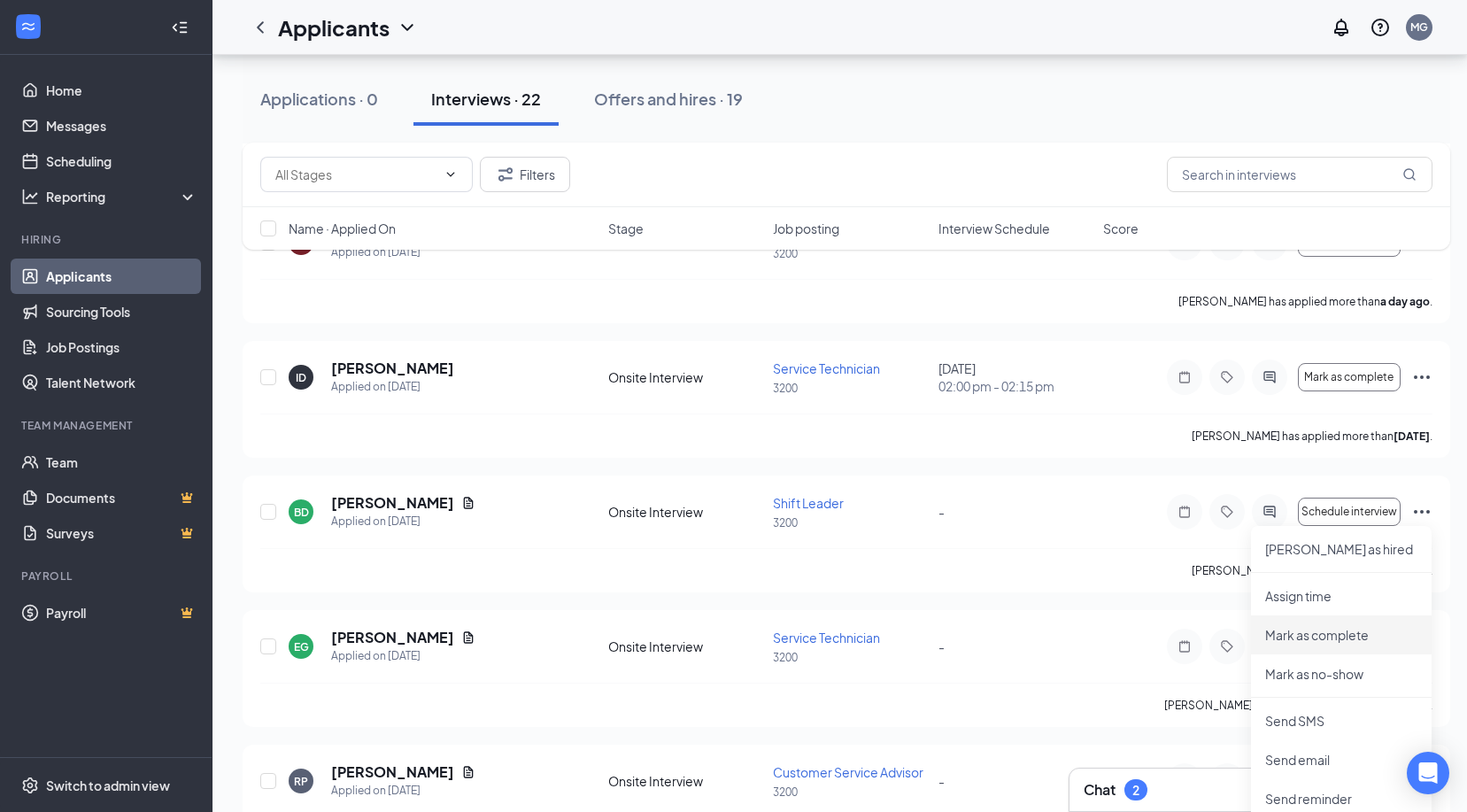
scroll to position [1063, 0]
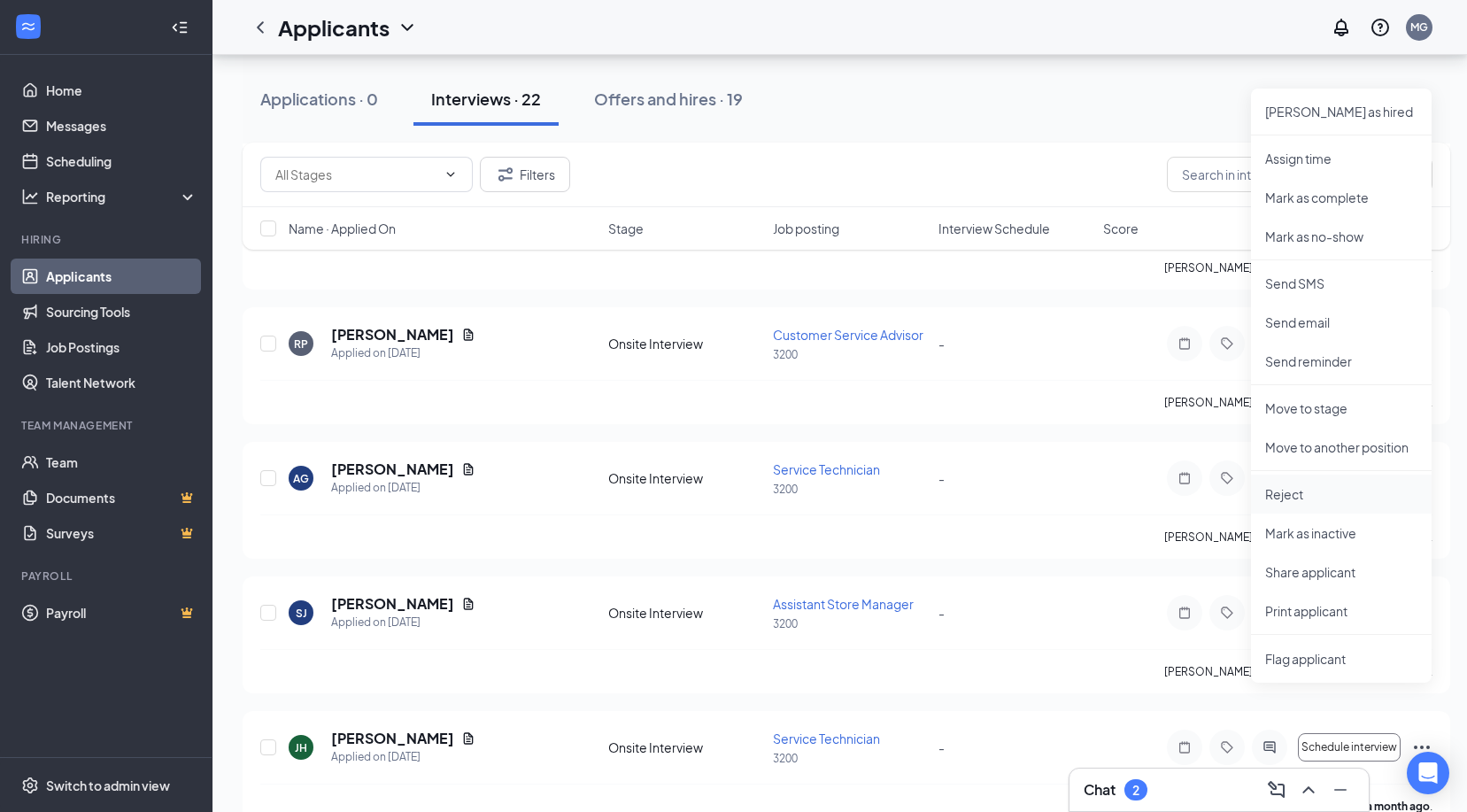
click at [1319, 503] on li "Reject" at bounding box center [1341, 493] width 181 height 39
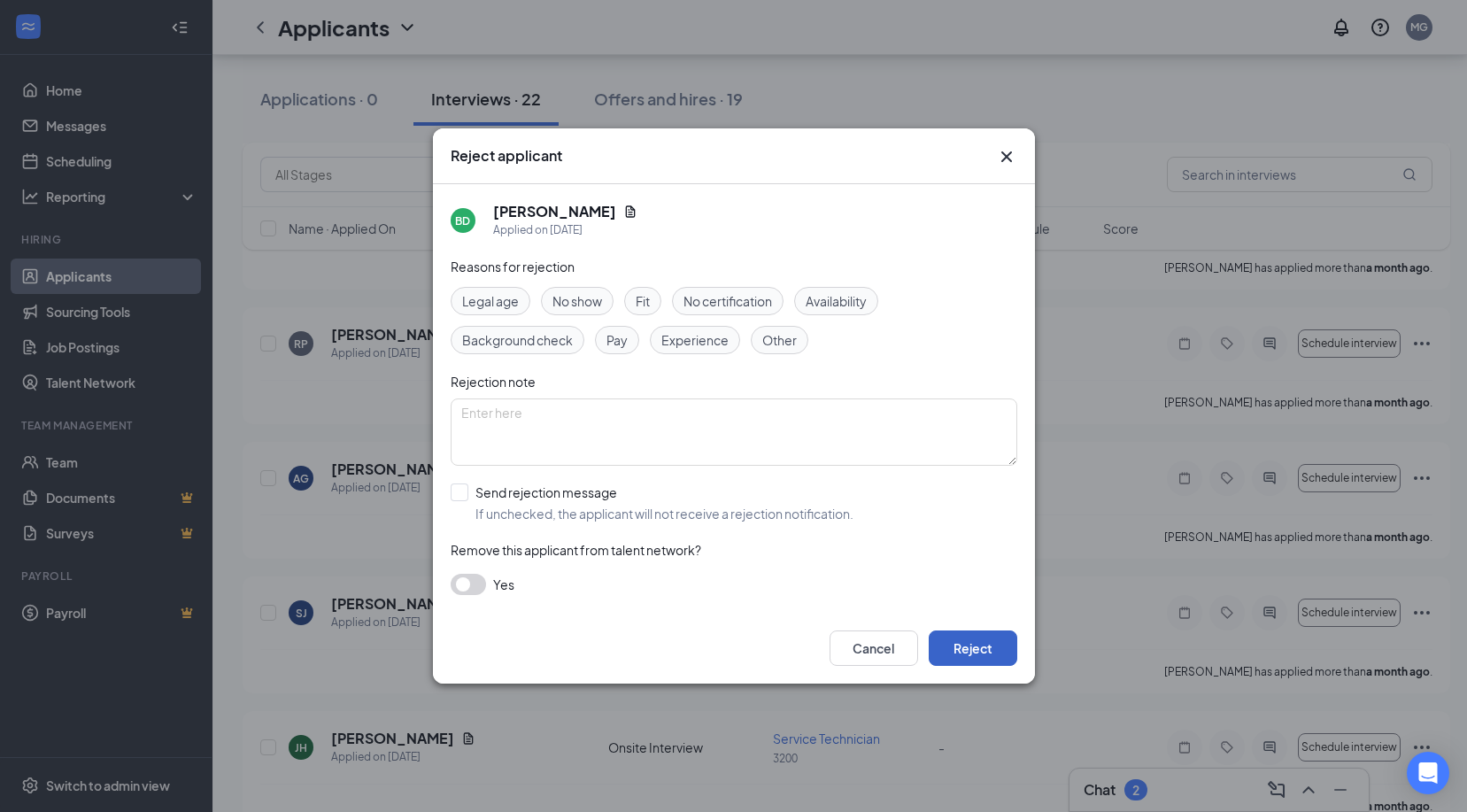
click at [953, 646] on button "Reject" at bounding box center [973, 648] width 89 height 36
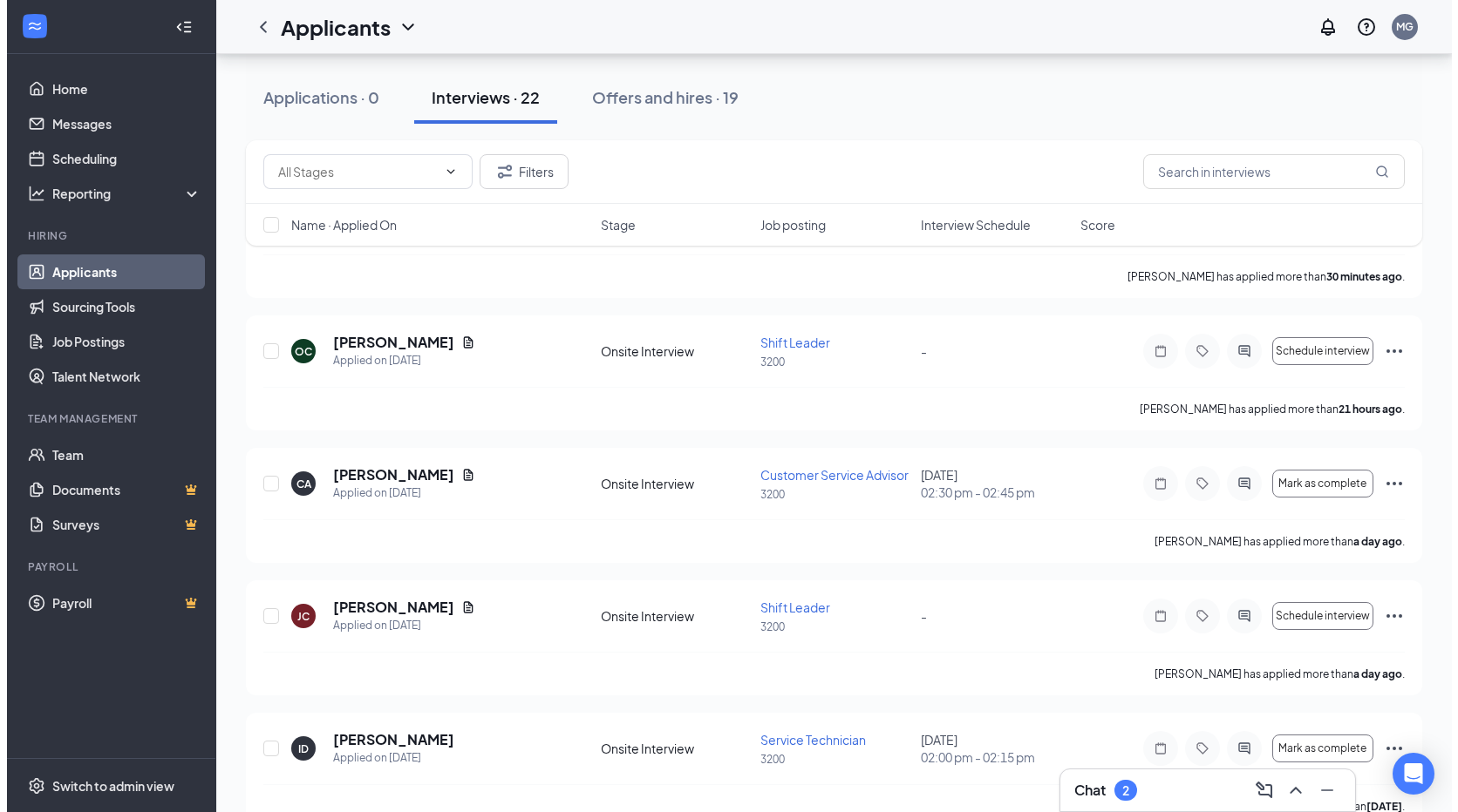
scroll to position [0, 0]
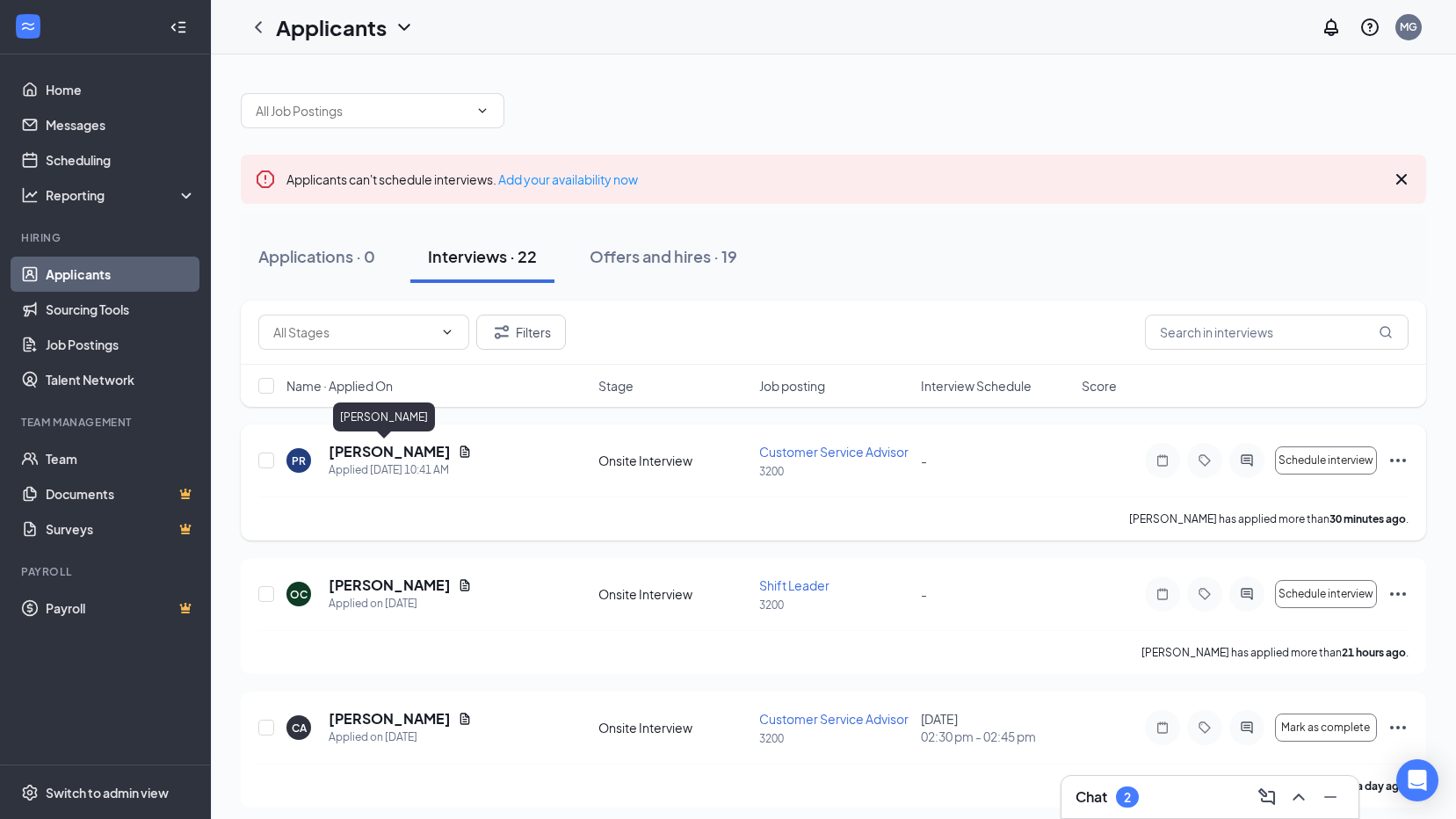
click at [377, 453] on h5 "[PERSON_NAME]" at bounding box center [389, 452] width 123 height 20
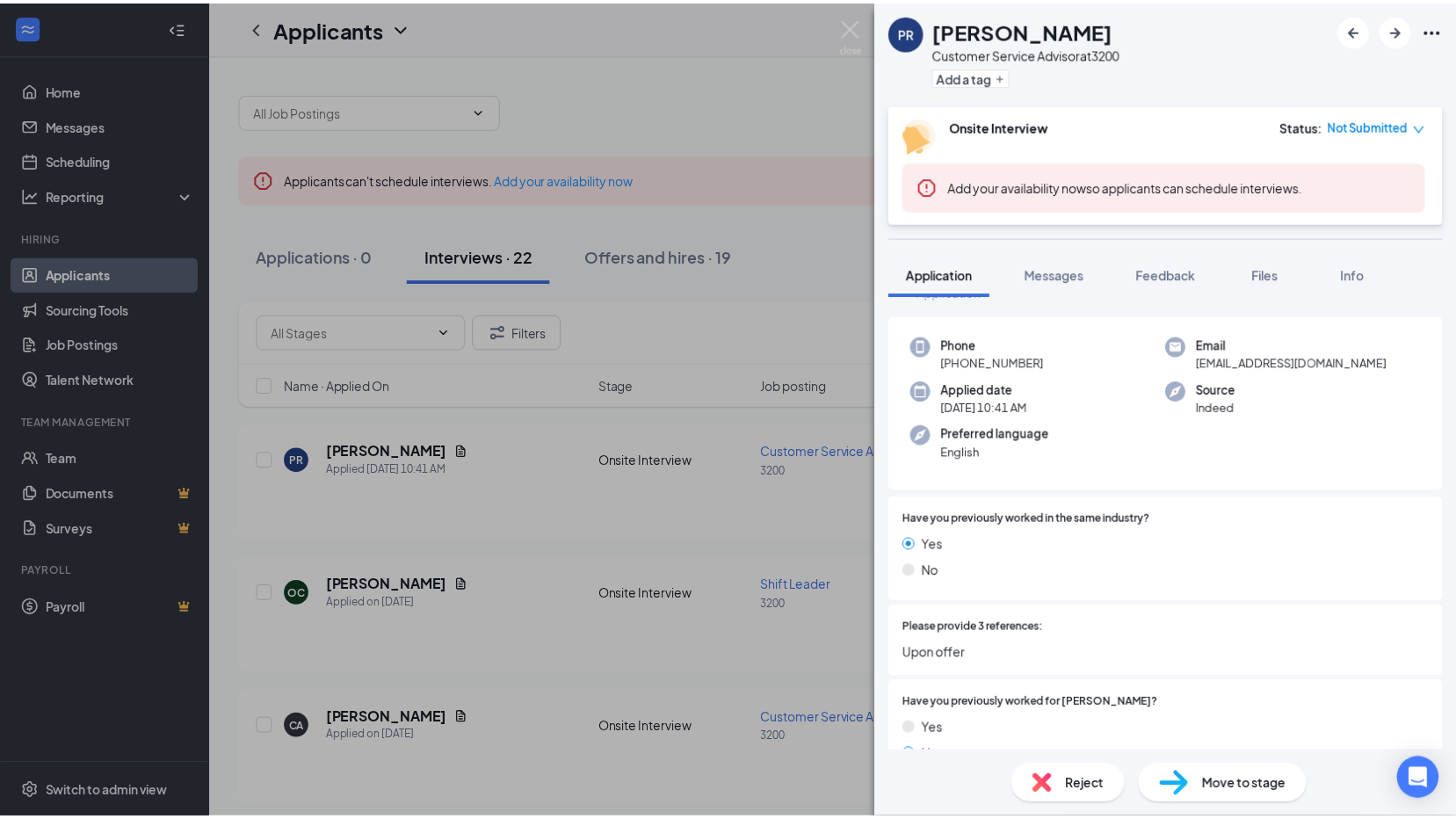
scroll to position [38, 0]
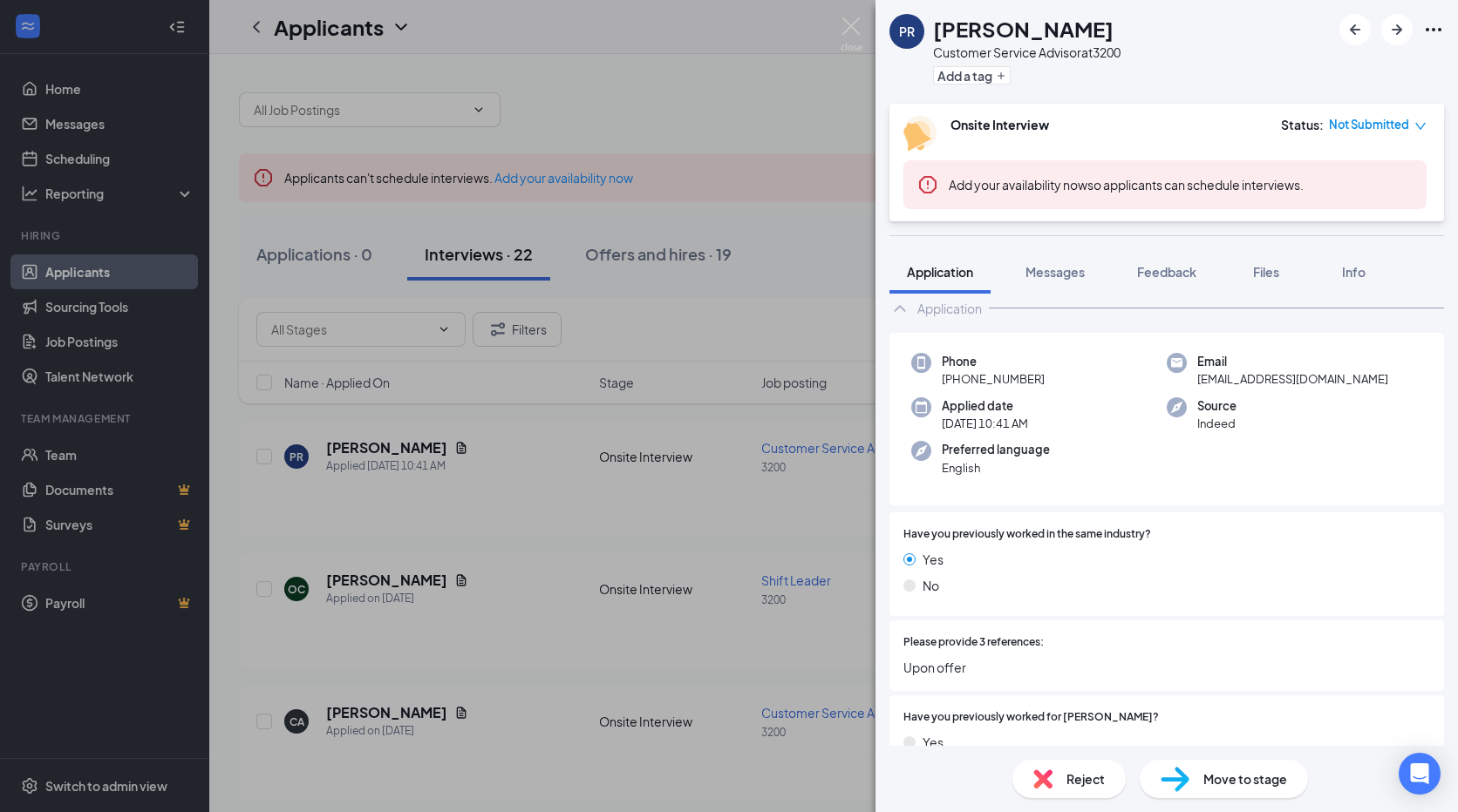
click at [551, 514] on div "[PERSON_NAME] [PERSON_NAME] Customer Service Advisor at 3200 Add a tag Onsite I…" at bounding box center [729, 406] width 1458 height 812
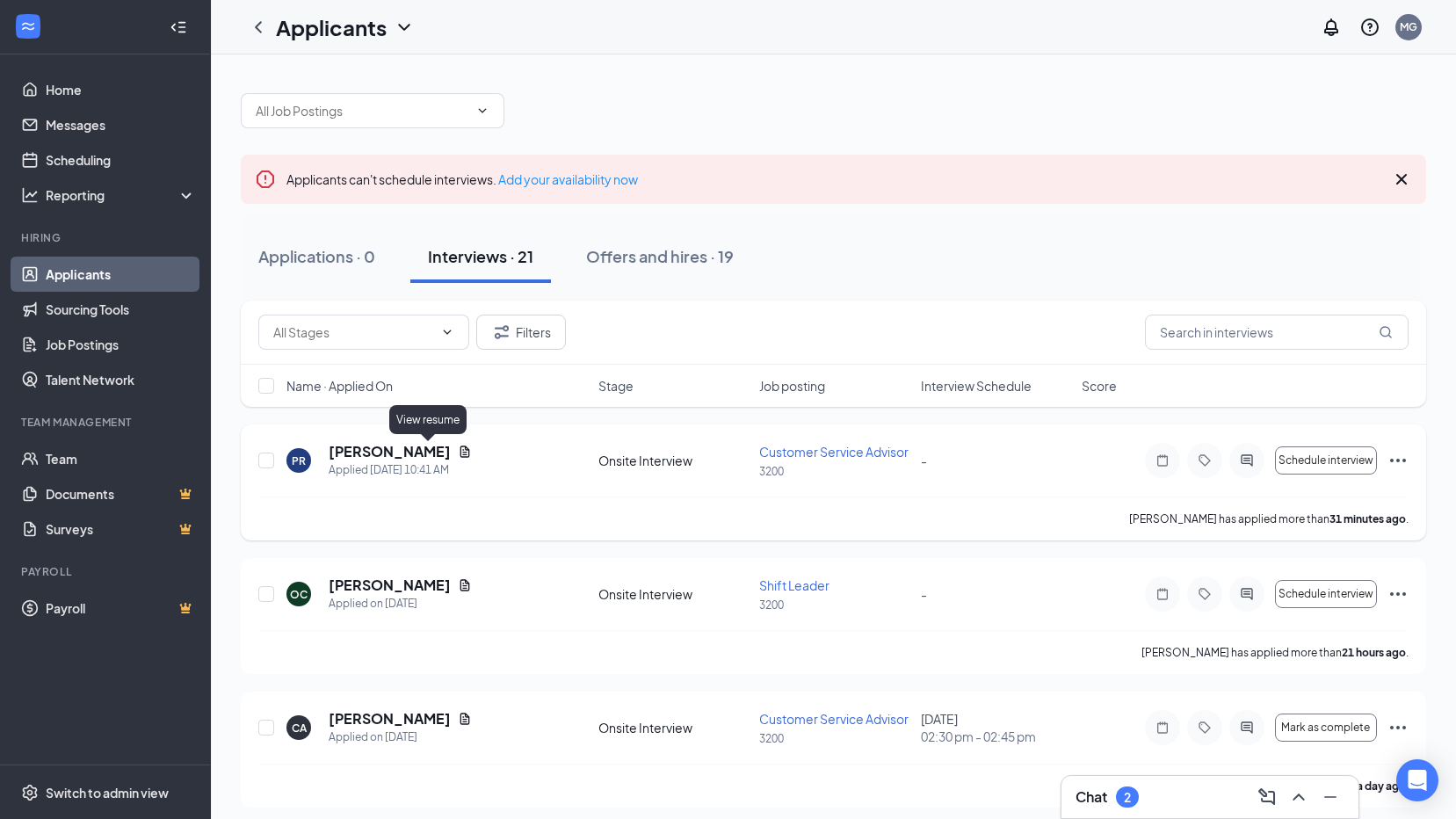
click at [461, 453] on icon "Document" at bounding box center [466, 451] width 10 height 12
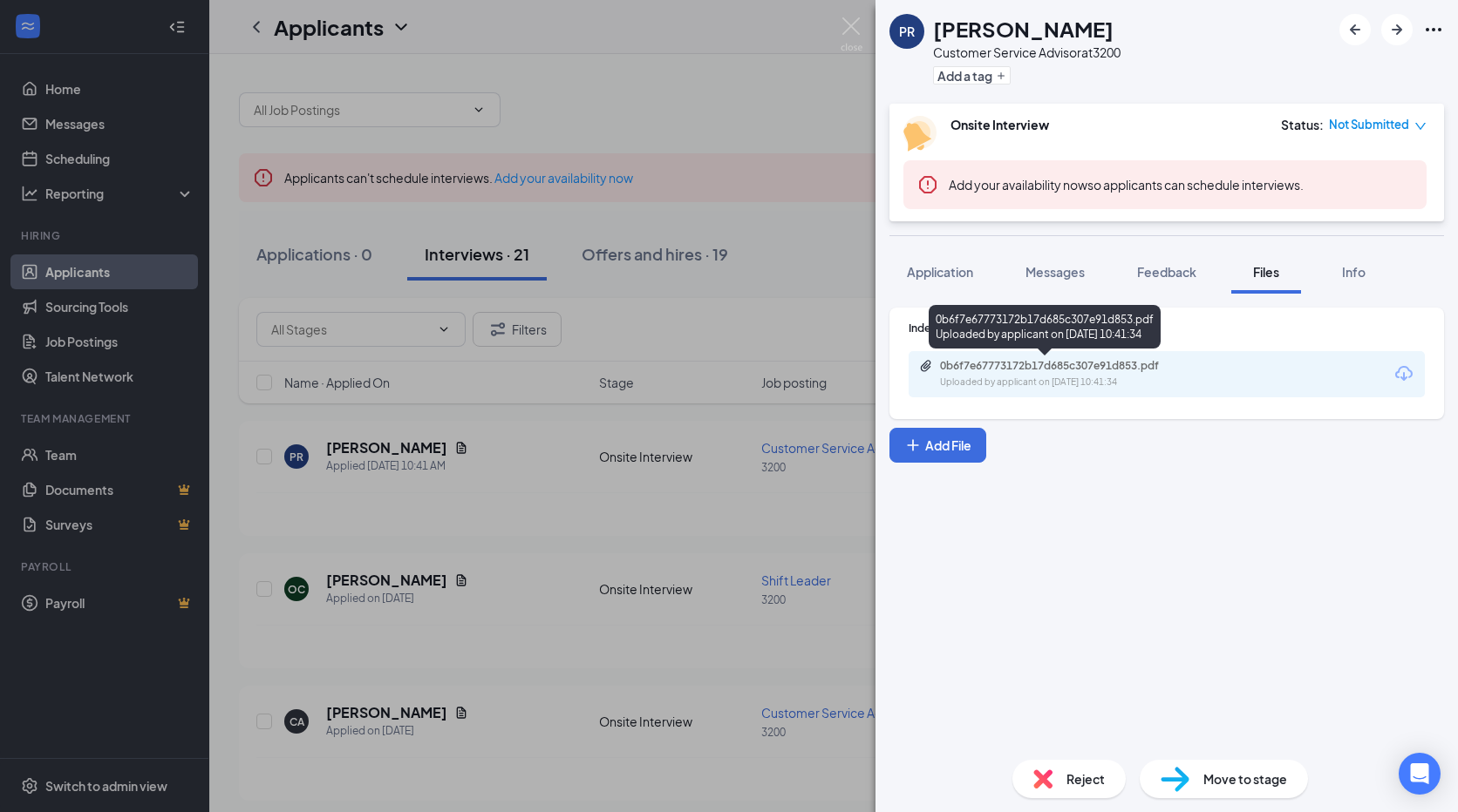
click at [1063, 386] on div "Uploaded by applicant on [DATE] 10:41:34" at bounding box center [1070, 382] width 262 height 14
click at [765, 98] on div "[PERSON_NAME] [PERSON_NAME] Customer Service Advisor at 3200 Add a tag Onsite I…" at bounding box center [729, 406] width 1458 height 812
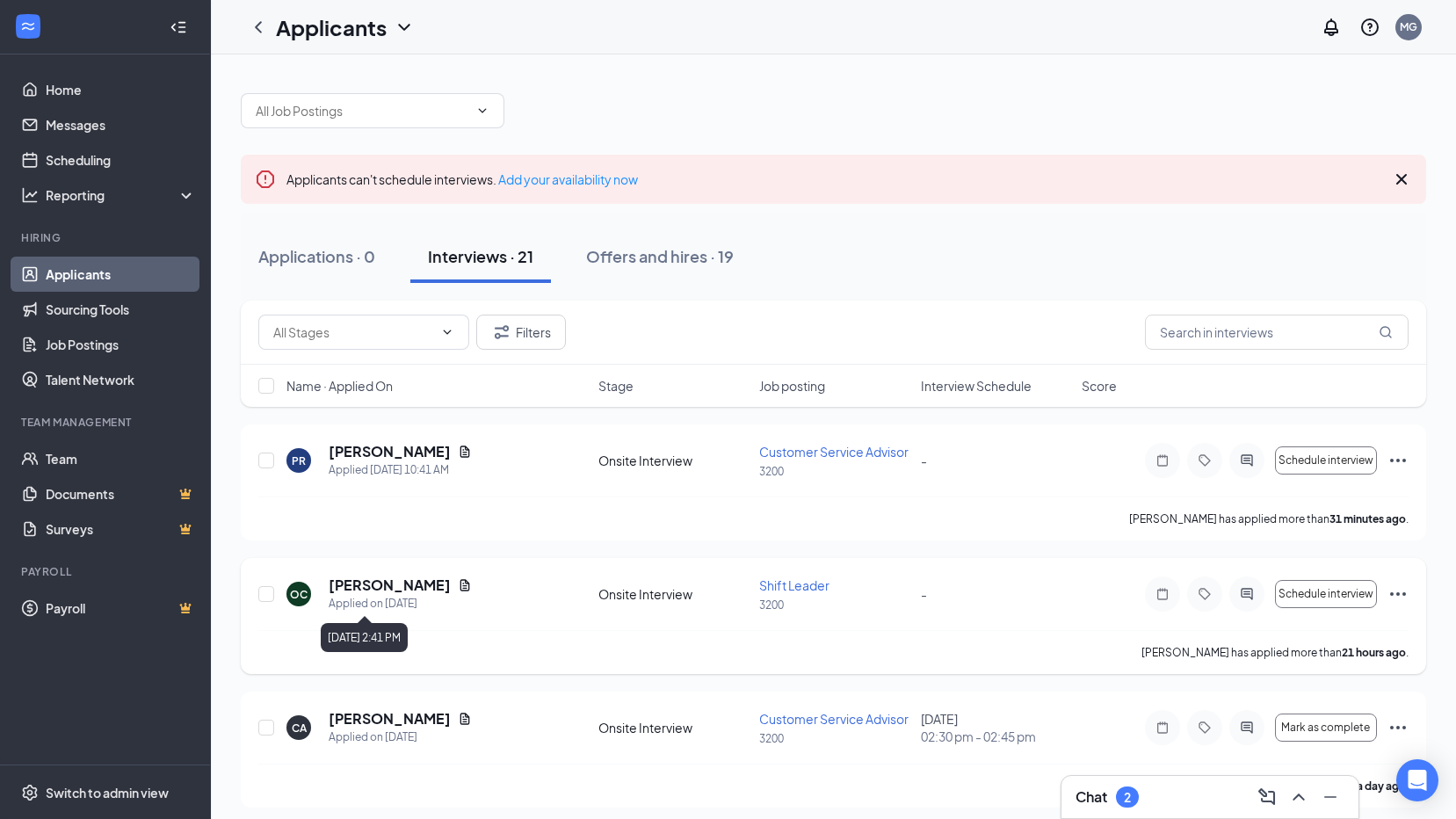
click at [392, 595] on div "Applied on [DATE]" at bounding box center [400, 604] width 143 height 18
click at [458, 583] on icon "Document" at bounding box center [465, 586] width 14 height 14
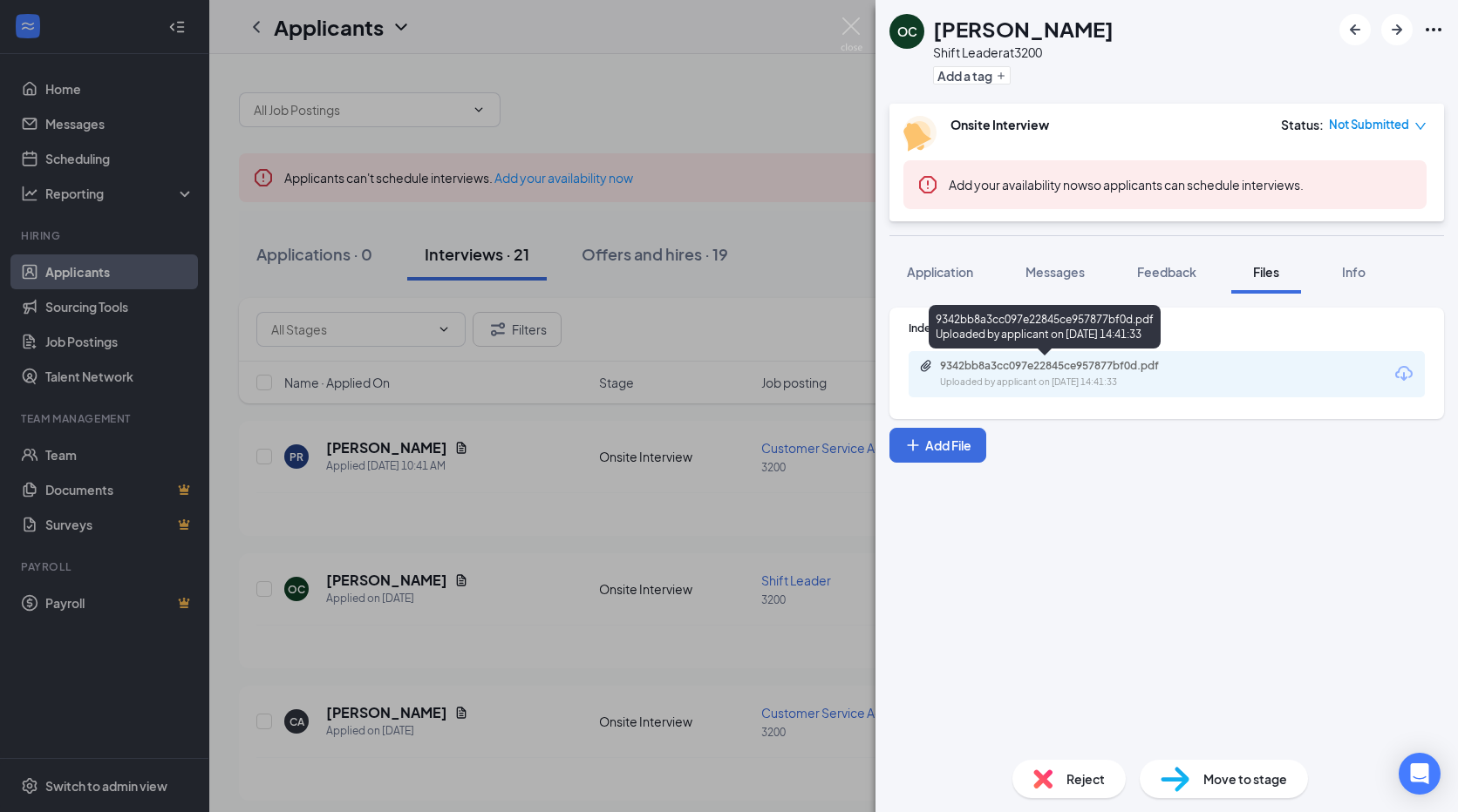
click at [1013, 375] on div "Uploaded by applicant on [DATE] 14:41:33" at bounding box center [1070, 382] width 262 height 14
click at [715, 30] on div "OC [PERSON_NAME] Shift Leader at 3200 Add a tag Onsite Interview Status : Not S…" at bounding box center [729, 406] width 1458 height 812
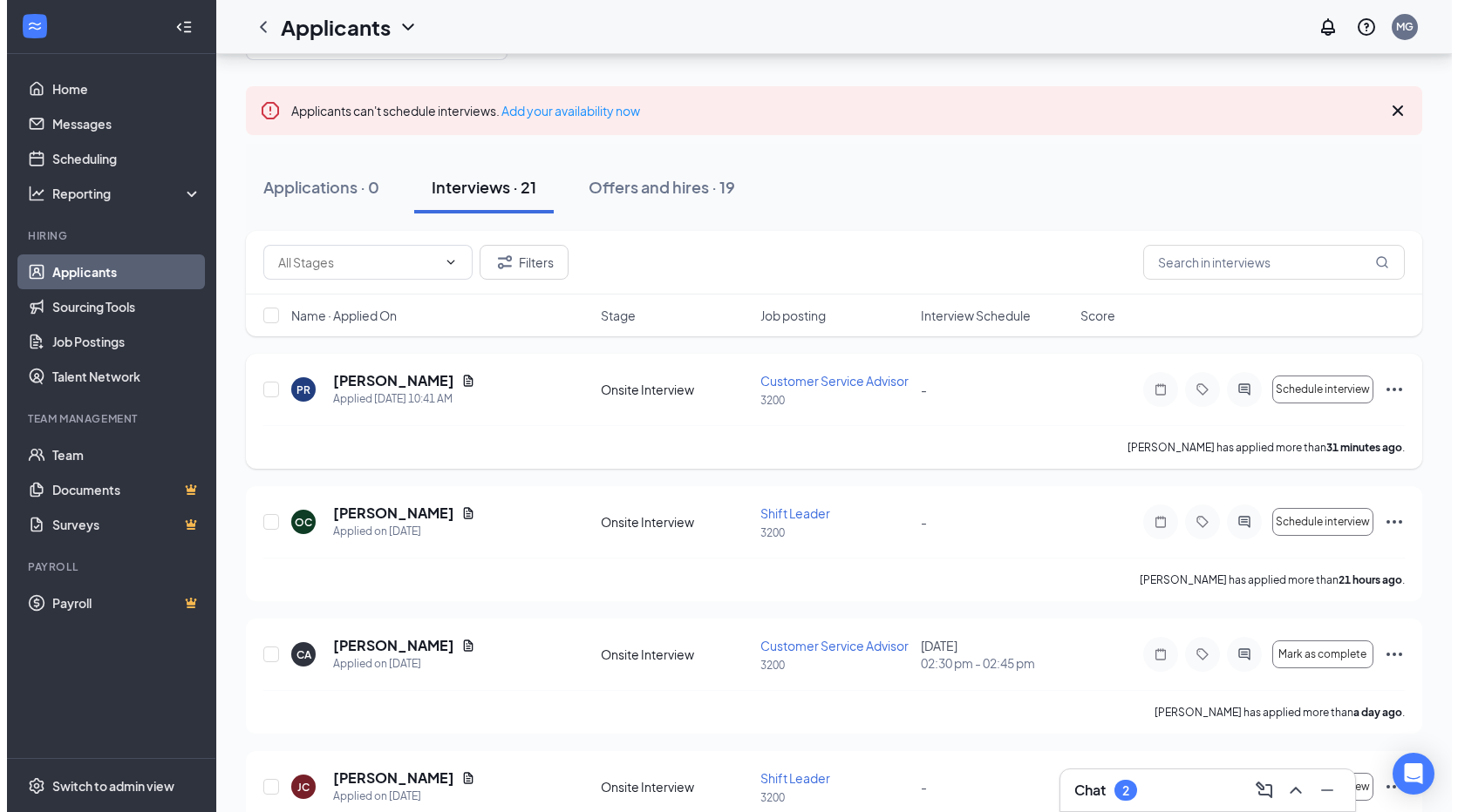
scroll to position [88, 0]
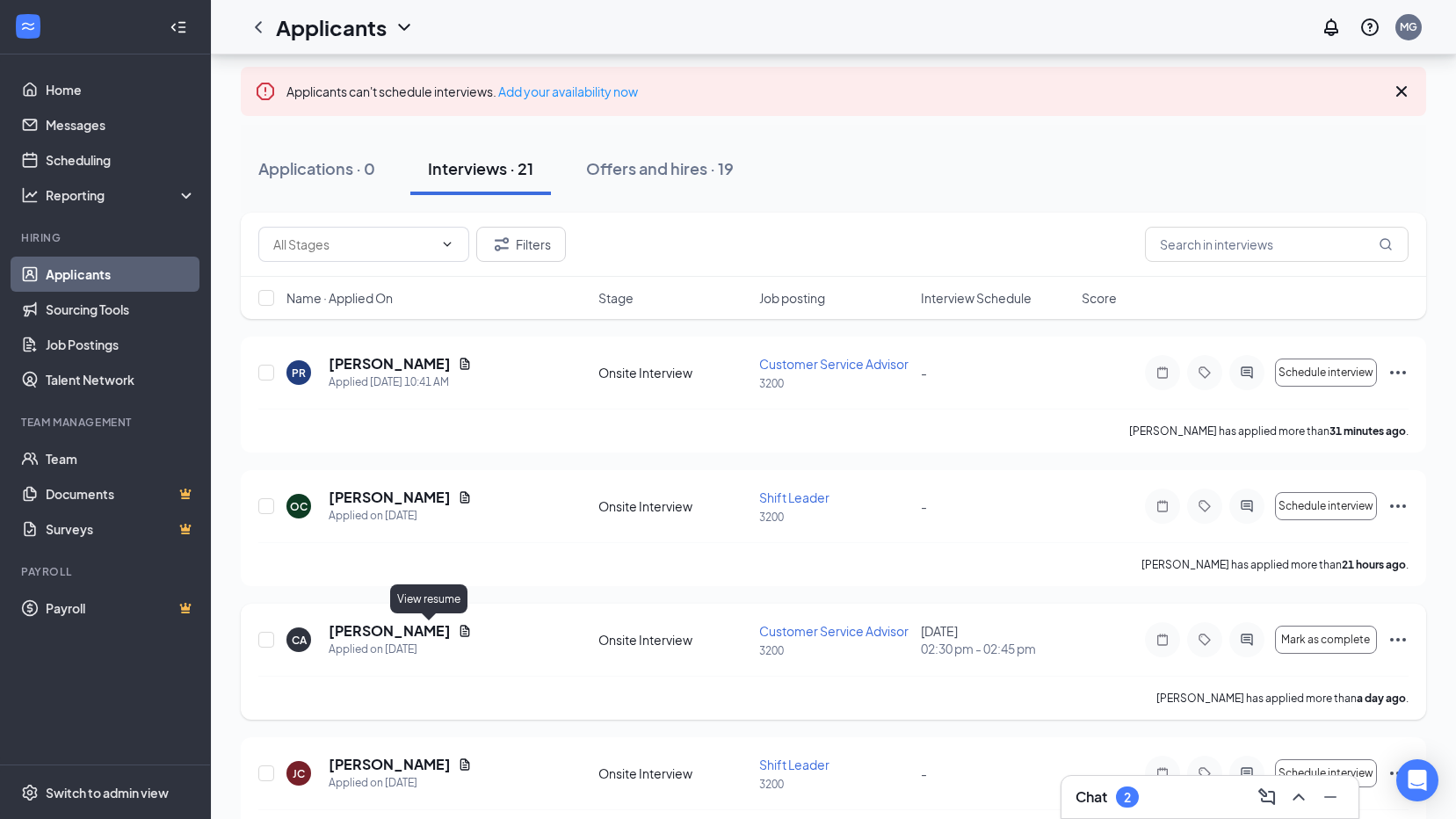
click at [458, 626] on icon "Document" at bounding box center [465, 631] width 14 height 14
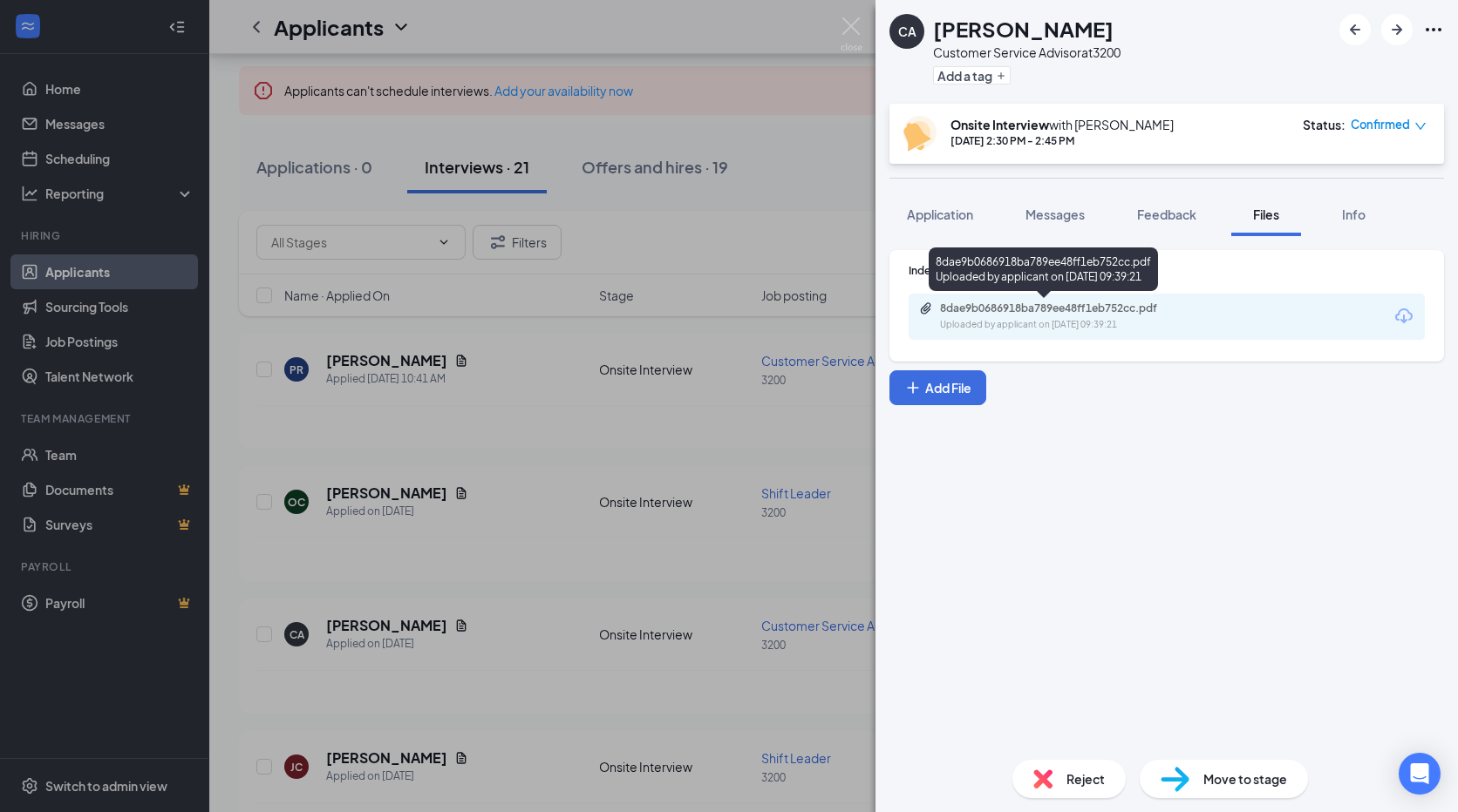
click at [1116, 324] on div "Uploaded by applicant on [DATE] 09:39:21" at bounding box center [1070, 325] width 262 height 14
